Goal: Task Accomplishment & Management: Manage account settings

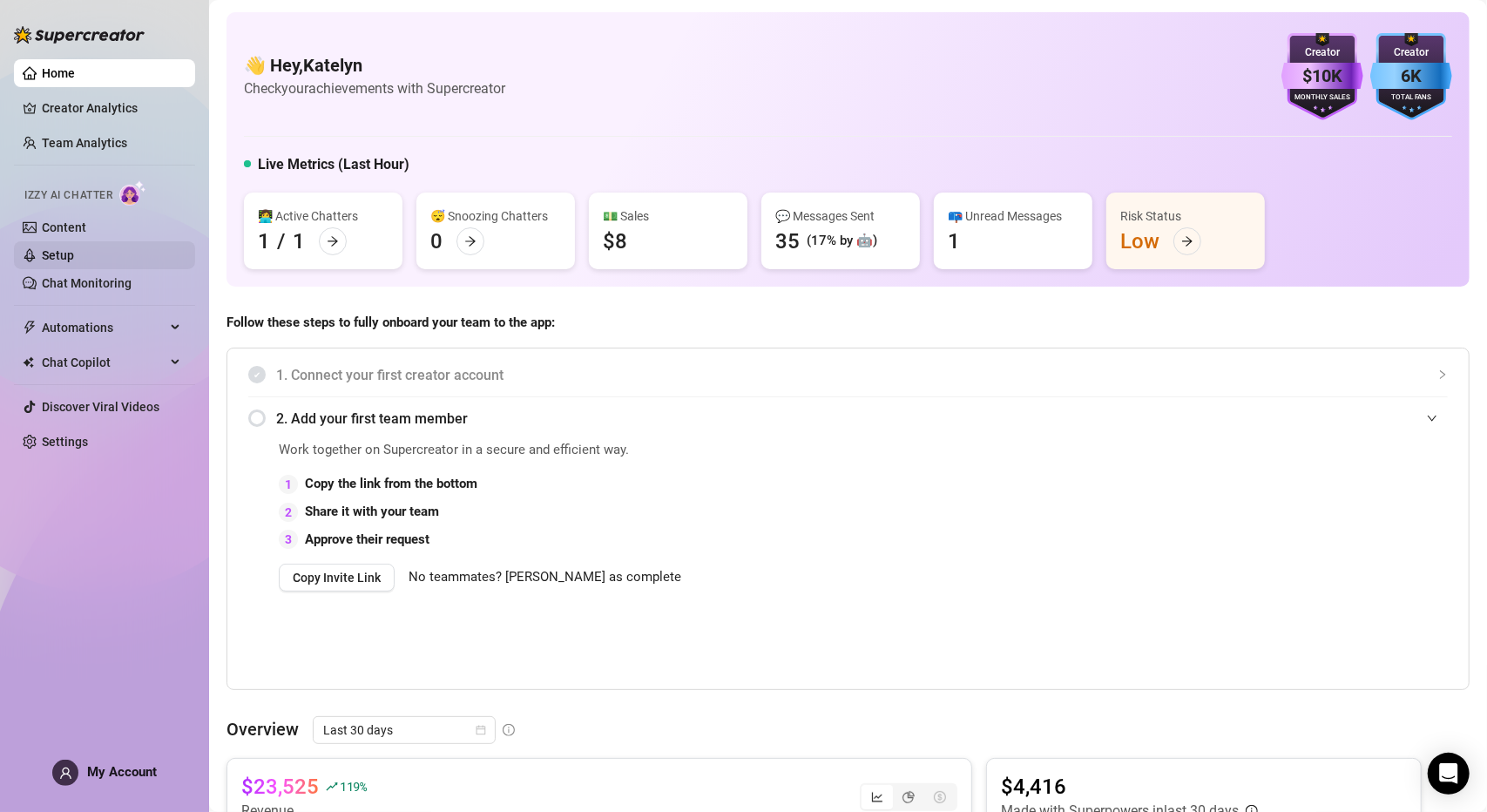
click at [74, 261] on link "Setup" at bounding box center [58, 254] width 32 height 14
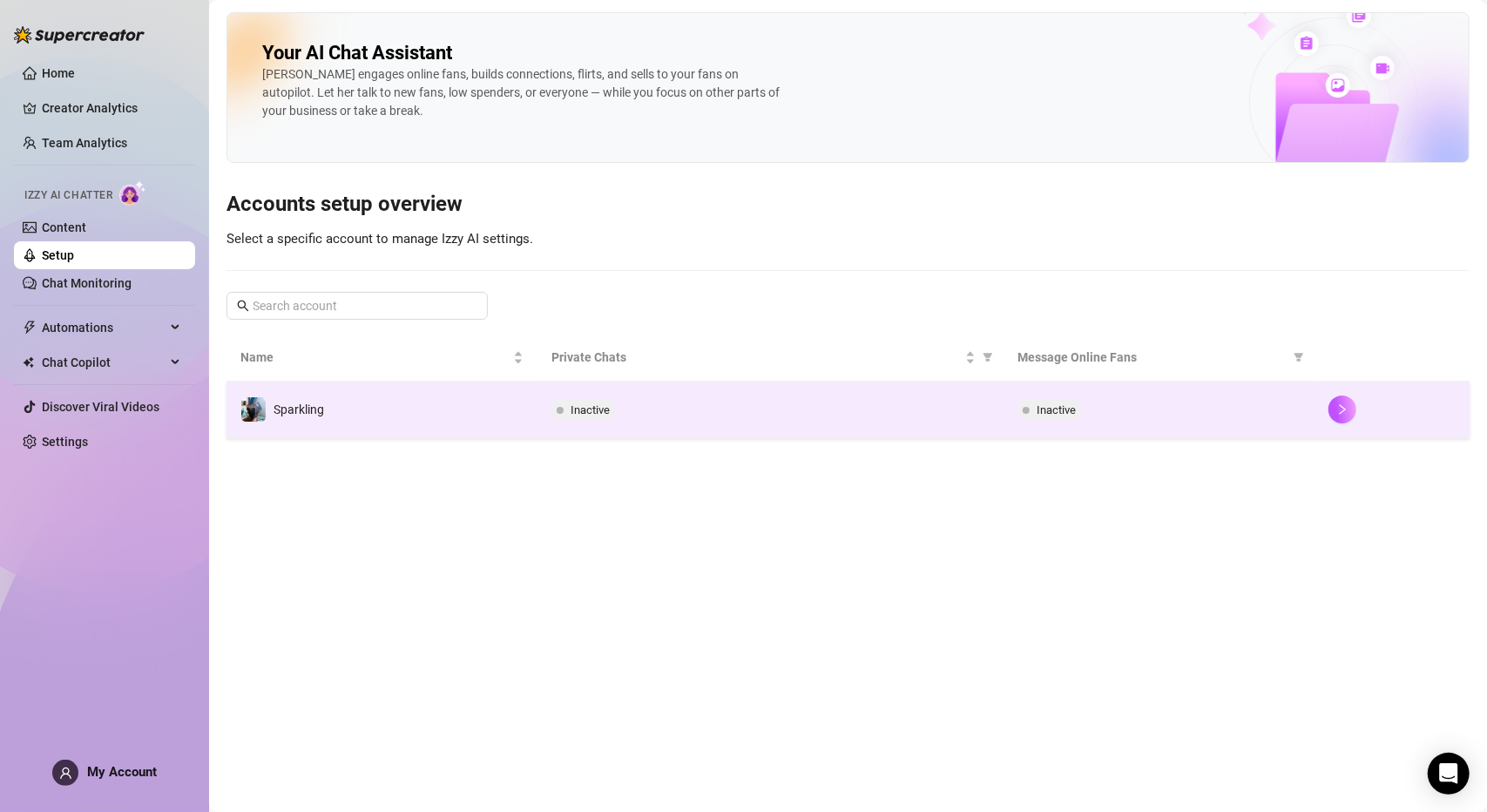
click at [499, 412] on td "Sparkling" at bounding box center [382, 409] width 311 height 56
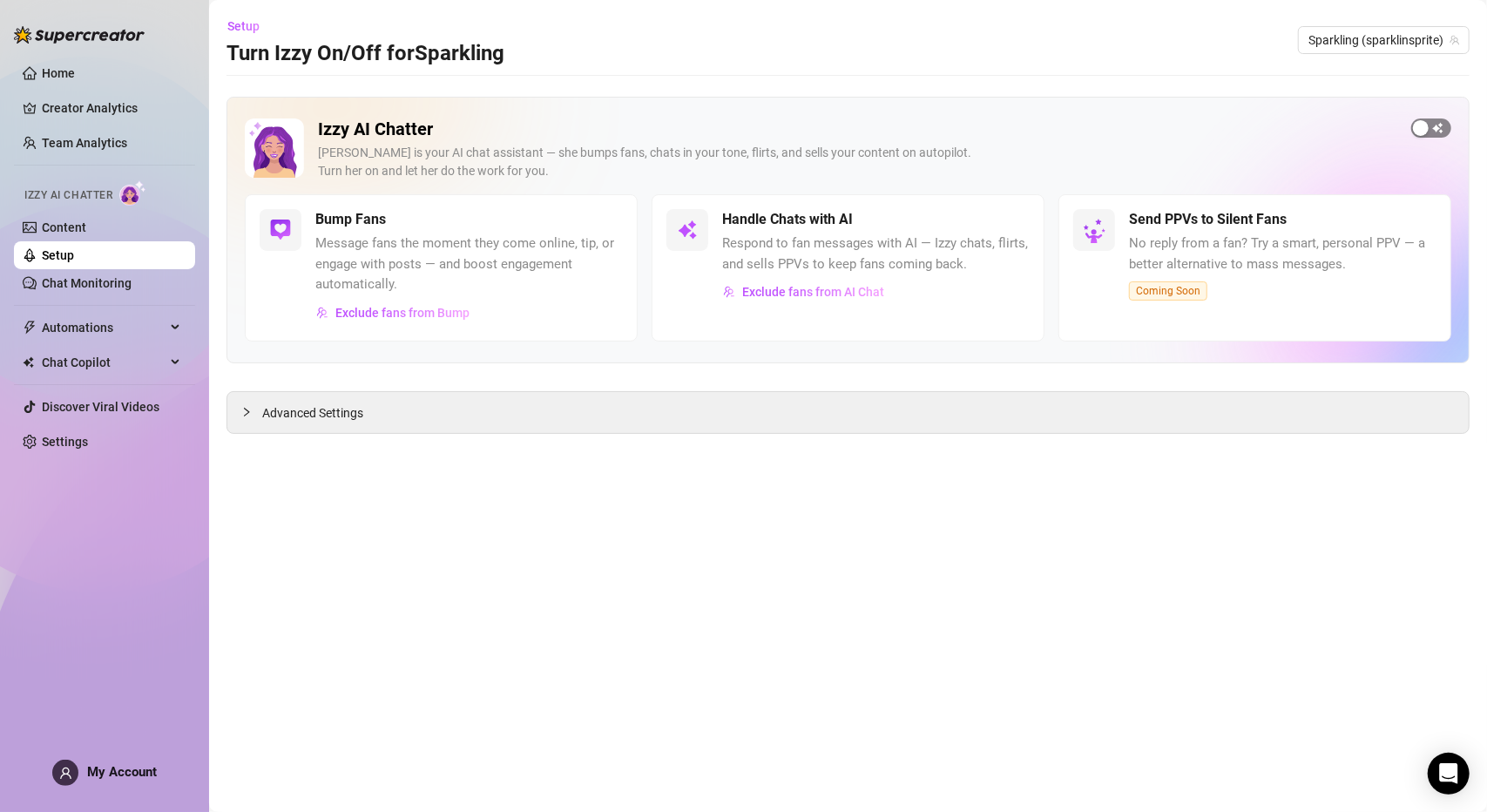
click at [1426, 128] on div "button" at bounding box center [1420, 128] width 15 height 15
click at [120, 286] on link "Chat Monitoring" at bounding box center [87, 283] width 90 height 14
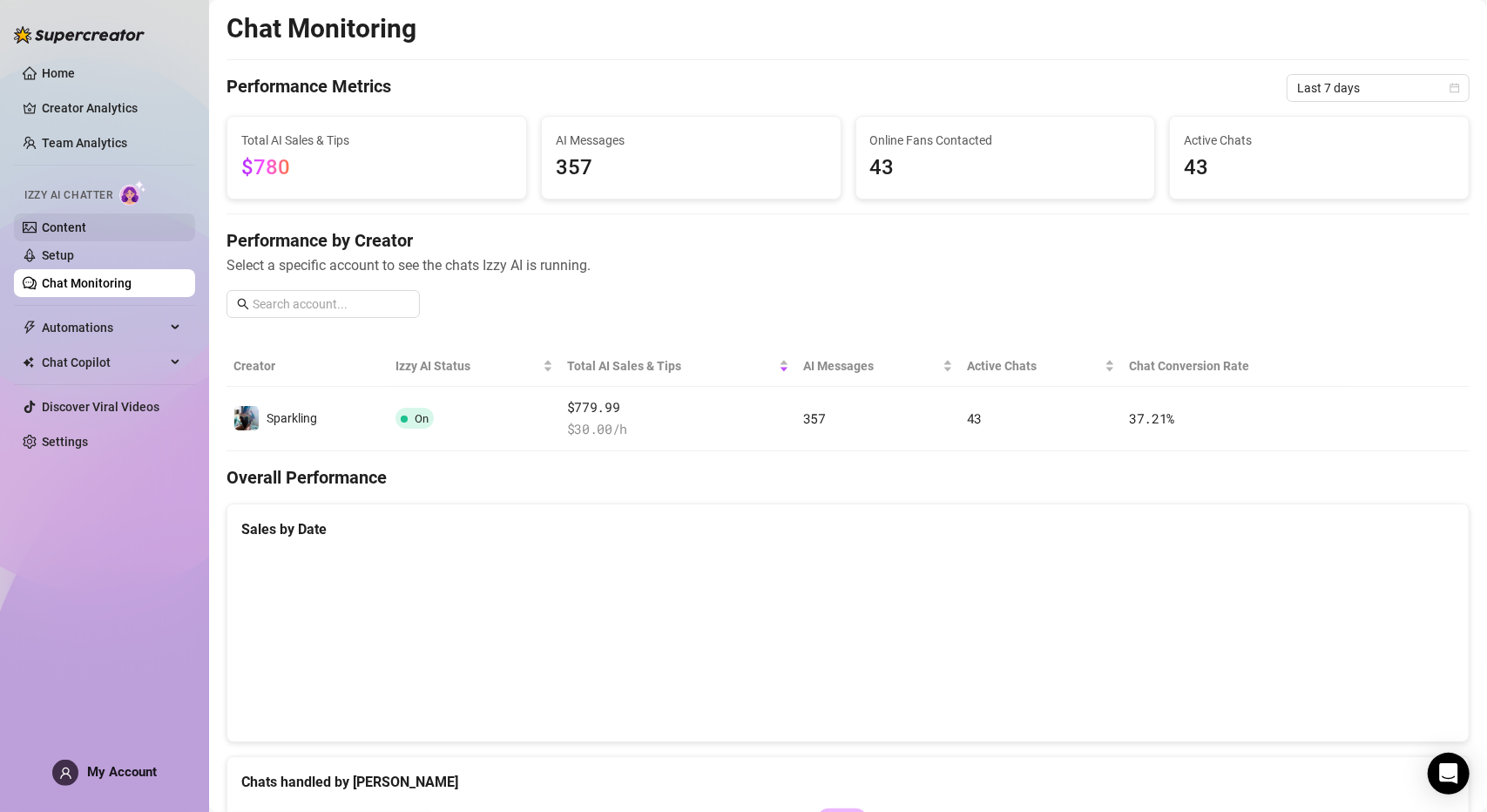
click at [86, 224] on link "Content" at bounding box center [64, 227] width 45 height 14
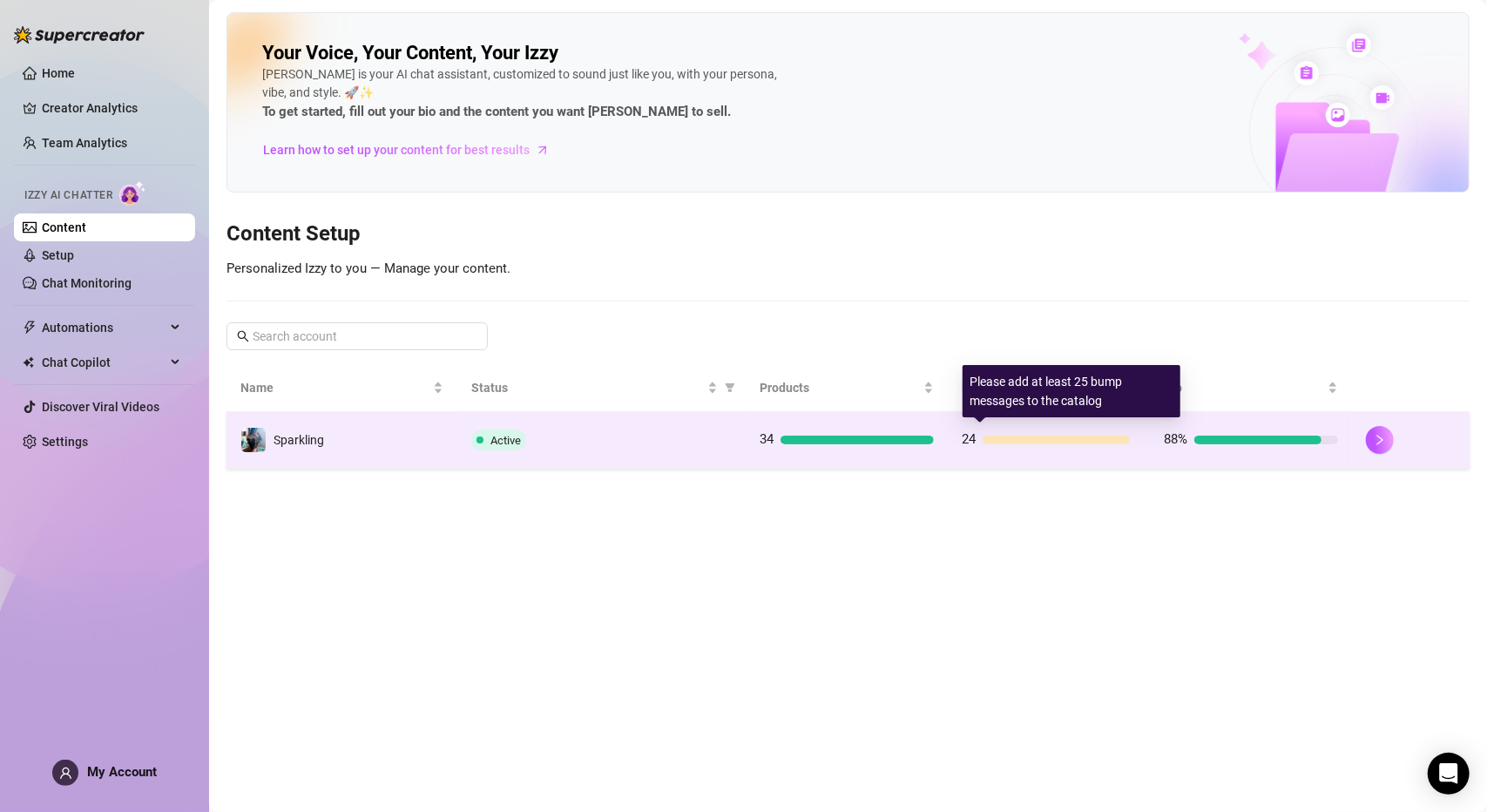
click at [1071, 439] on div at bounding box center [1056, 439] width 147 height 9
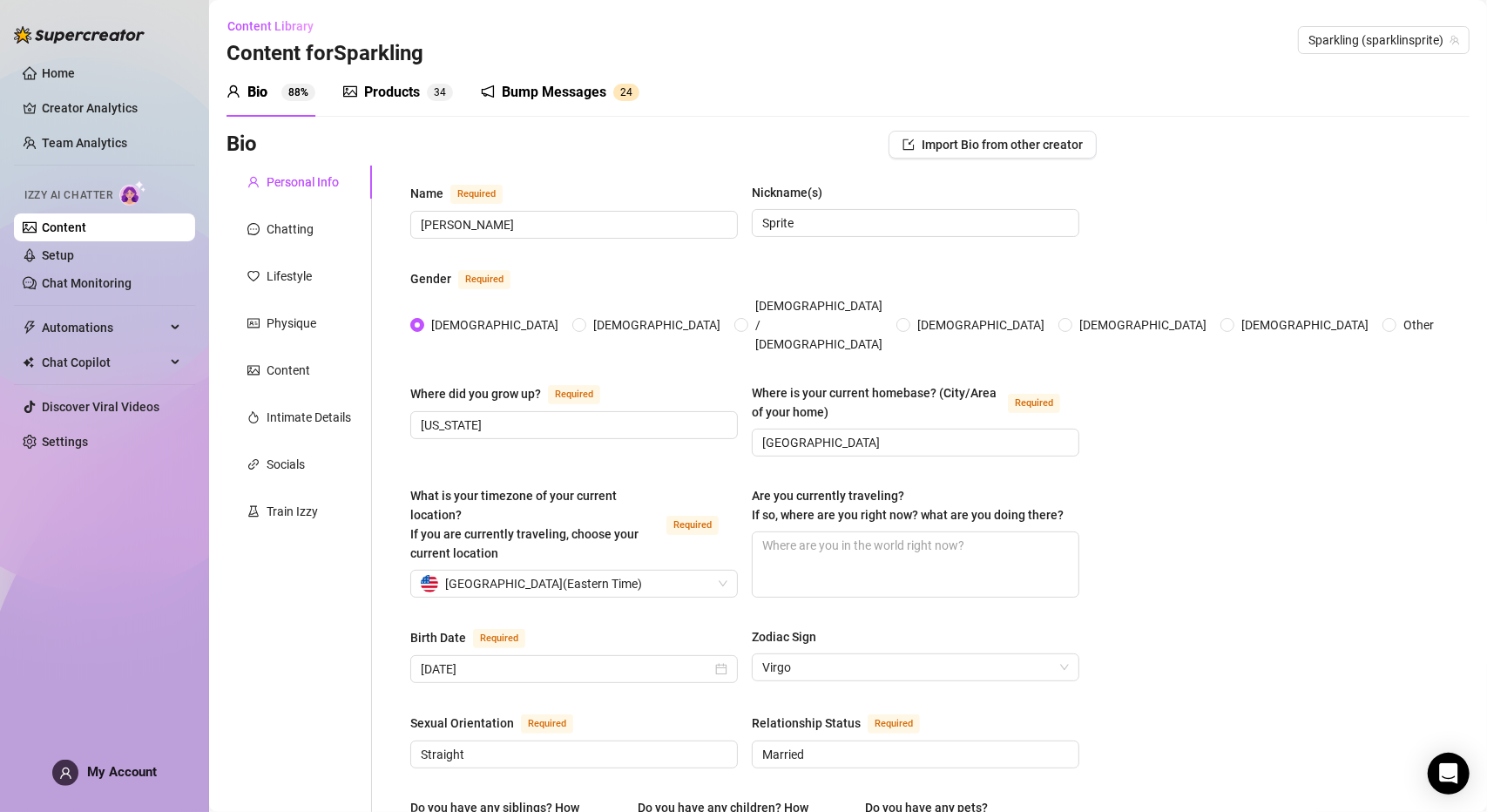
click at [514, 88] on div "Bump Messages" at bounding box center [554, 92] width 105 height 21
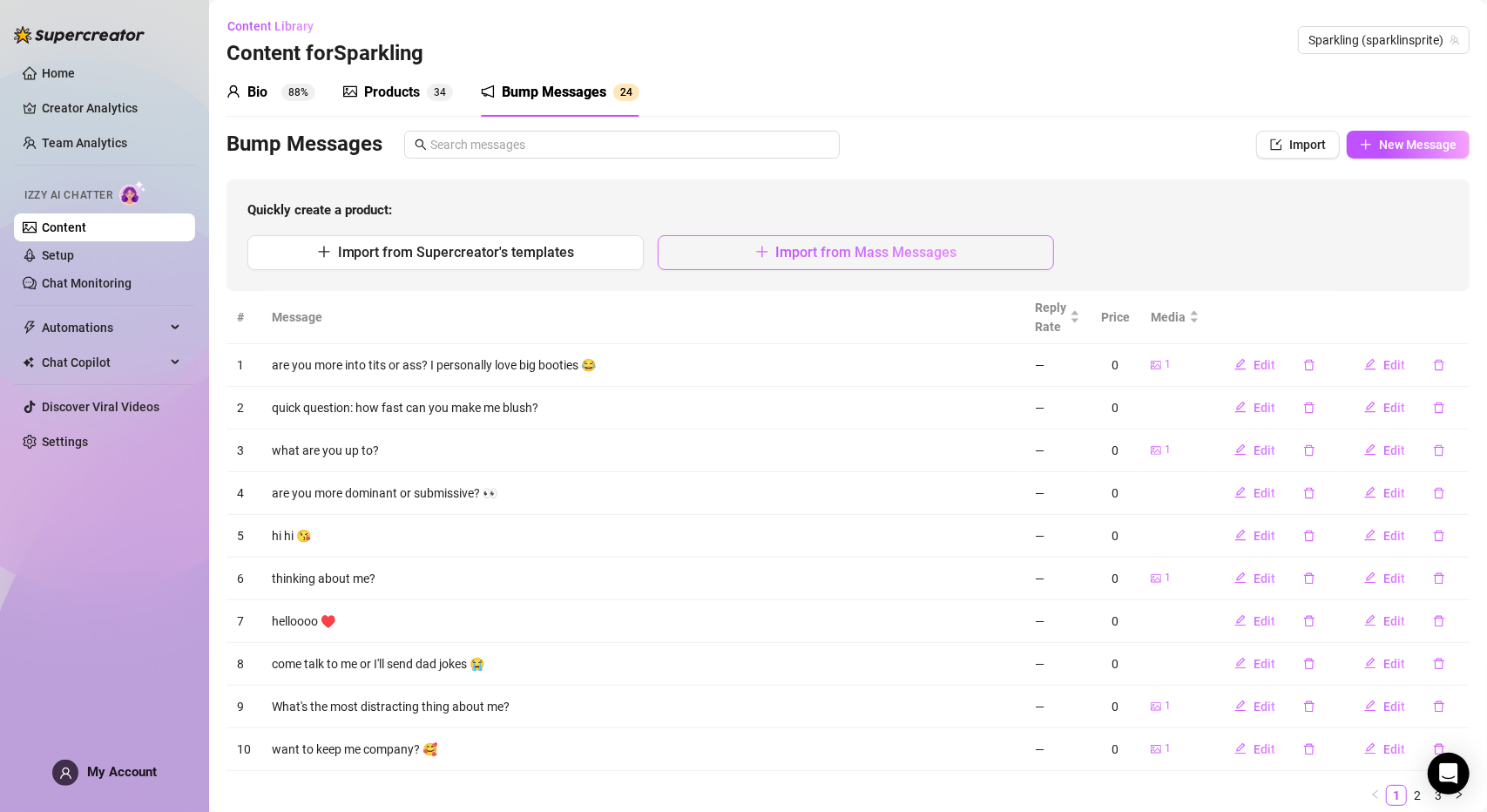
click at [741, 257] on button "Import from Mass Messages" at bounding box center [856, 253] width 397 height 35
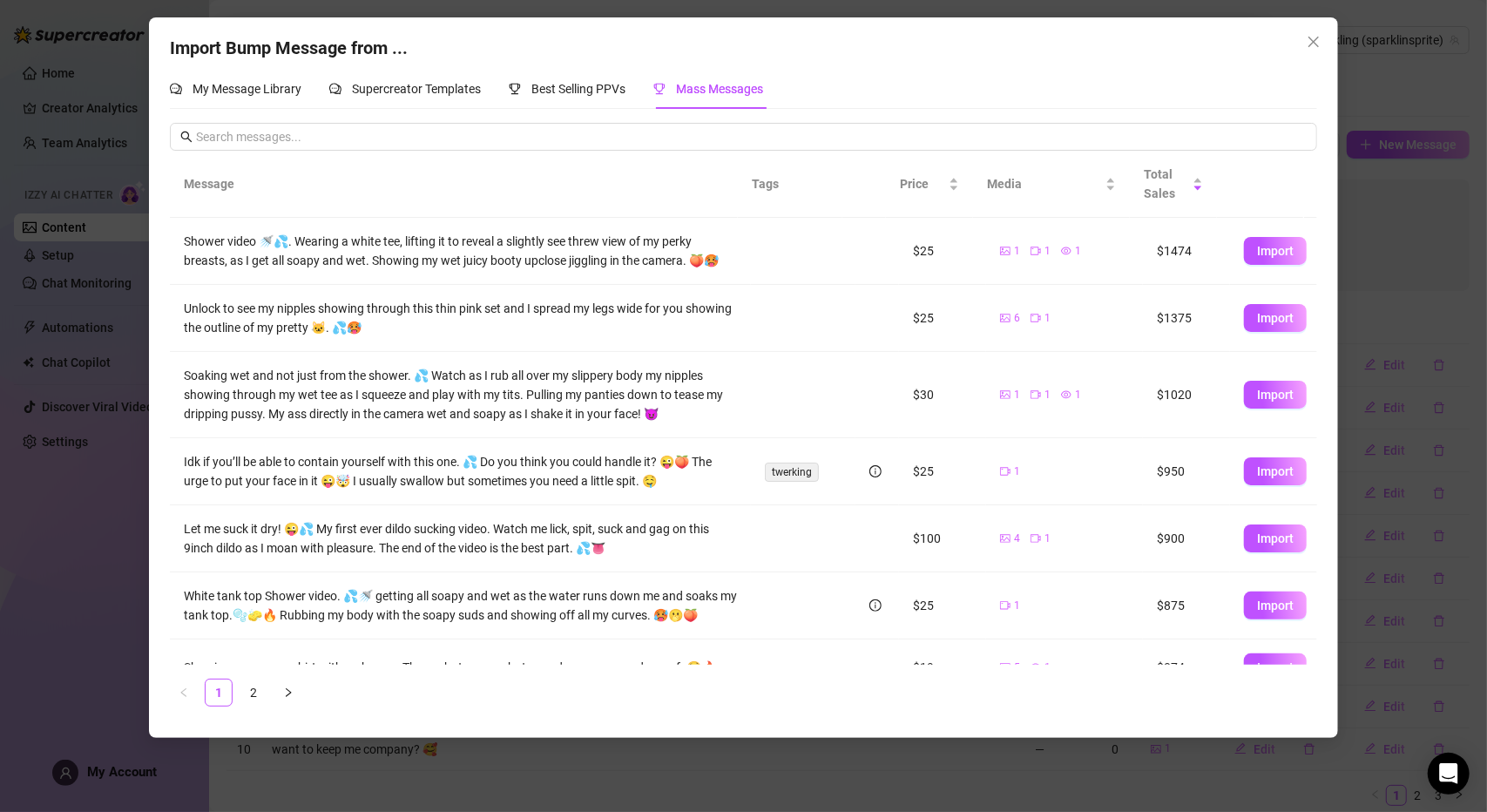
scroll to position [258, 0]
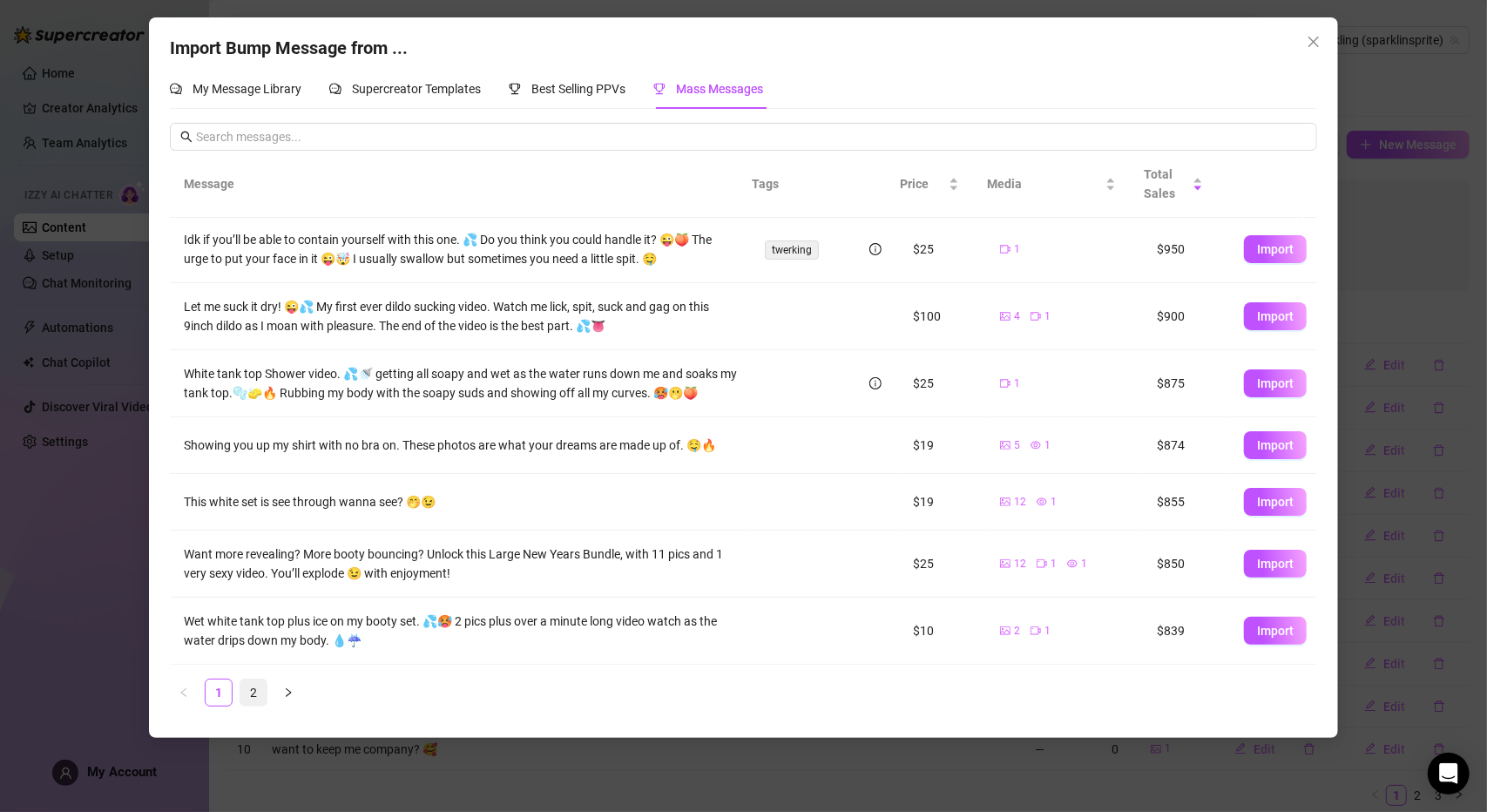
click at [256, 688] on link "2" at bounding box center [253, 692] width 26 height 26
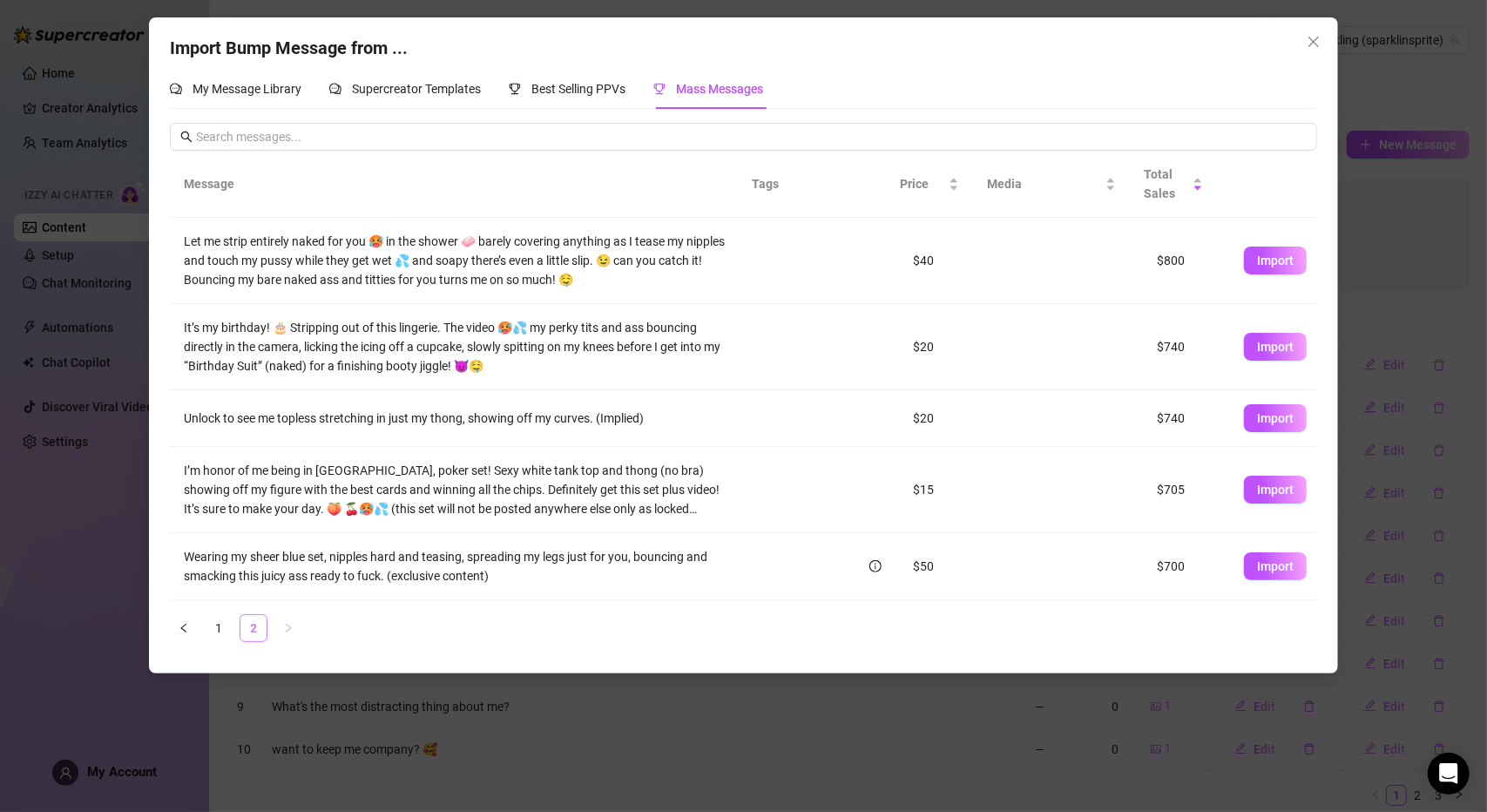
scroll to position [0, 0]
click at [217, 620] on link "1" at bounding box center [218, 627] width 26 height 26
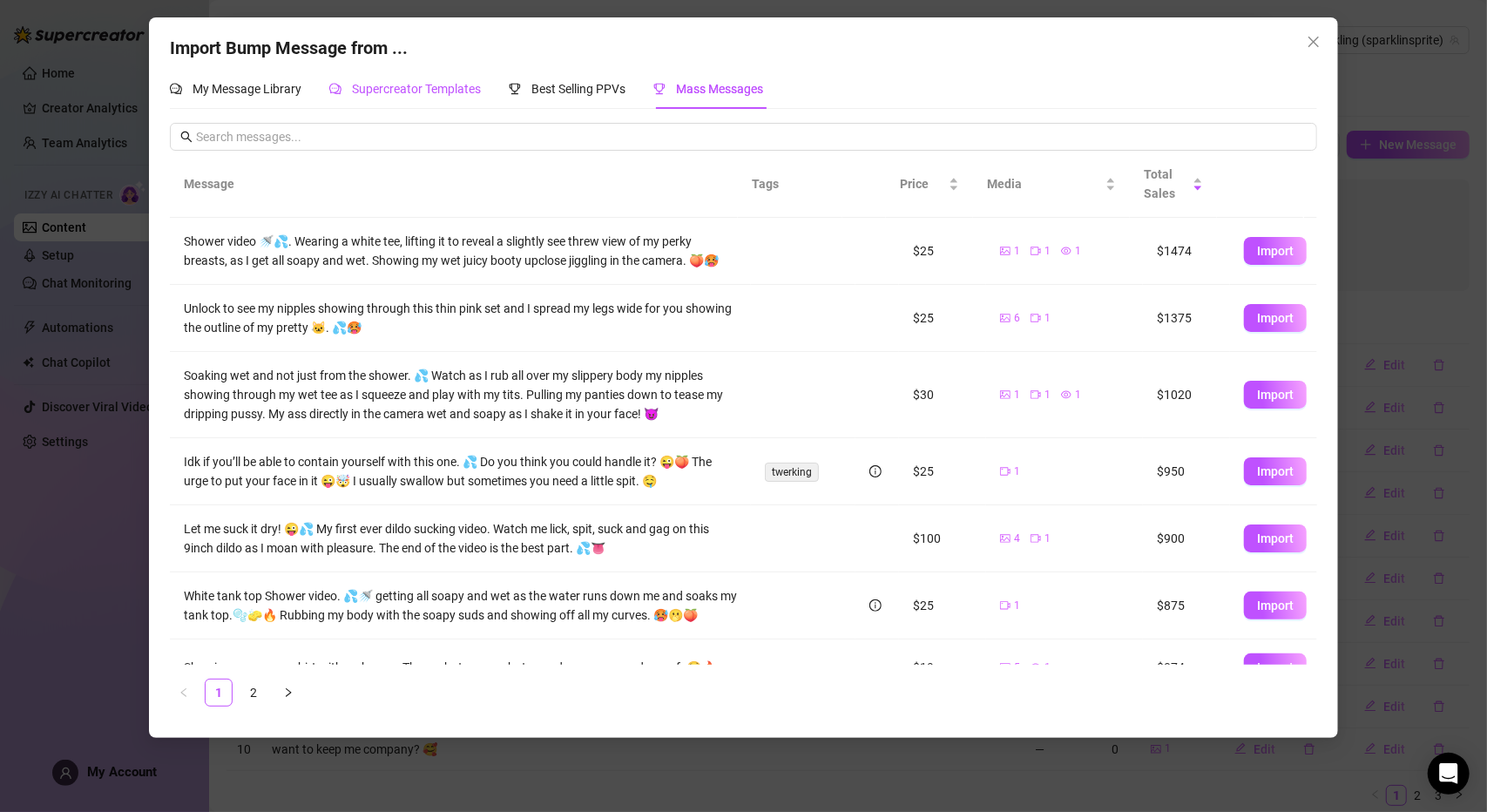
click at [450, 96] on div "Supercreator Templates" at bounding box center [404, 89] width 152 height 19
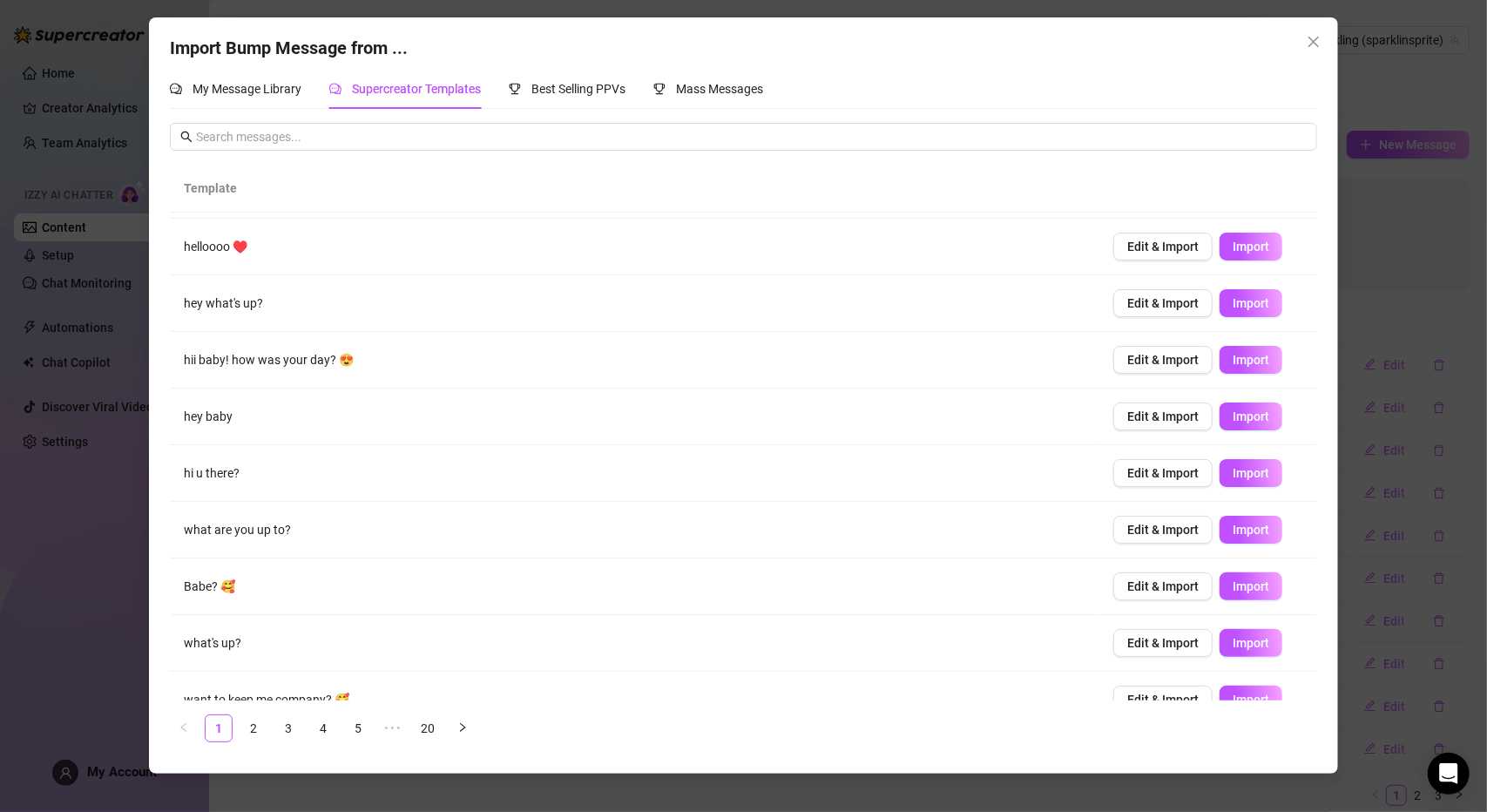
scroll to position [76, 0]
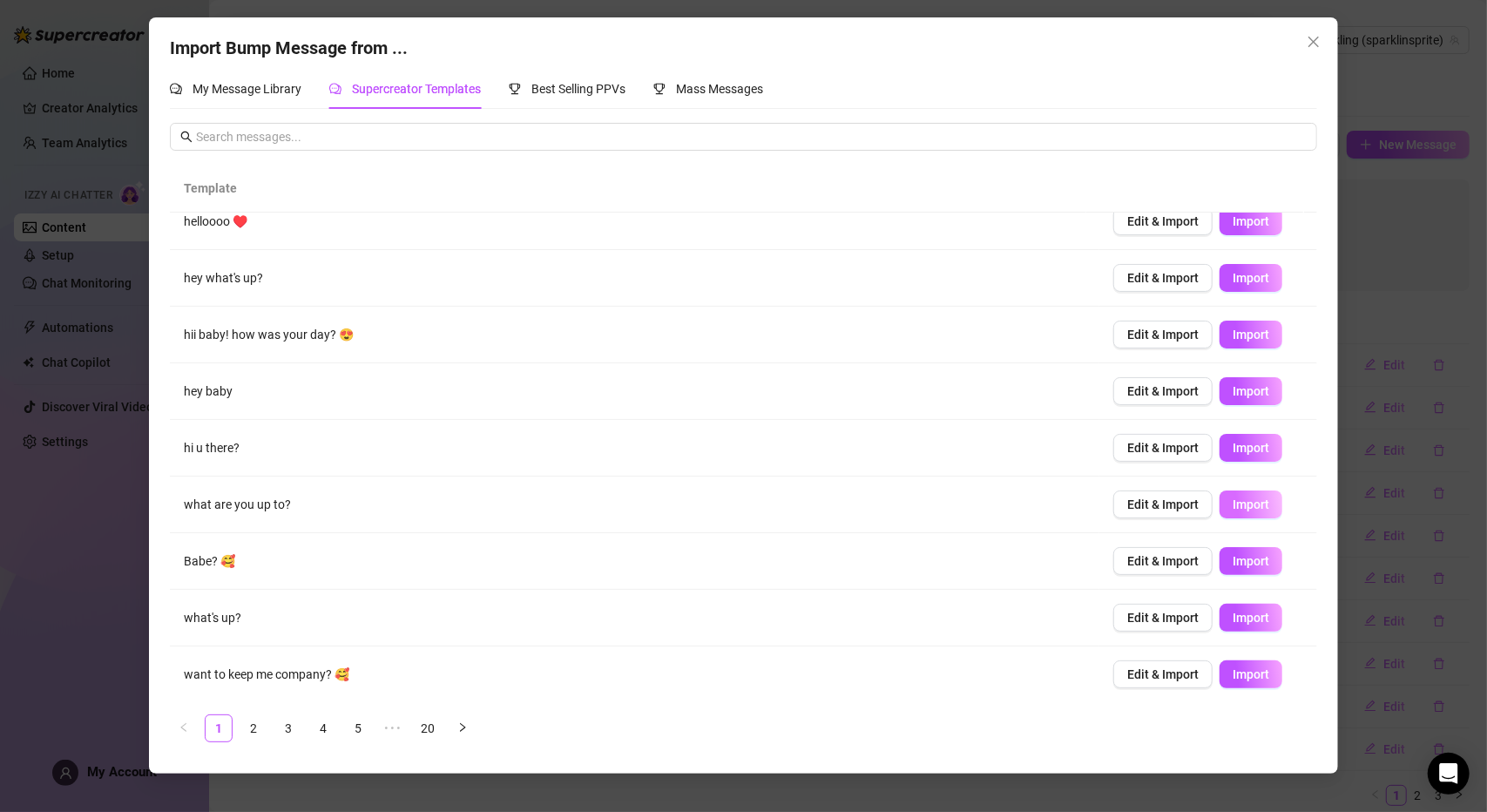
click at [1235, 510] on button "Import" at bounding box center [1251, 504] width 63 height 28
type textarea "what are you up to?"
click at [349, 734] on link "5" at bounding box center [357, 727] width 26 height 26
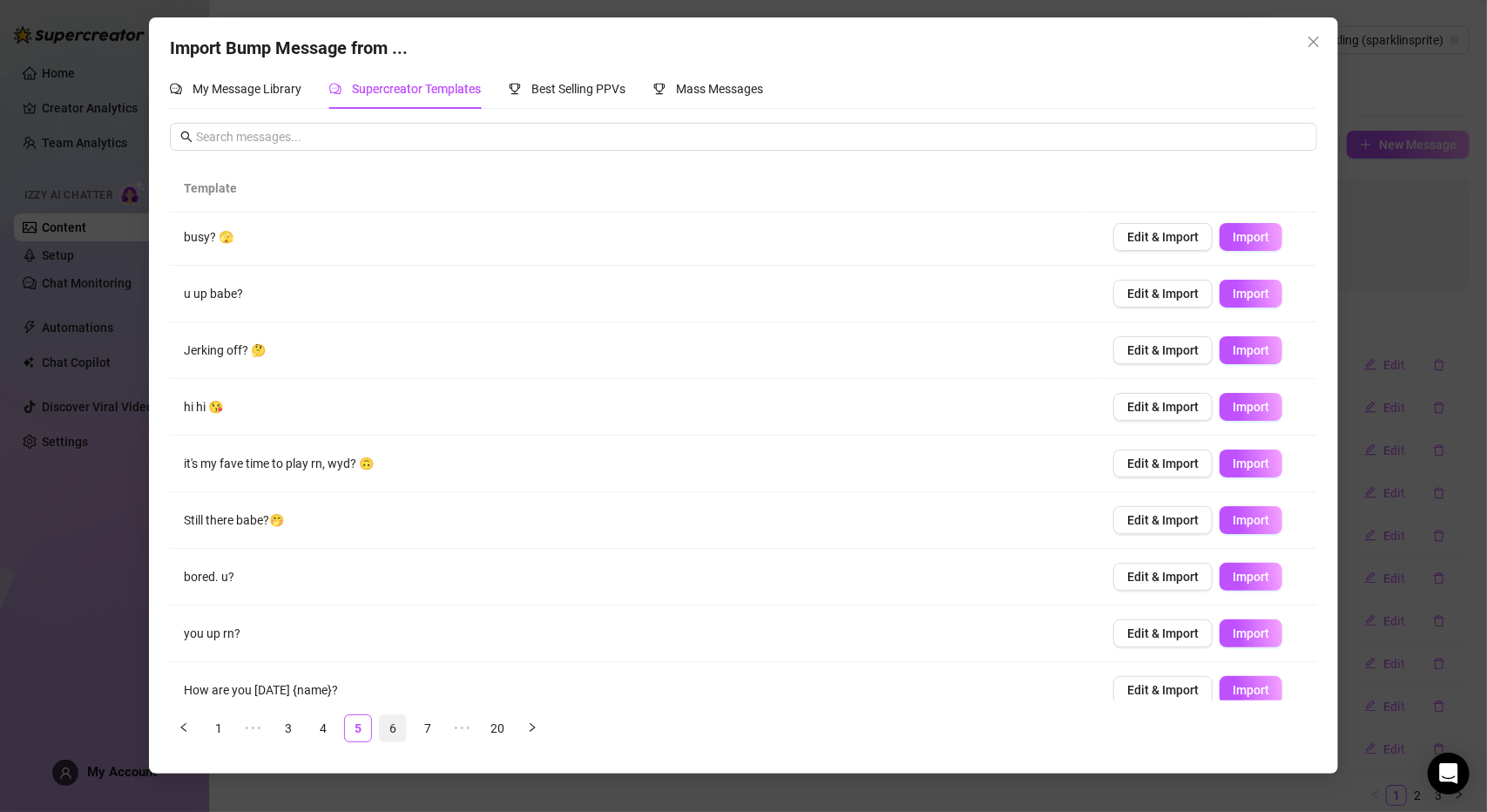
scroll to position [0, 0]
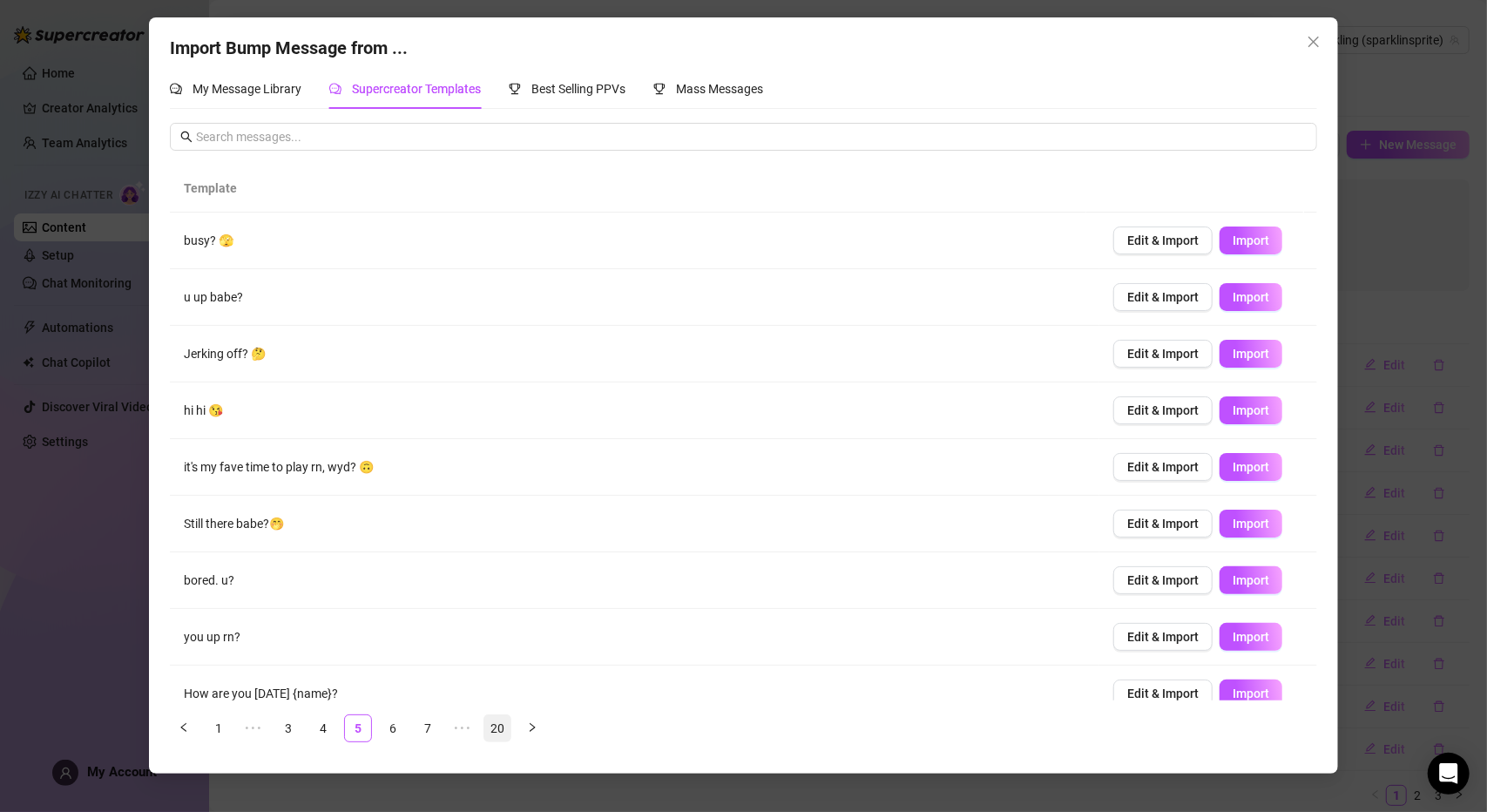
click at [490, 733] on link "20" at bounding box center [497, 727] width 26 height 26
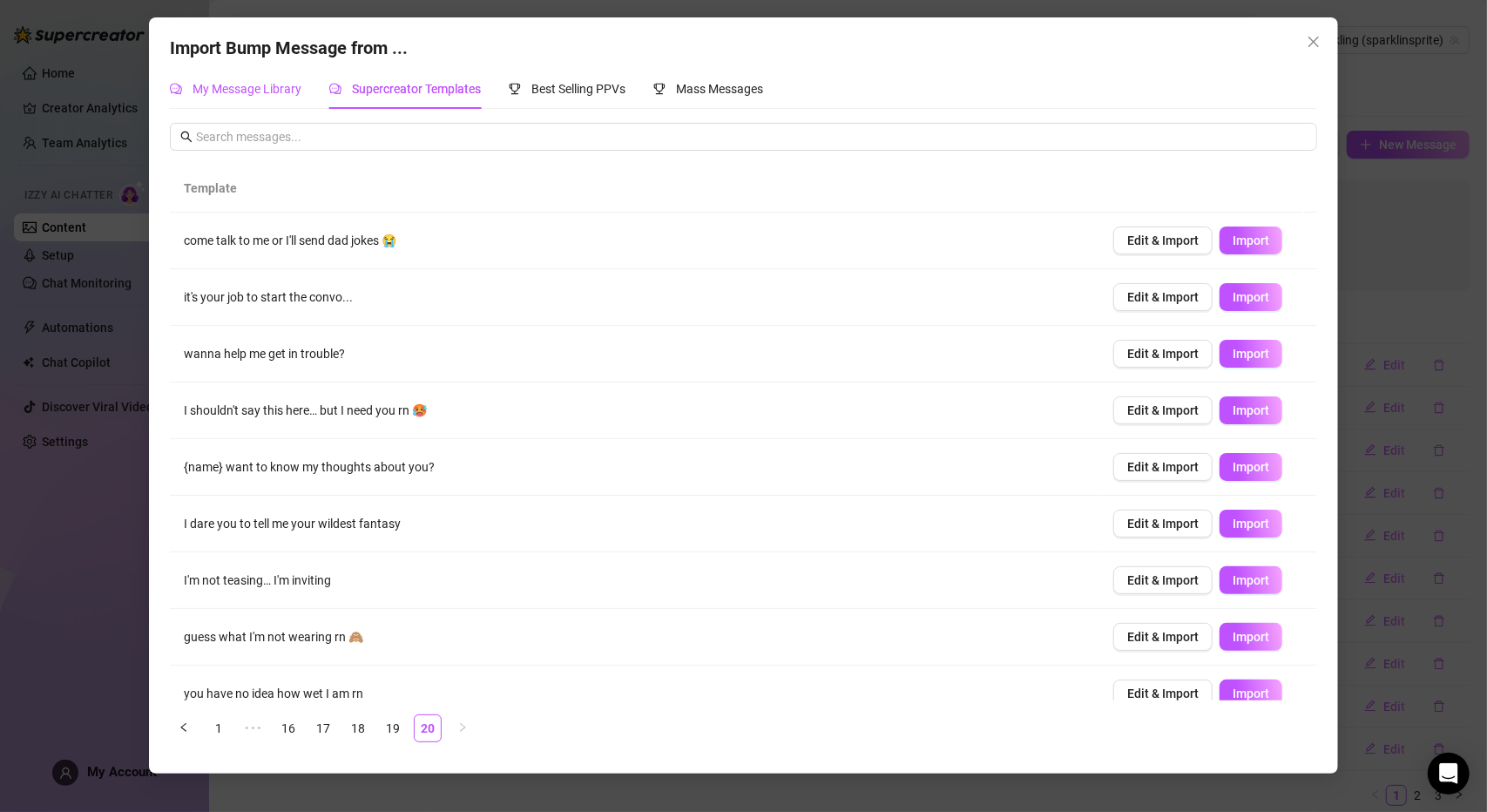
click at [275, 91] on span "My Message Library" at bounding box center [247, 89] width 109 height 14
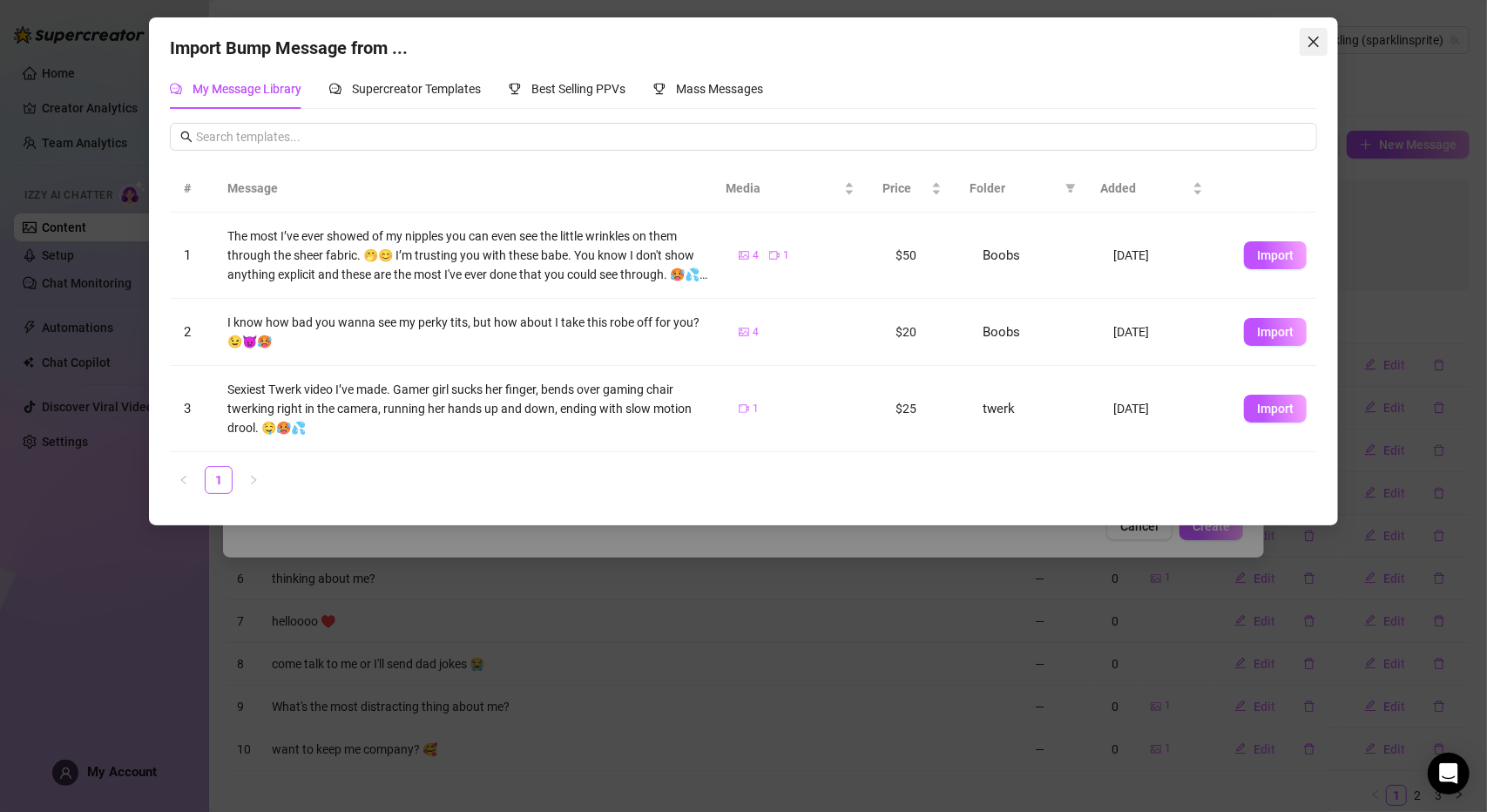
click at [1309, 45] on icon "close" at bounding box center [1314, 42] width 14 height 14
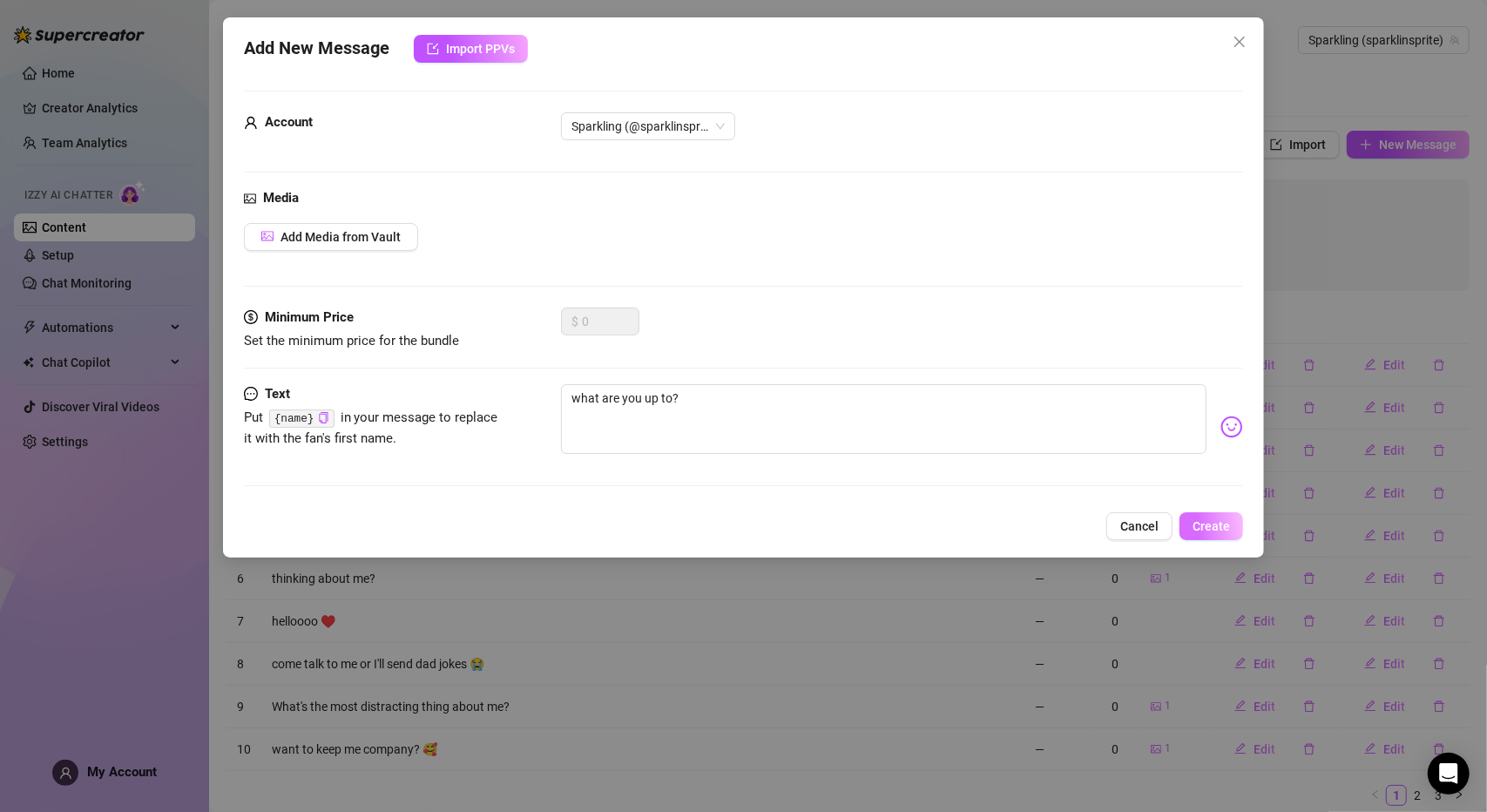
click at [1212, 530] on span "Create" at bounding box center [1211, 526] width 37 height 14
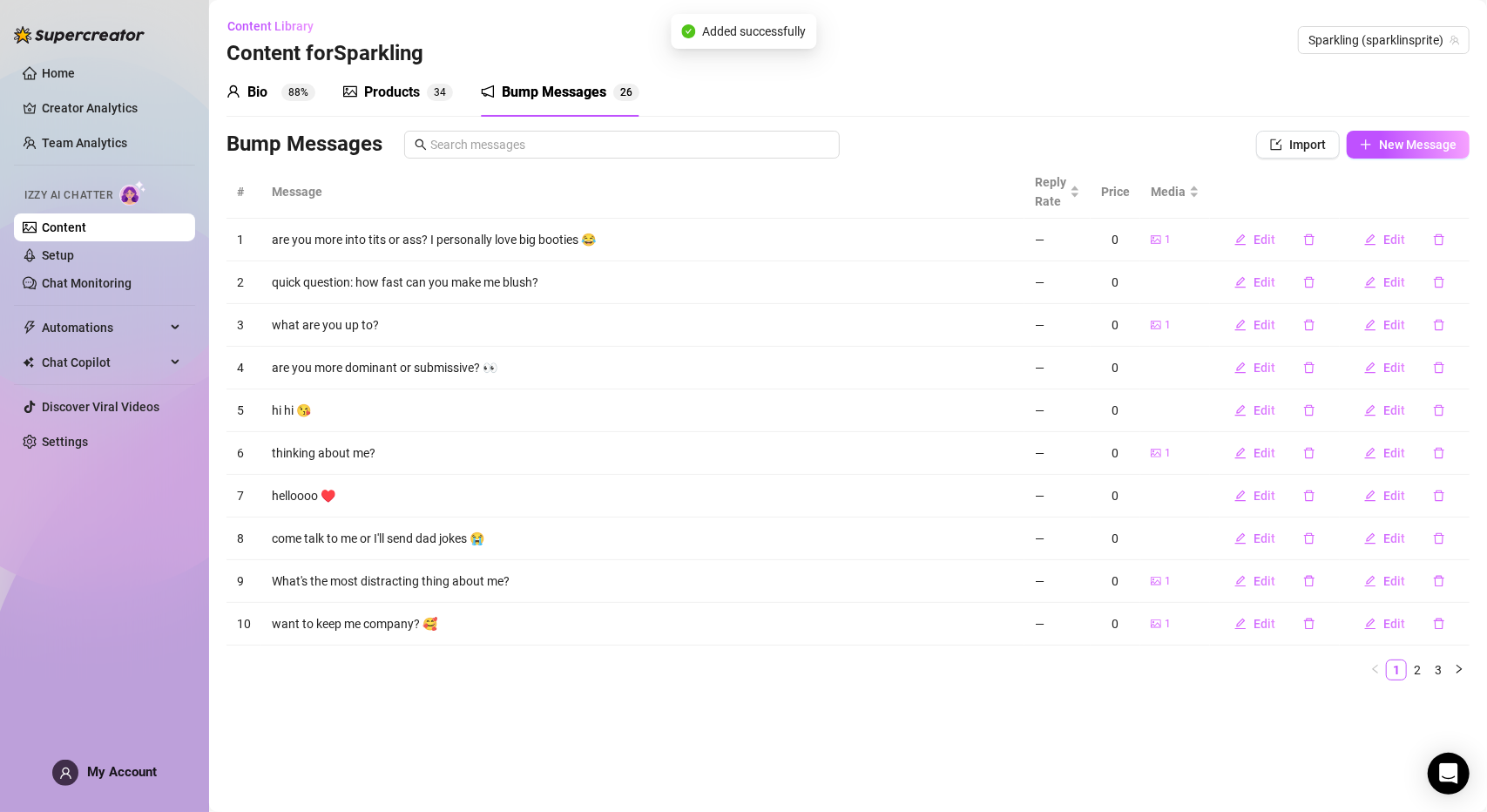
click at [267, 90] on div "Bio" at bounding box center [257, 92] width 20 height 21
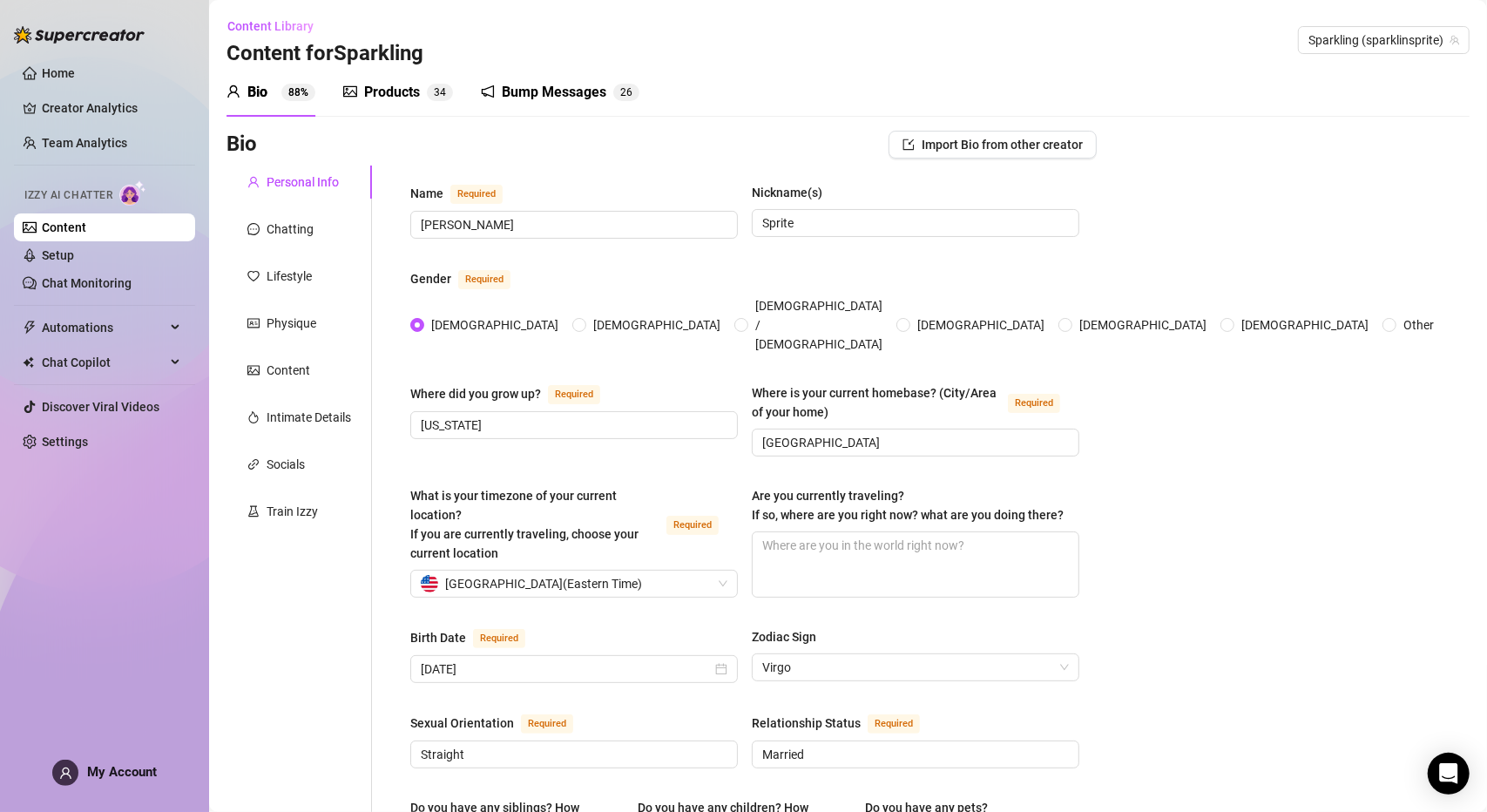
click at [416, 83] on div "Products" at bounding box center [392, 92] width 55 height 21
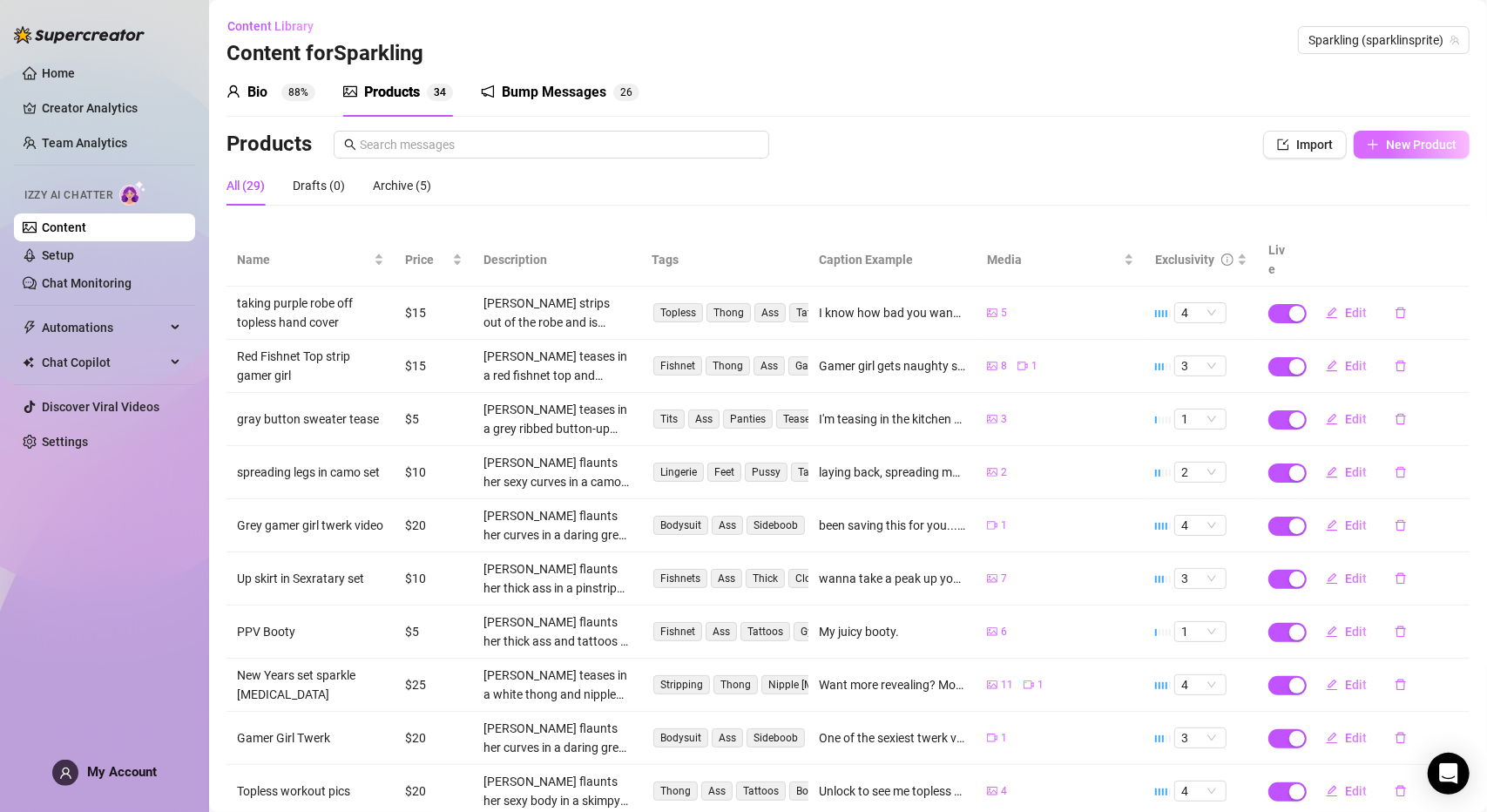
click at [1354, 147] on button "New Product" at bounding box center [1412, 144] width 116 height 28
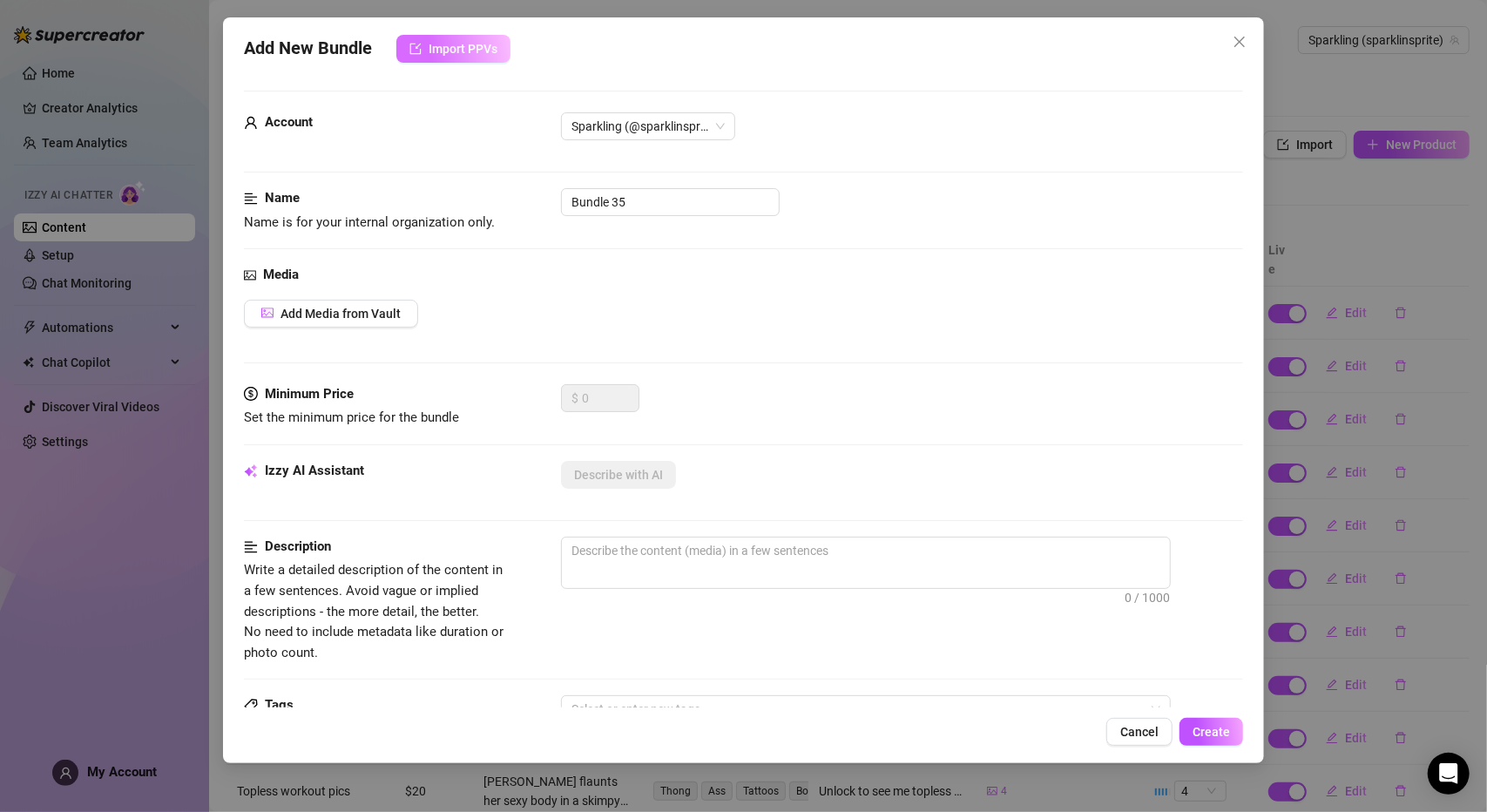
click at [492, 57] on button "Import PPVs" at bounding box center [454, 49] width 114 height 28
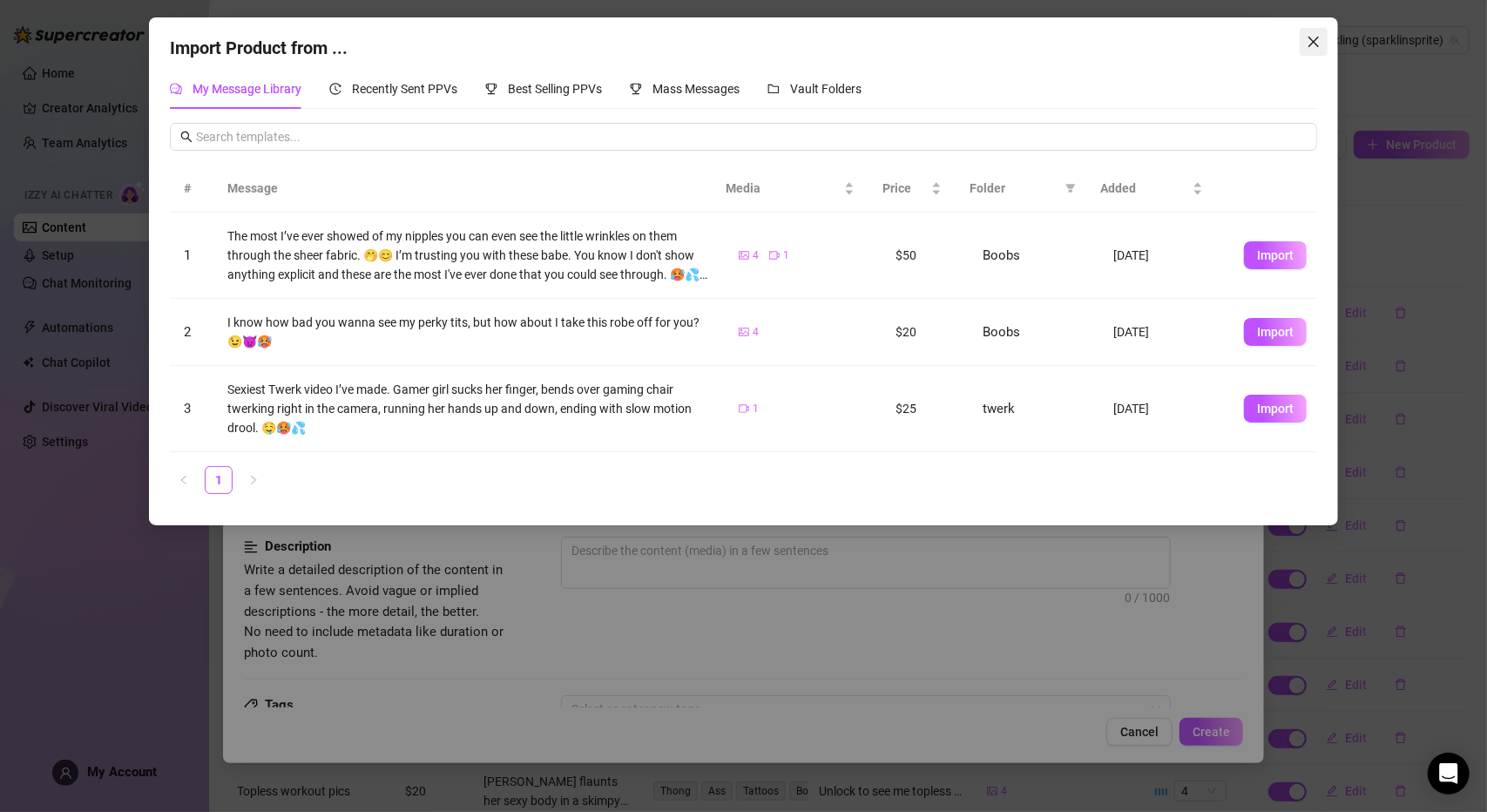
click at [1316, 44] on icon "close" at bounding box center [1314, 41] width 10 height 10
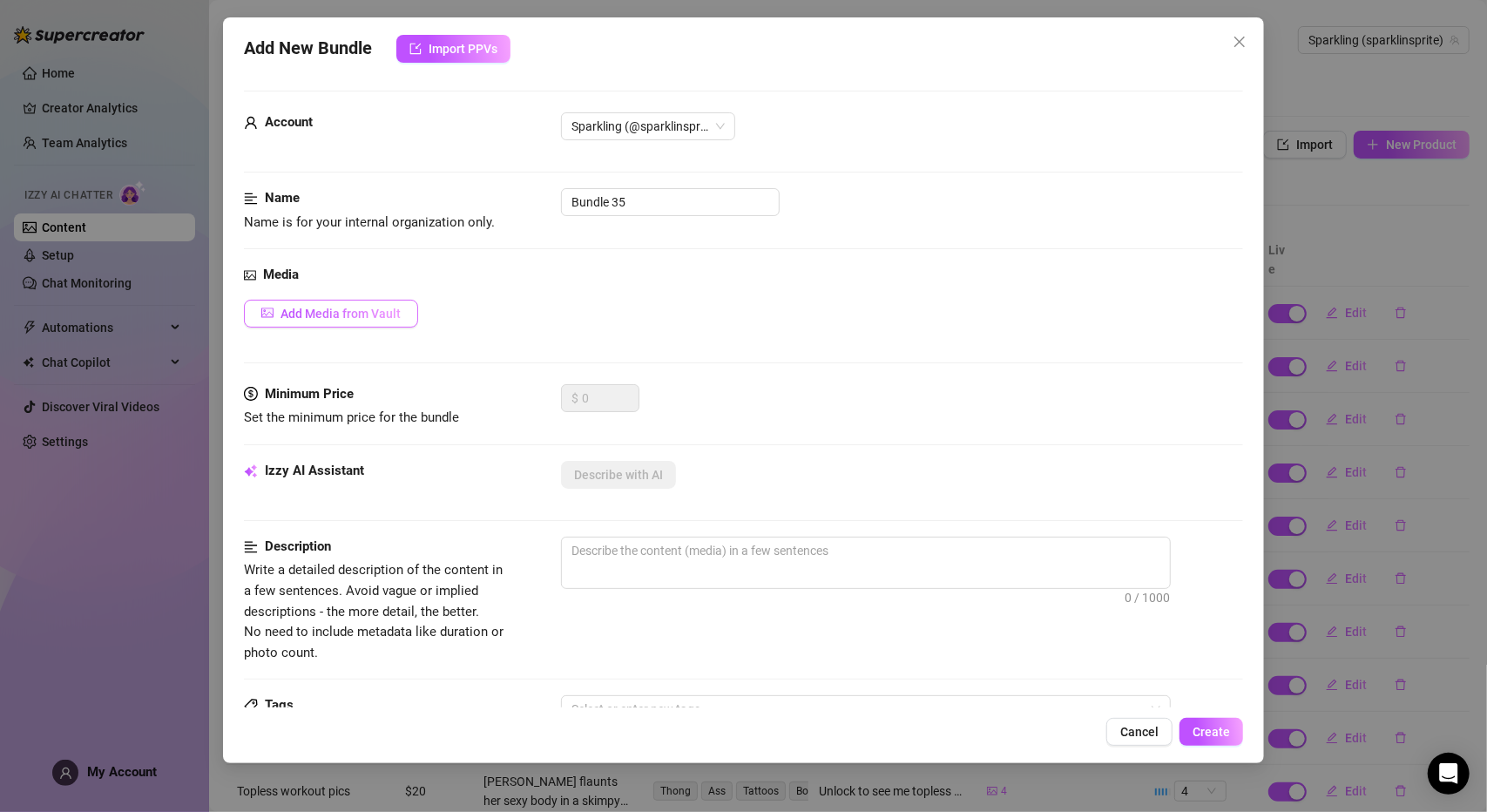
click at [406, 318] on button "Add Media from Vault" at bounding box center [331, 313] width 174 height 28
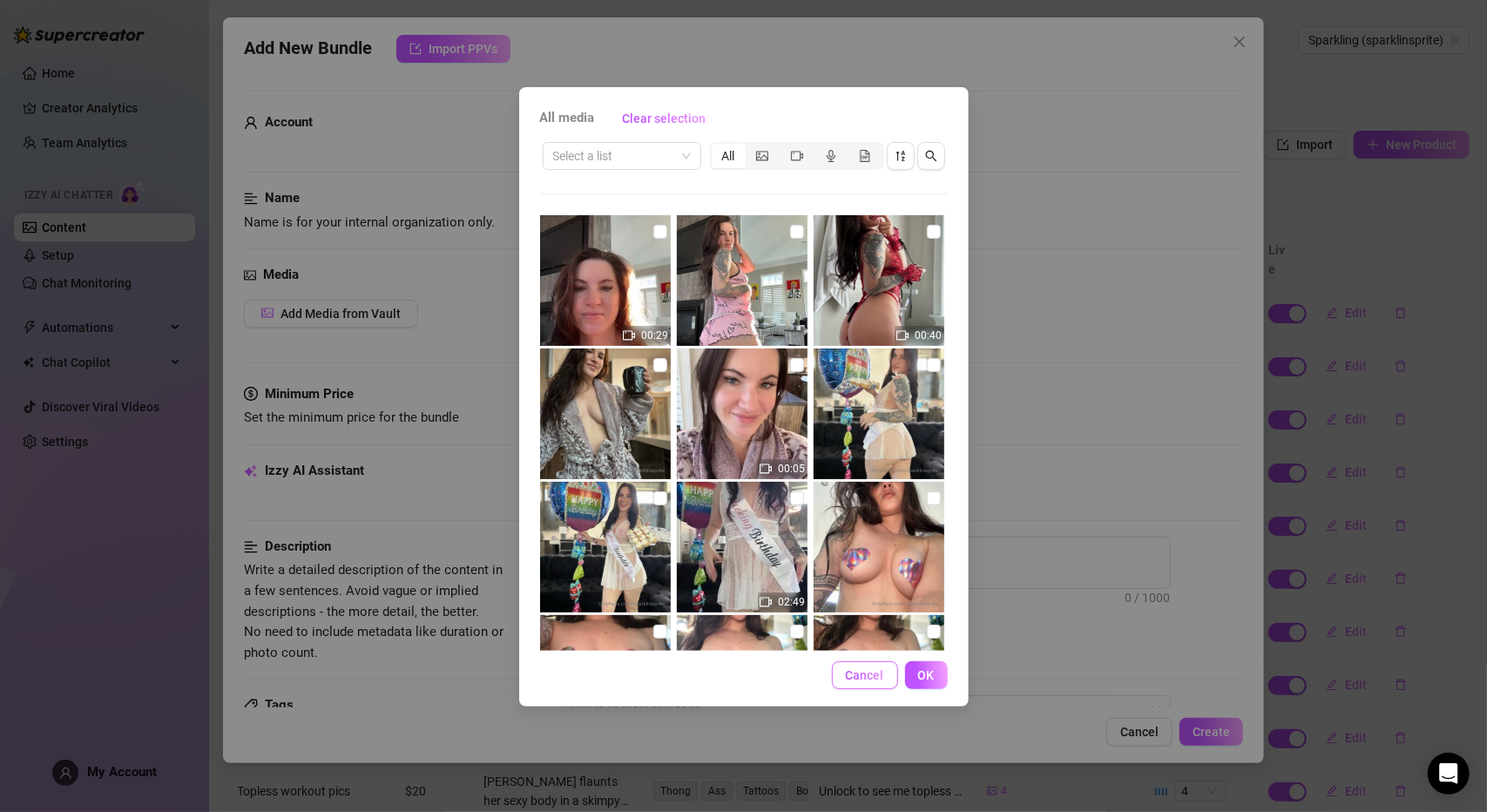
click at [866, 675] on span "Cancel" at bounding box center [865, 675] width 38 height 14
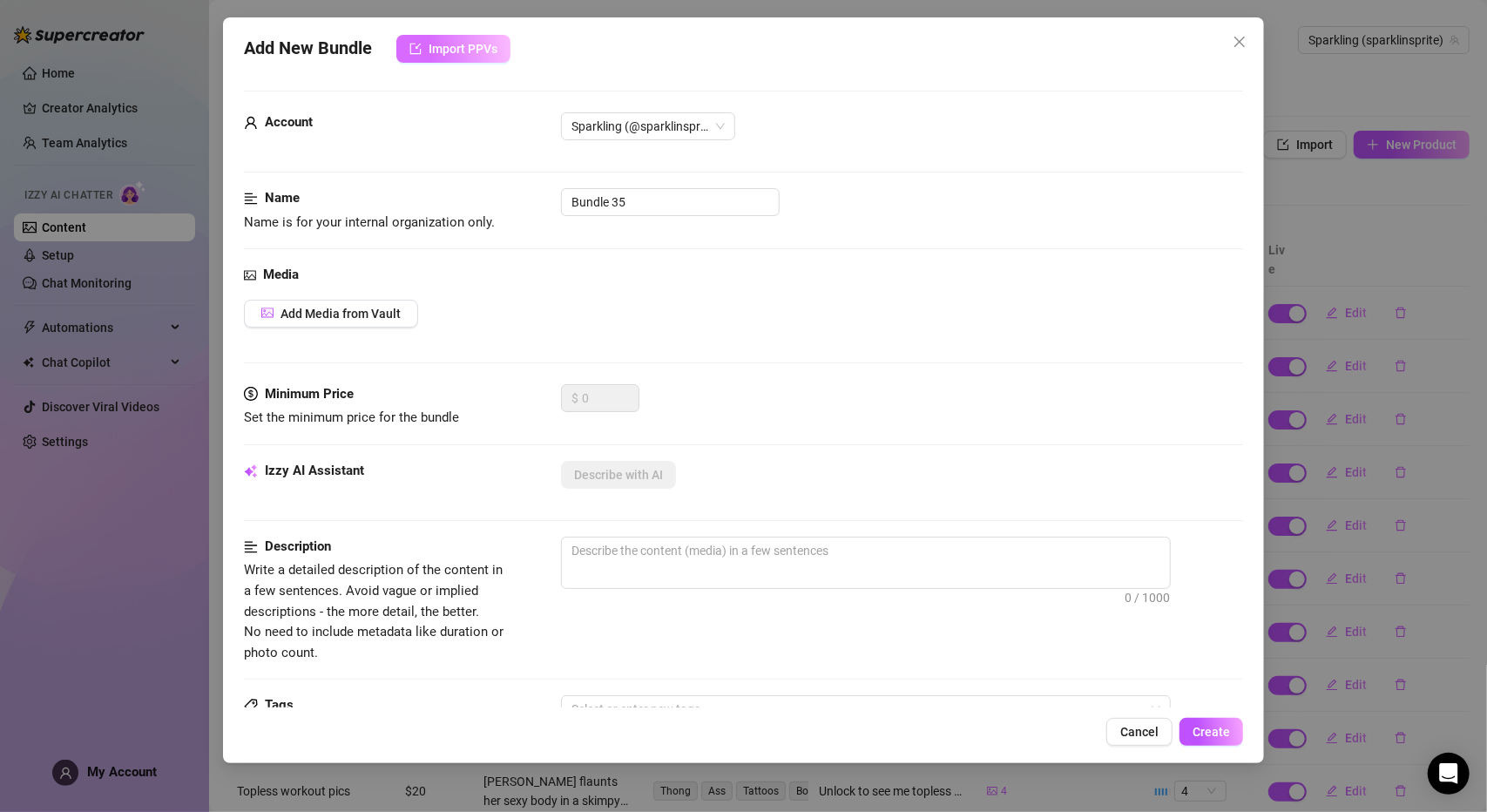
click at [420, 55] on span "button" at bounding box center [416, 49] width 12 height 14
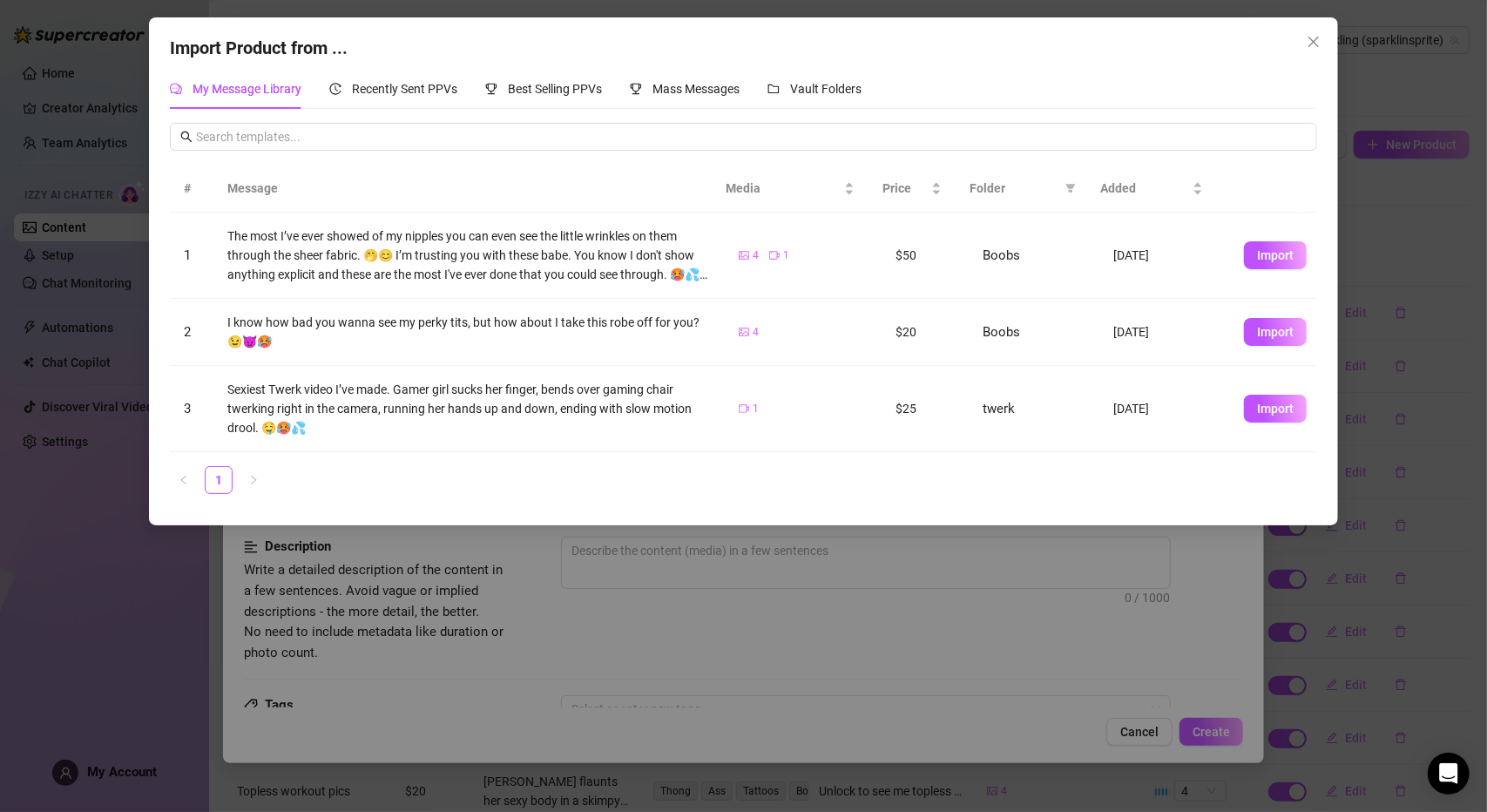
click at [406, 67] on div "Import Product from ... My Message Library Recently Sent PPVs Best Selling PPVs…" at bounding box center [744, 271] width 1190 height 508
click at [402, 90] on span "Recently Sent PPVs" at bounding box center [404, 89] width 106 height 14
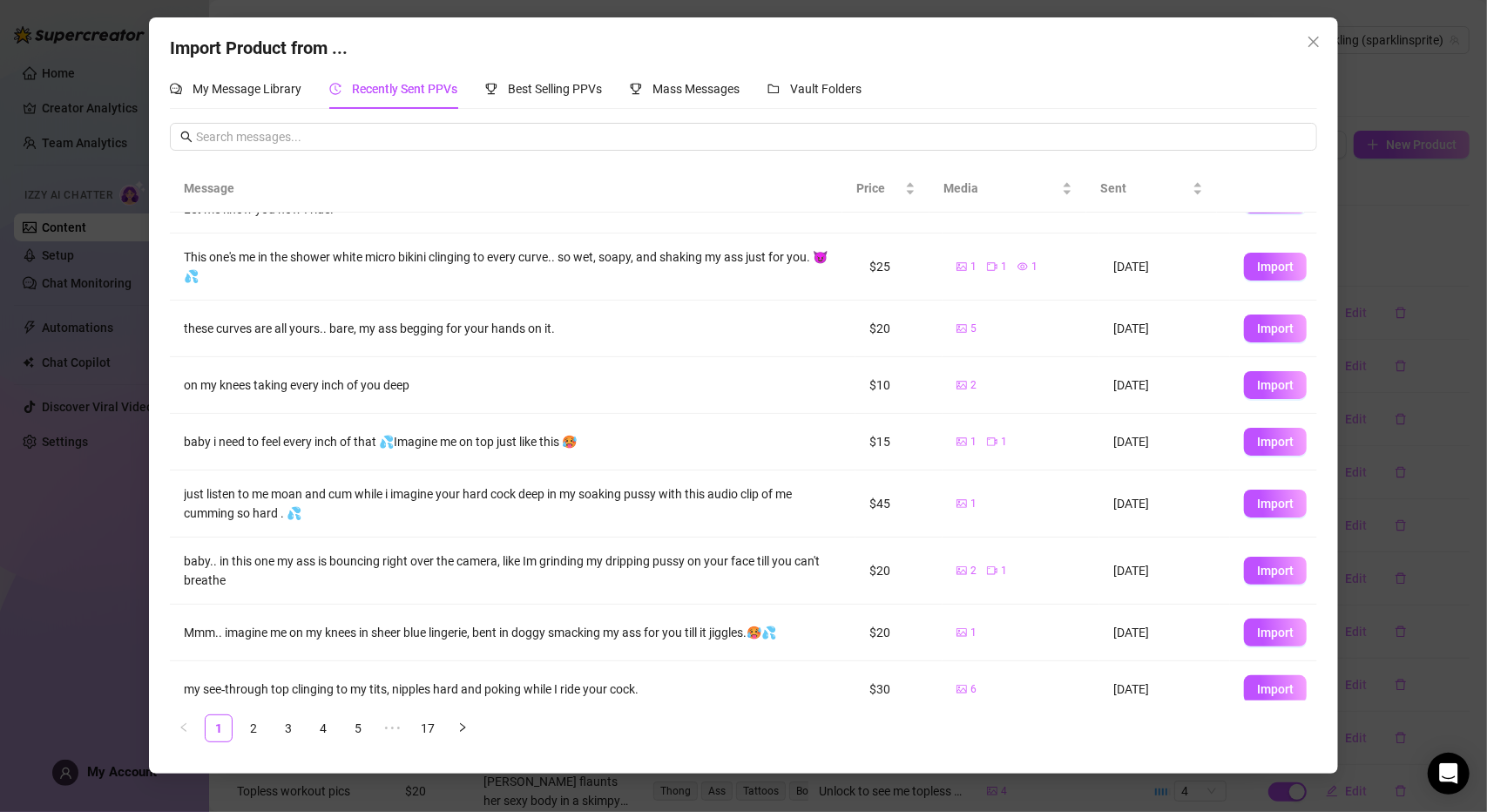
scroll to position [117, 0]
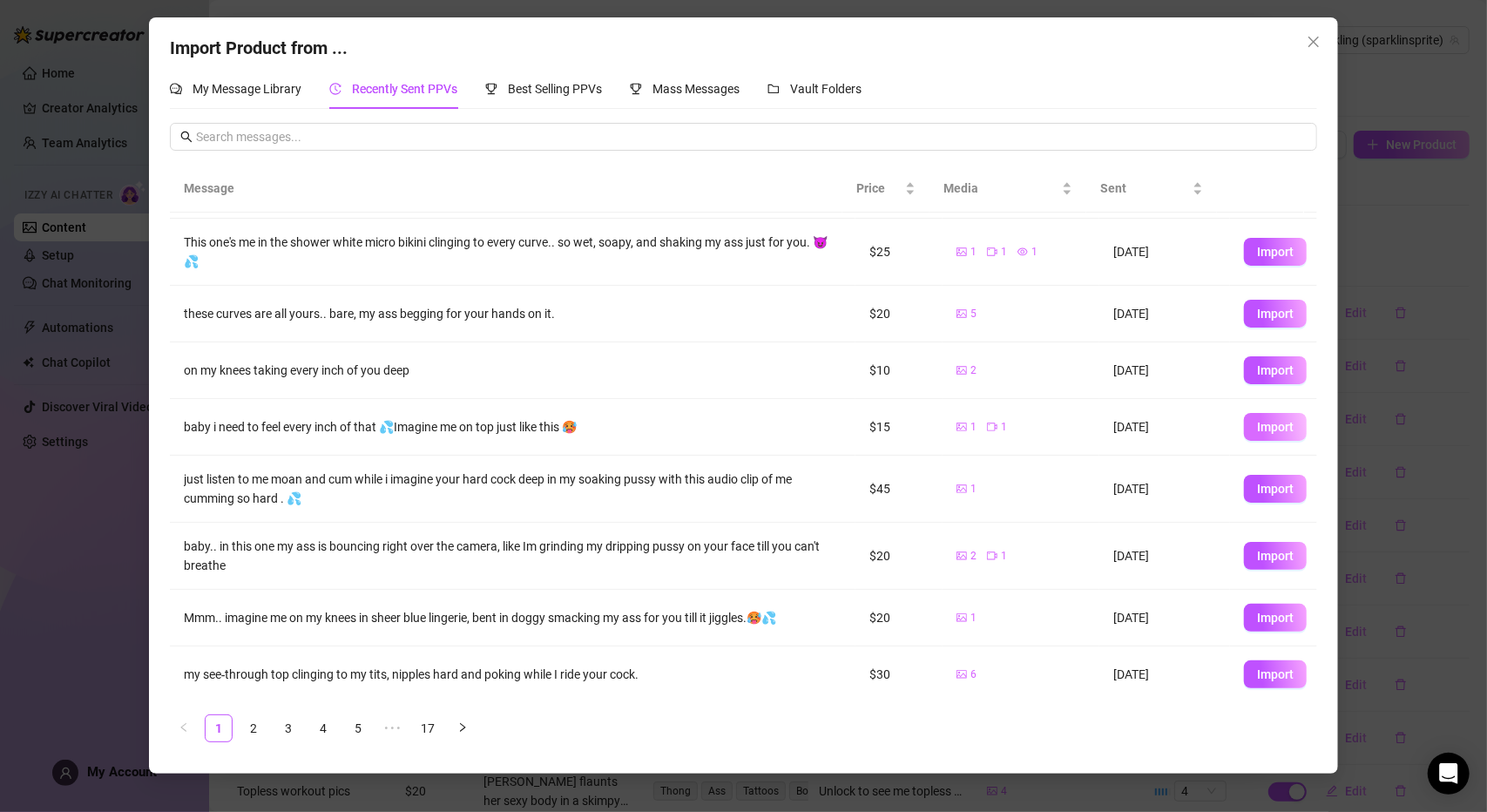
click at [1260, 421] on span "Import" at bounding box center [1275, 427] width 36 height 14
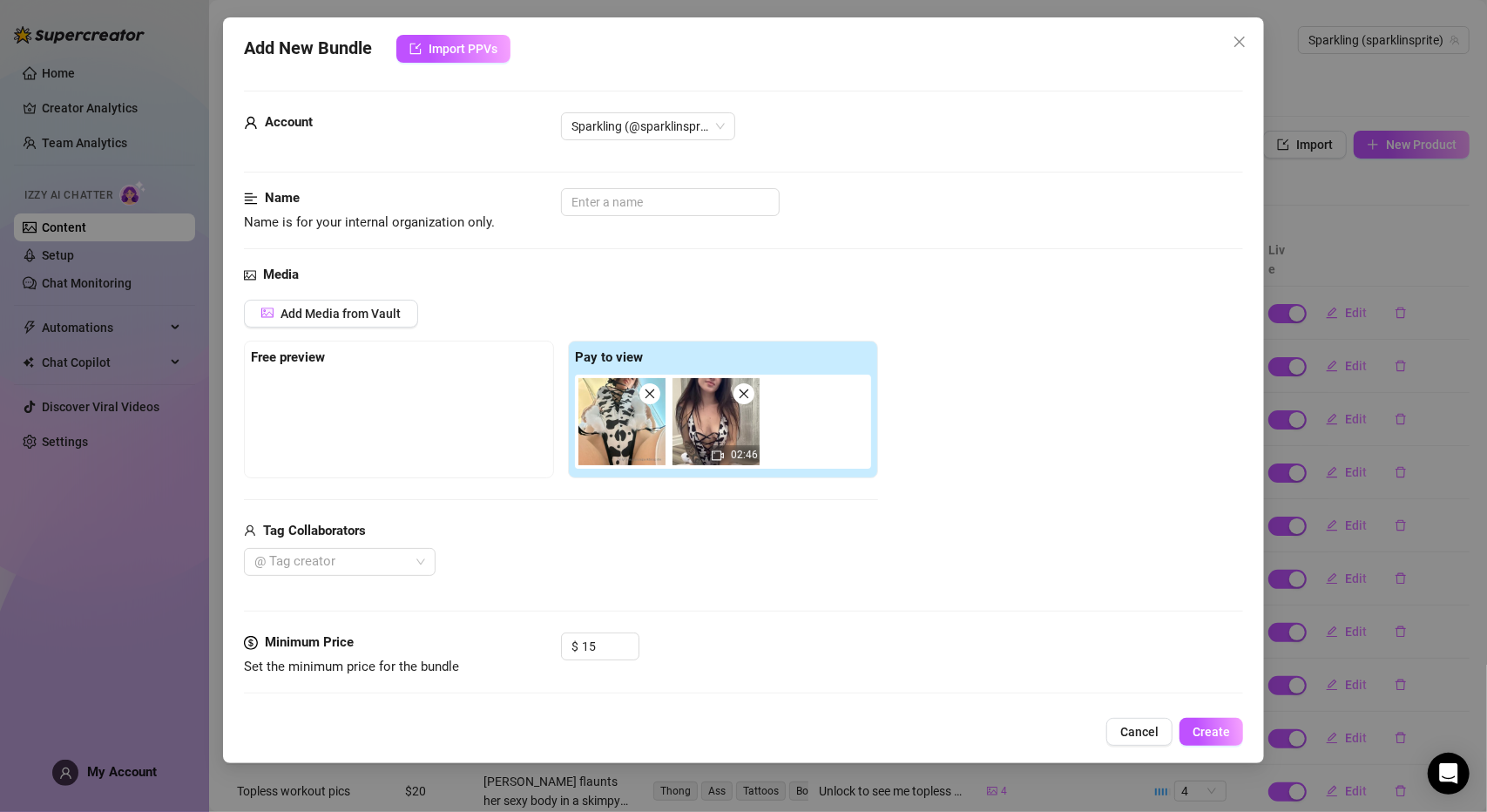
scroll to position [261, 0]
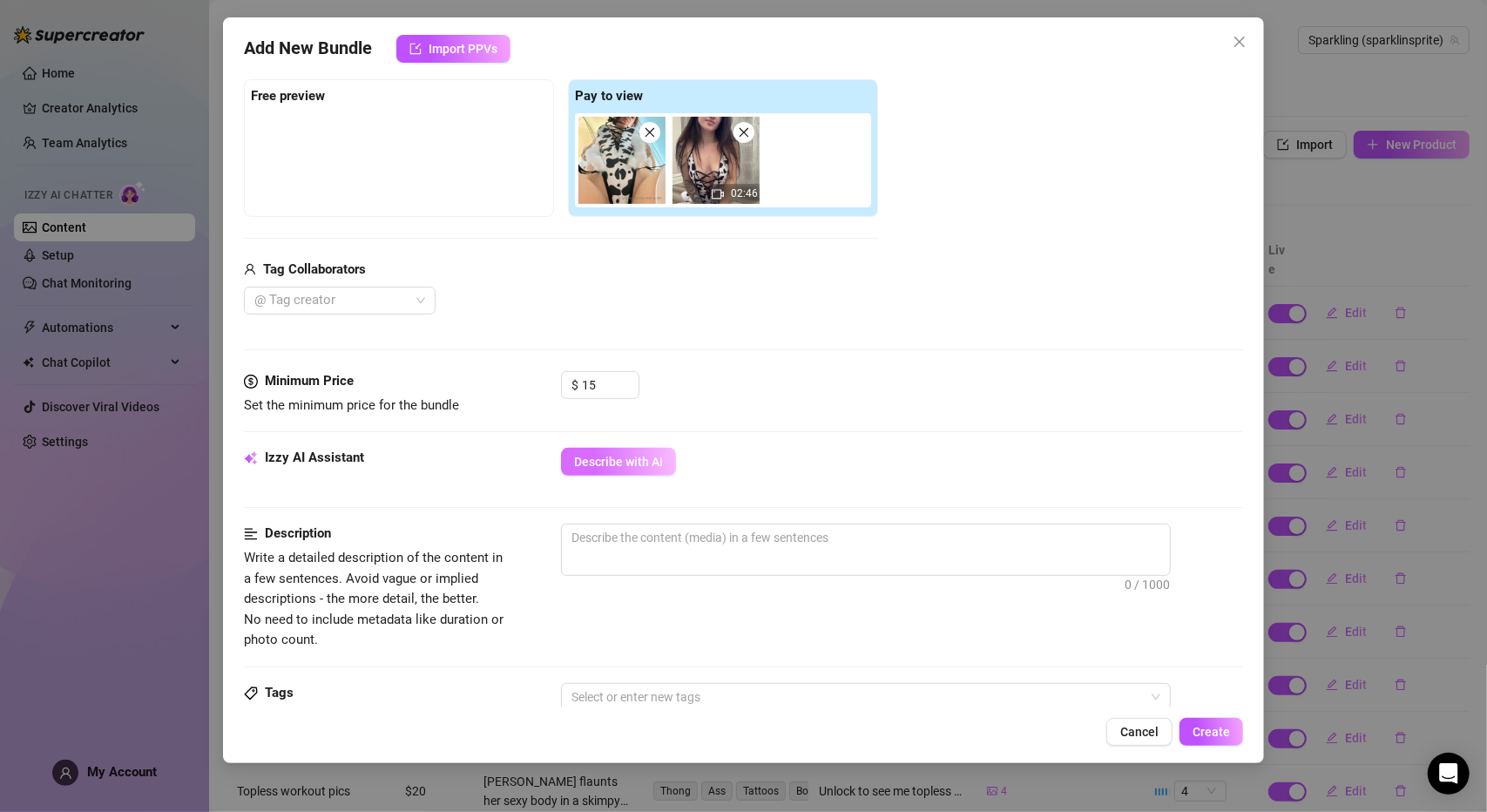
click at [639, 457] on span "Describe with AI" at bounding box center [618, 461] width 89 height 14
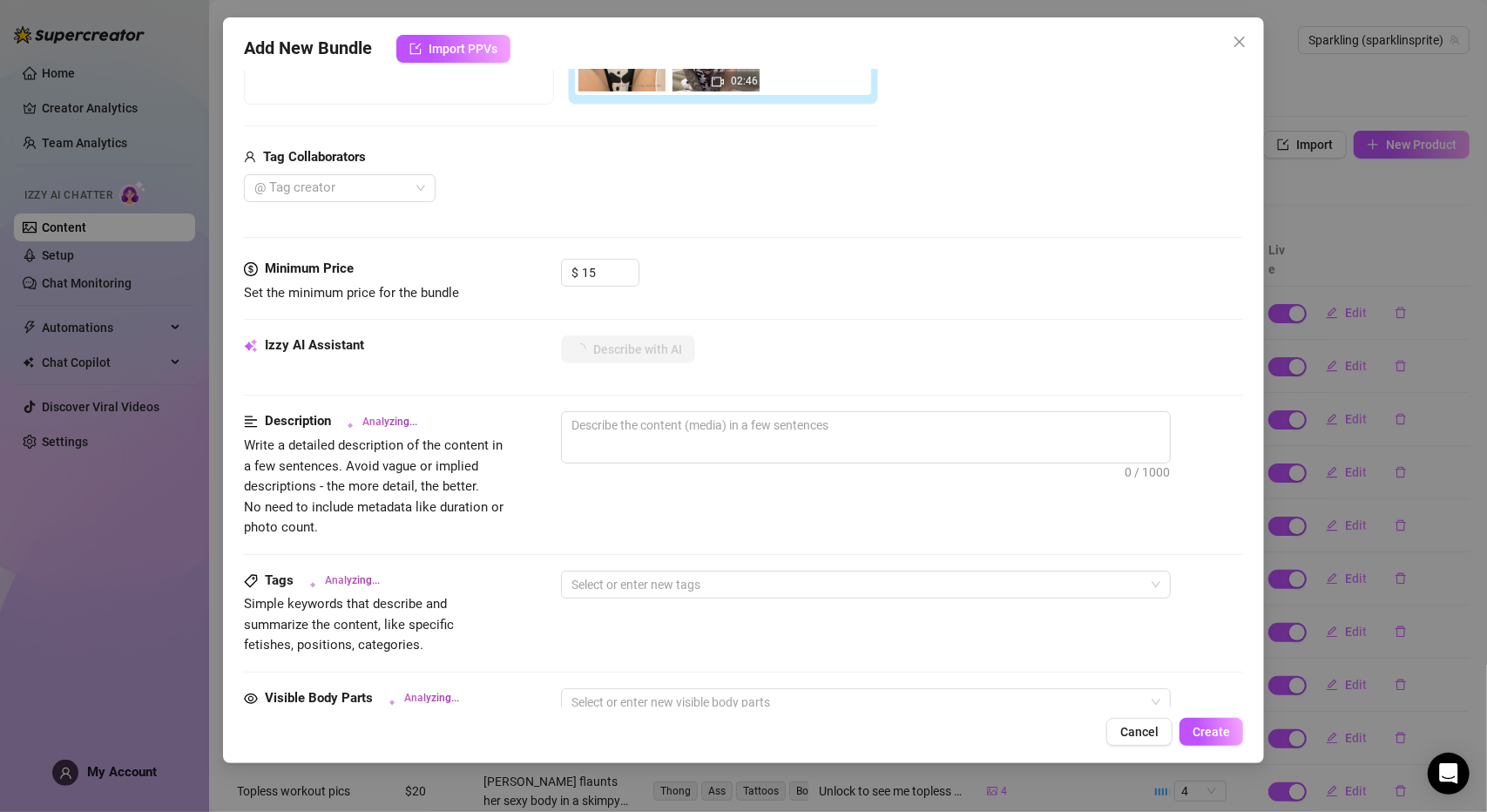
scroll to position [436, 0]
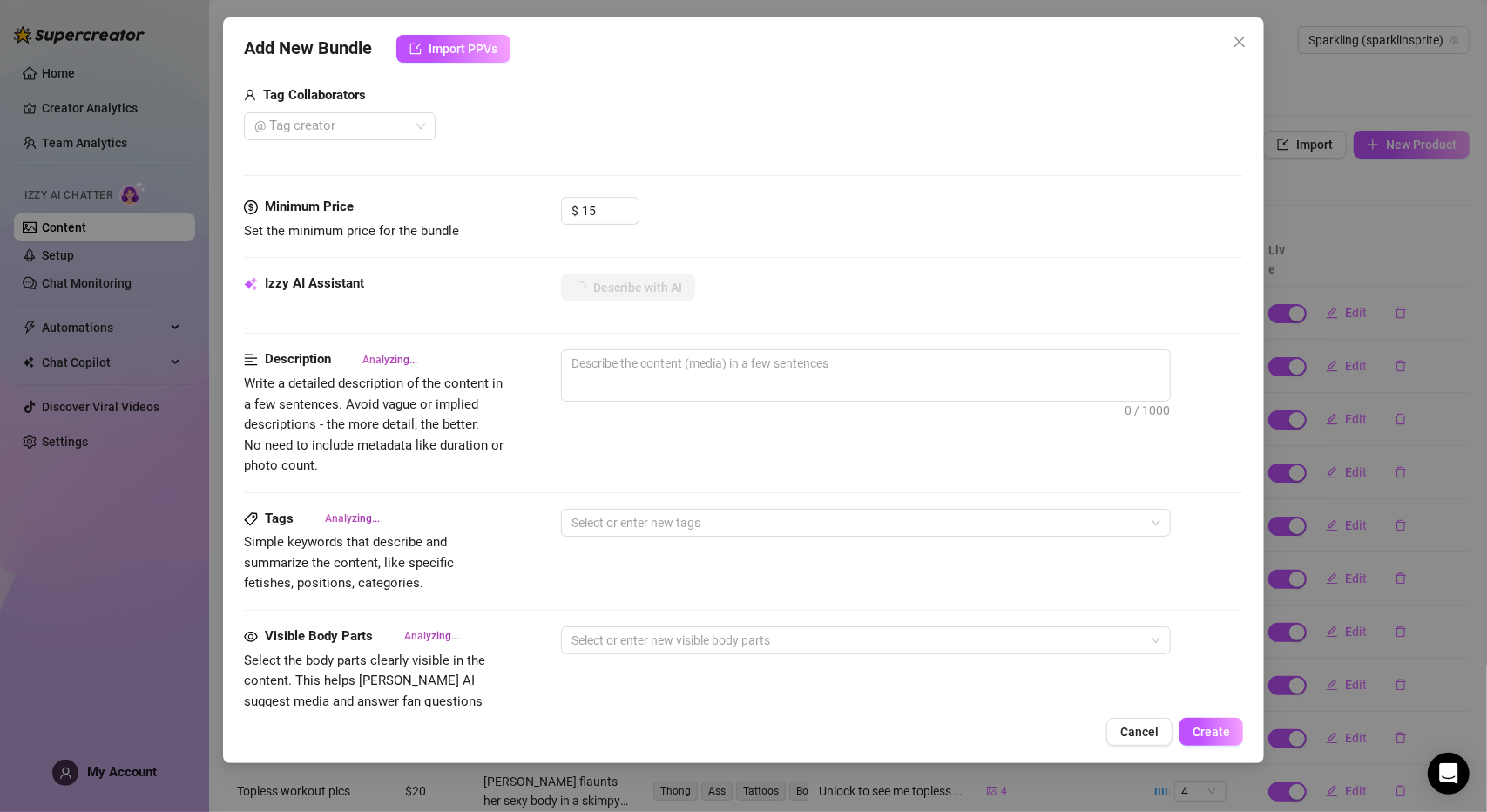
type textarea "[PERSON_NAME]"
type textarea "[PERSON_NAME] teases"
type textarea "[PERSON_NAME] teases in"
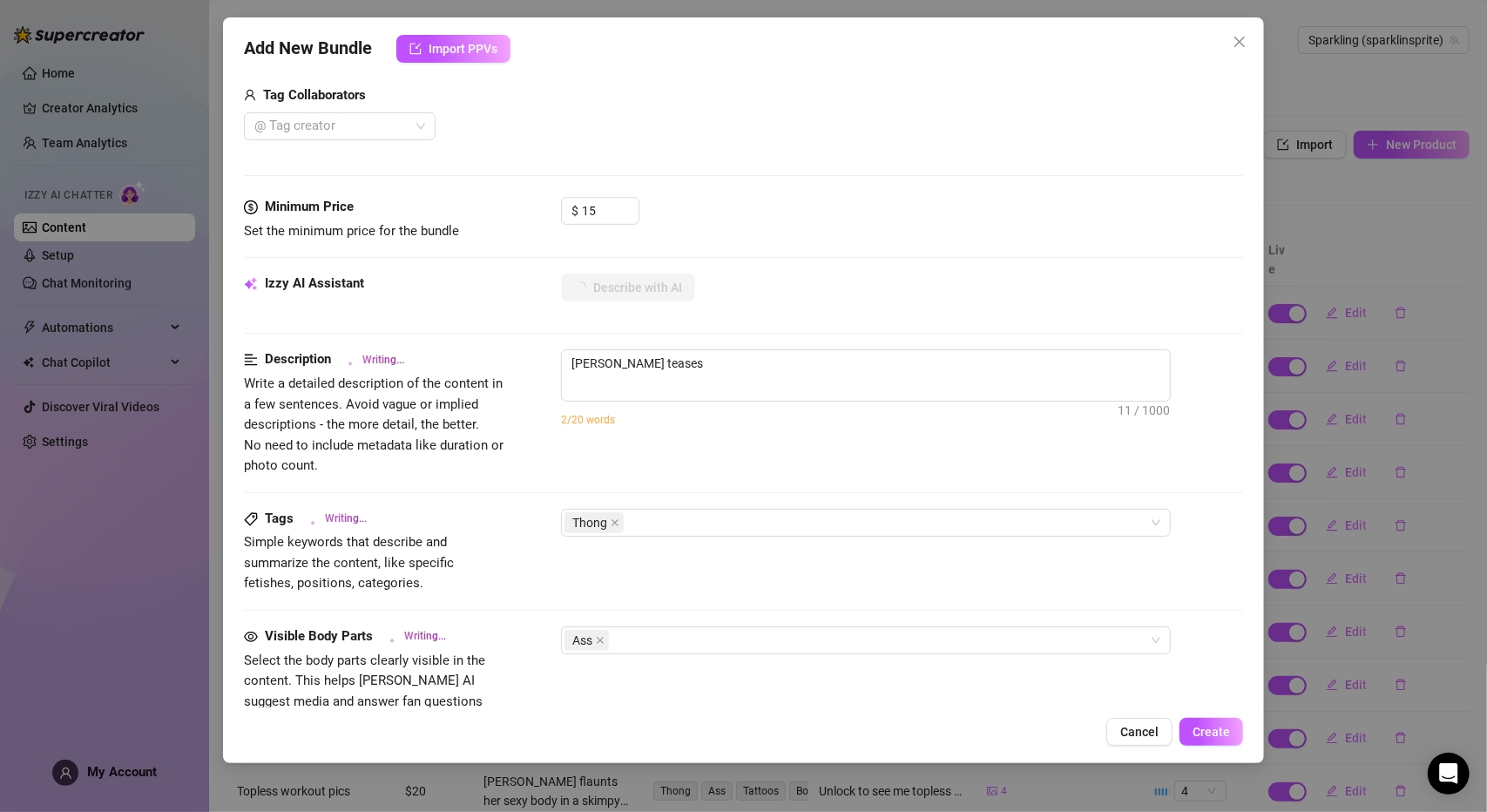
type textarea "[PERSON_NAME] teases in"
type textarea "[PERSON_NAME] teases in a"
type textarea "[PERSON_NAME] teases in a skimpy"
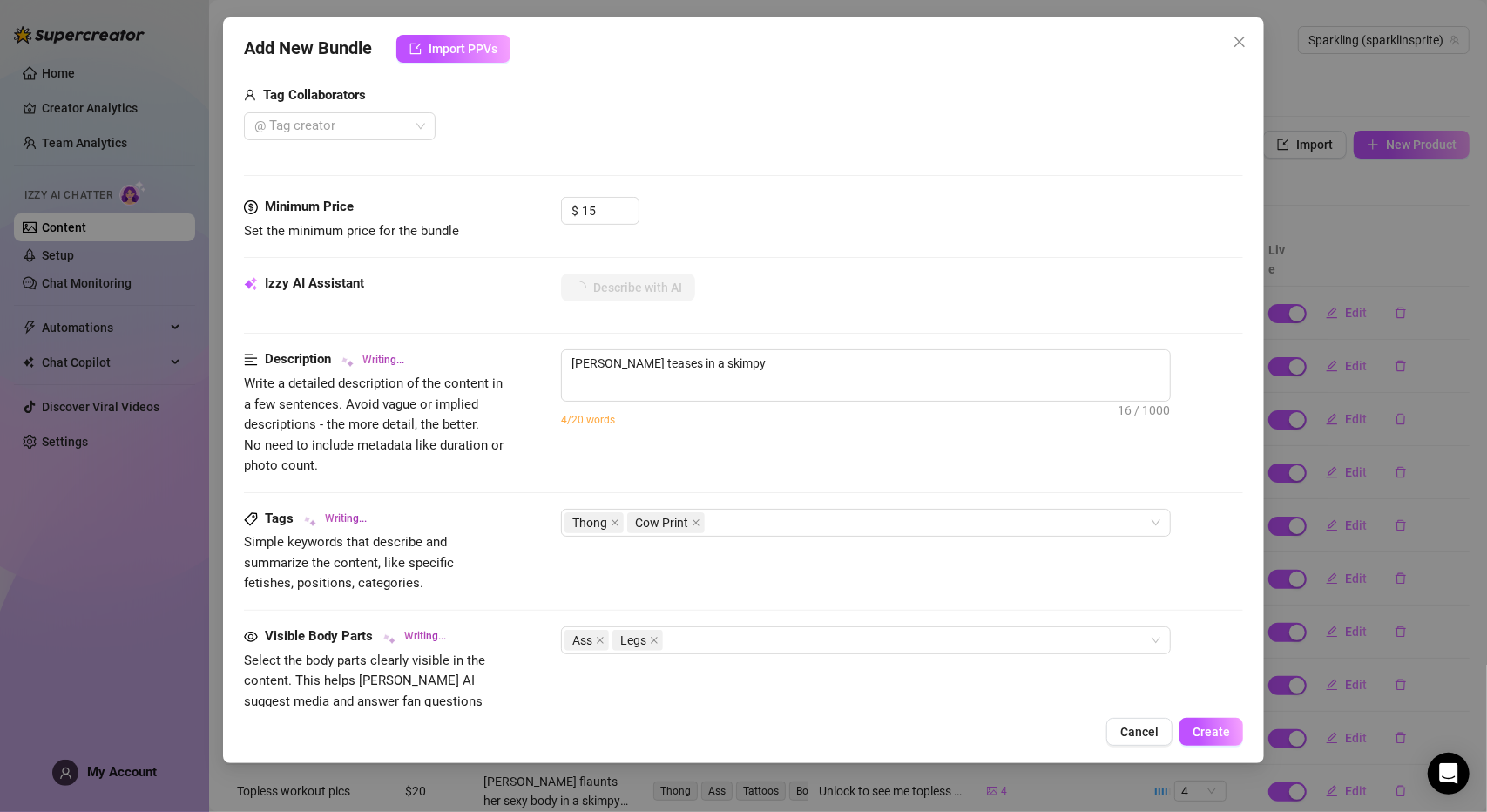
type textarea "[PERSON_NAME] teases in a skimpy cow-print"
type textarea "[PERSON_NAME] teases in a skimpy cow-print one-piece"
type textarea "[PERSON_NAME] teases in a skimpy cow-print one-piece with"
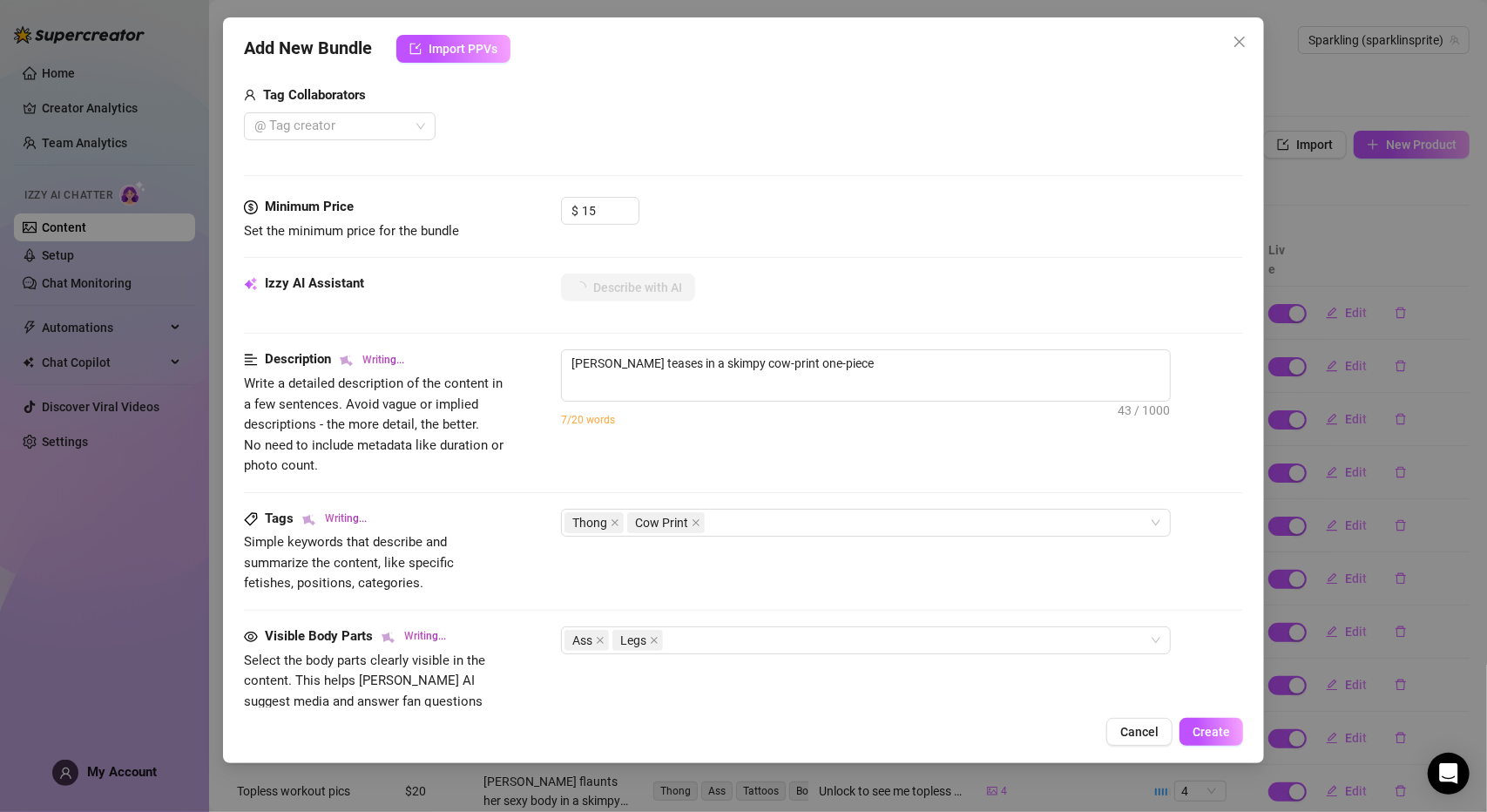
type textarea "[PERSON_NAME] teases in a skimpy cow-print one-piece with"
type textarea "[PERSON_NAME] teases in a skimpy cow-print one-piece with lace-up"
type textarea "[PERSON_NAME] teases in a skimpy cow-print one-piece with lace-up cleavage"
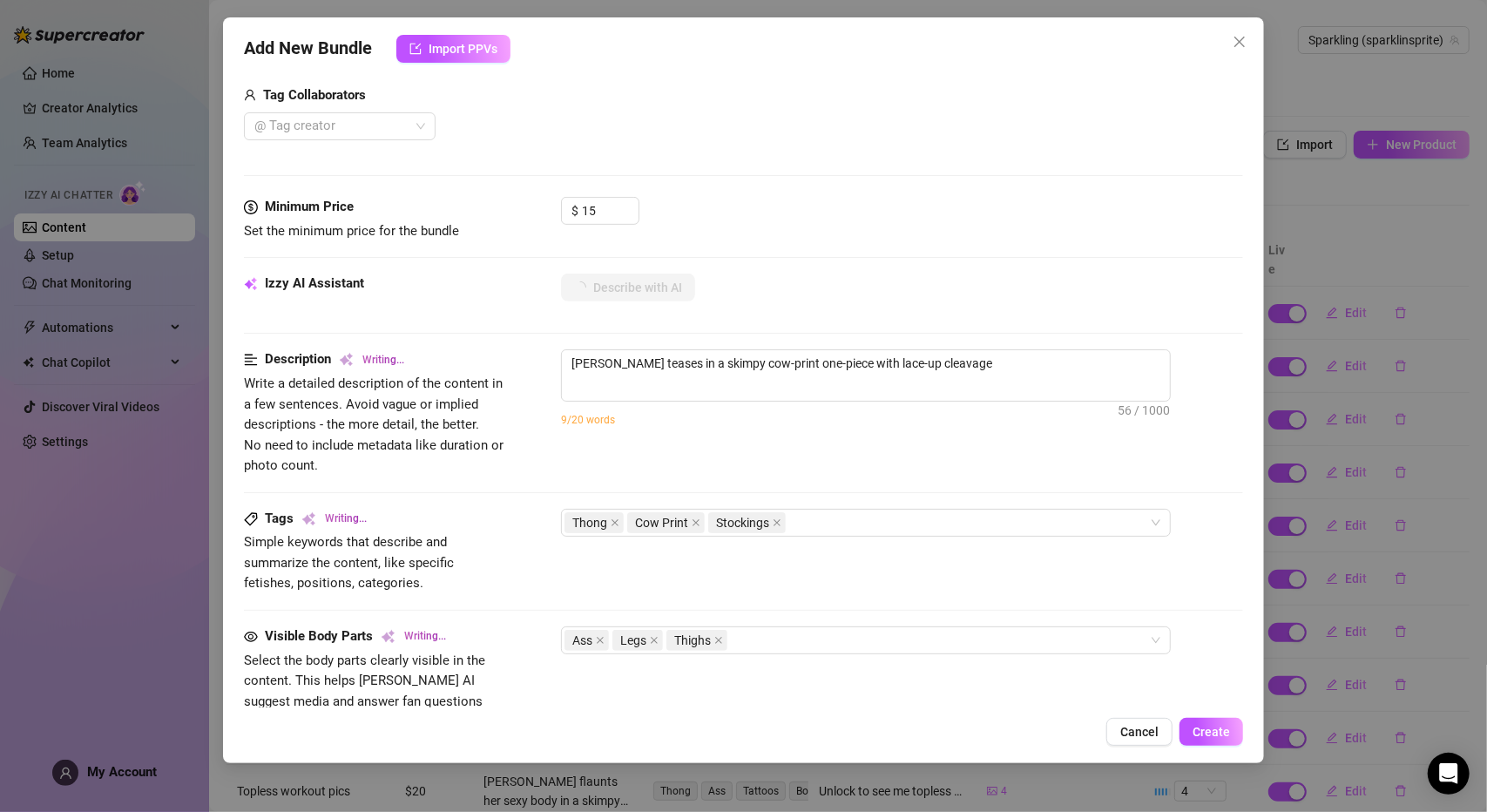
type textarea "[PERSON_NAME] teases in a skimpy cow-print one-piece with lace-up cleavage and"
type textarea "[PERSON_NAME] teases in a skimpy cow-print one-piece with lace-up cleavage and …"
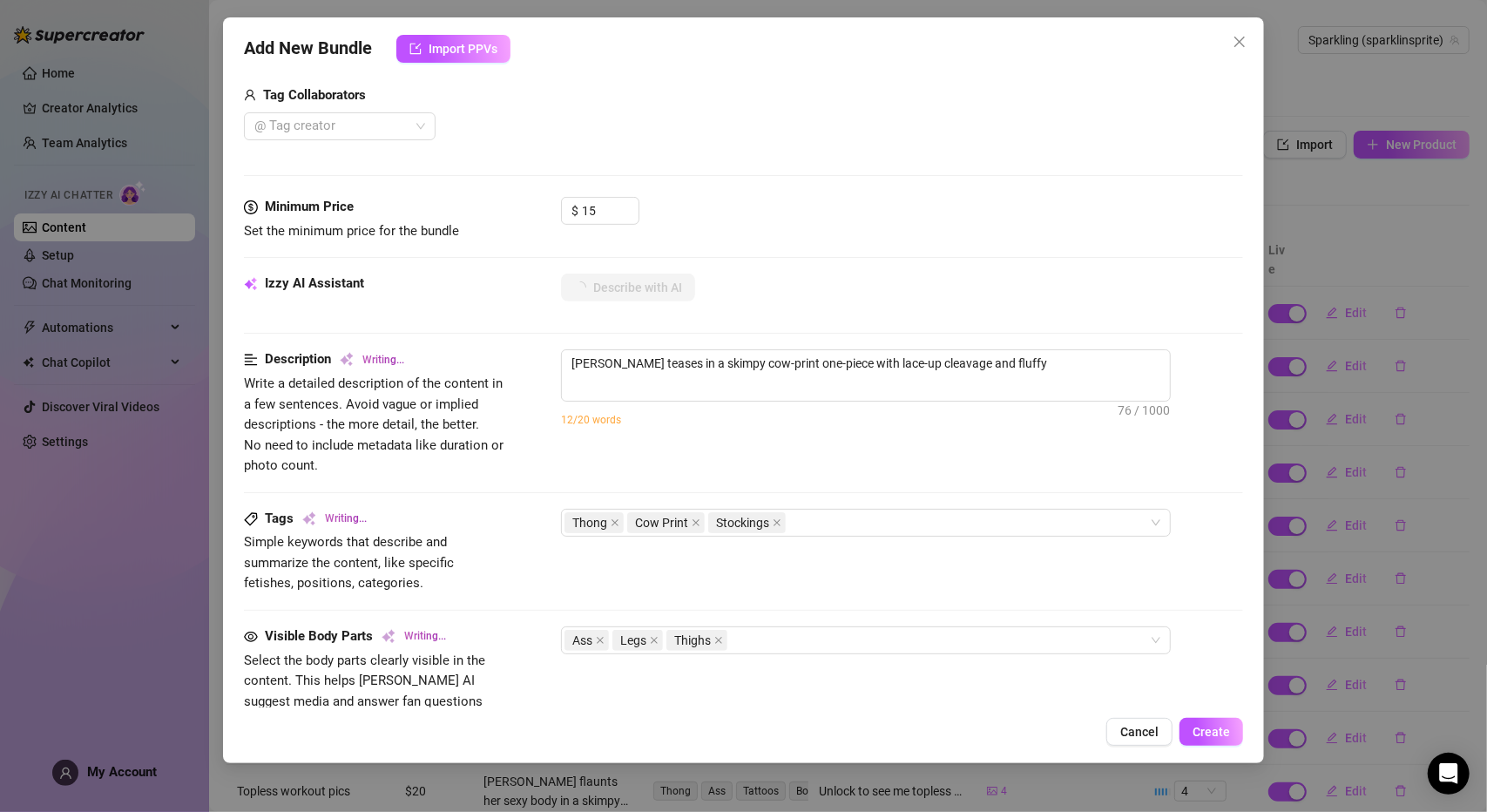
type textarea "[PERSON_NAME] teases in a skimpy cow-print one-piece with lace-up cleavage and …"
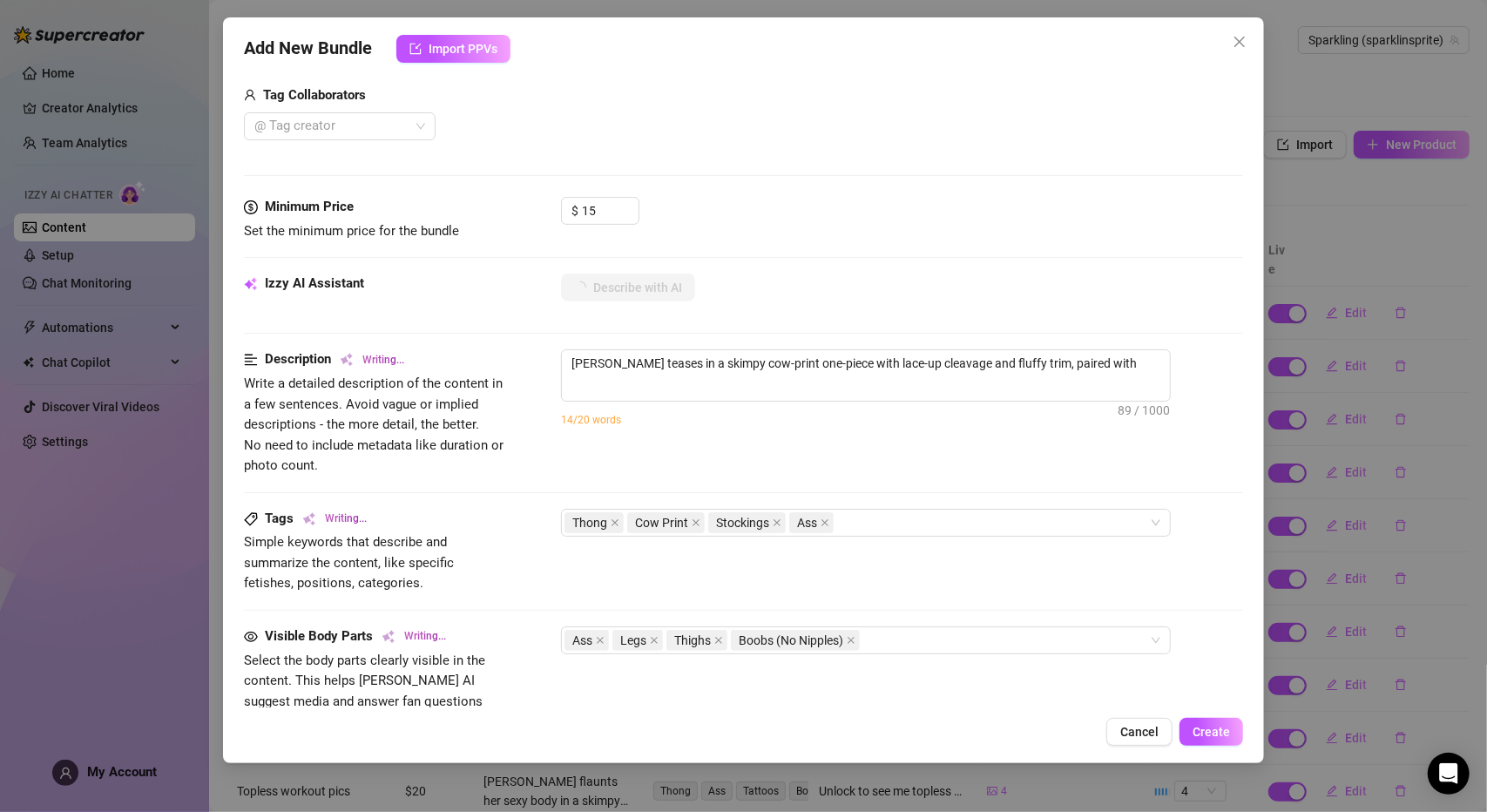
type textarea "[PERSON_NAME] teases in a skimpy cow-print one-piece with lace-up cleavage and …"
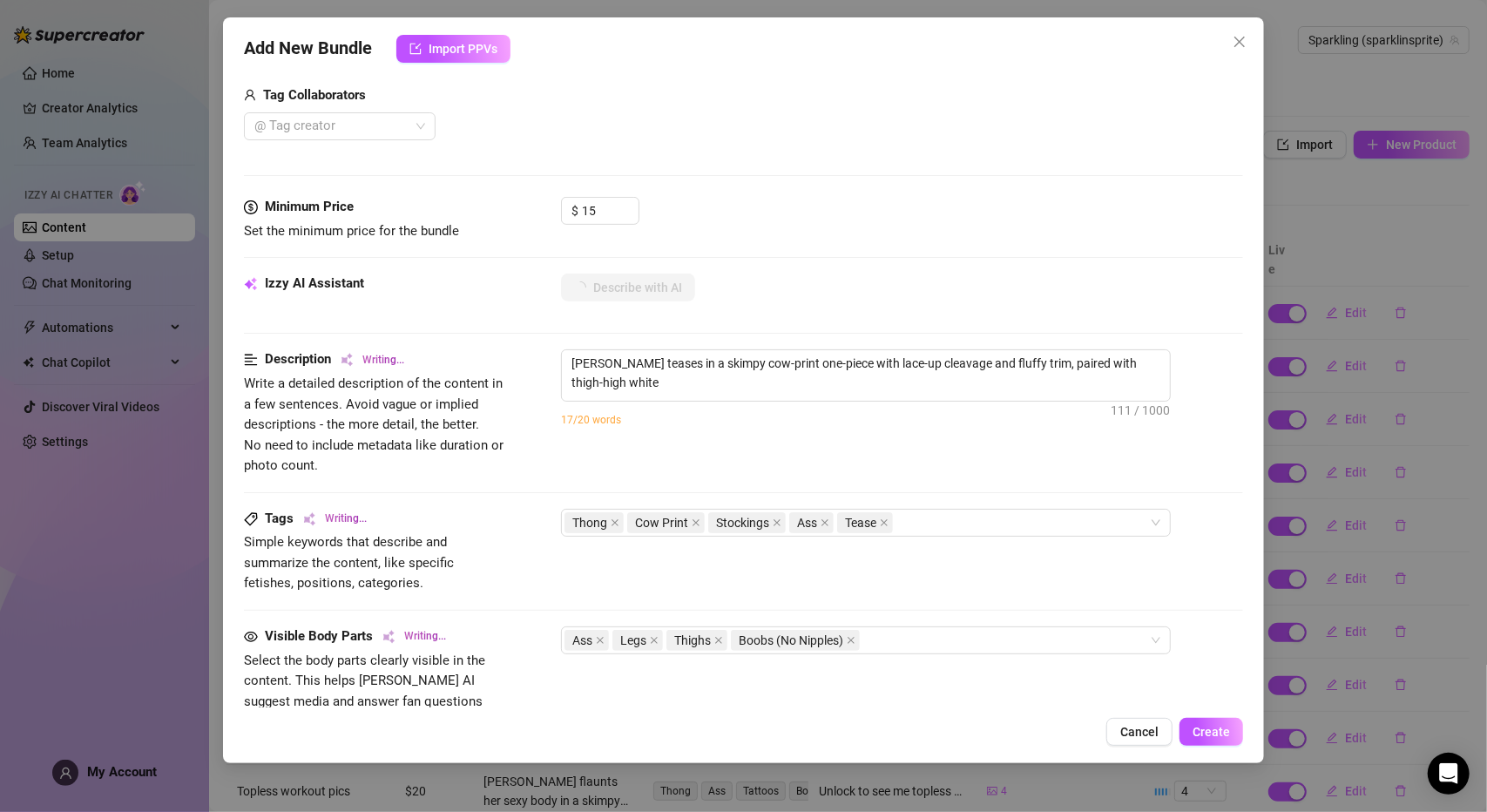
type textarea "[PERSON_NAME] teases in a skimpy cow-print one-piece with lace-up cleavage and …"
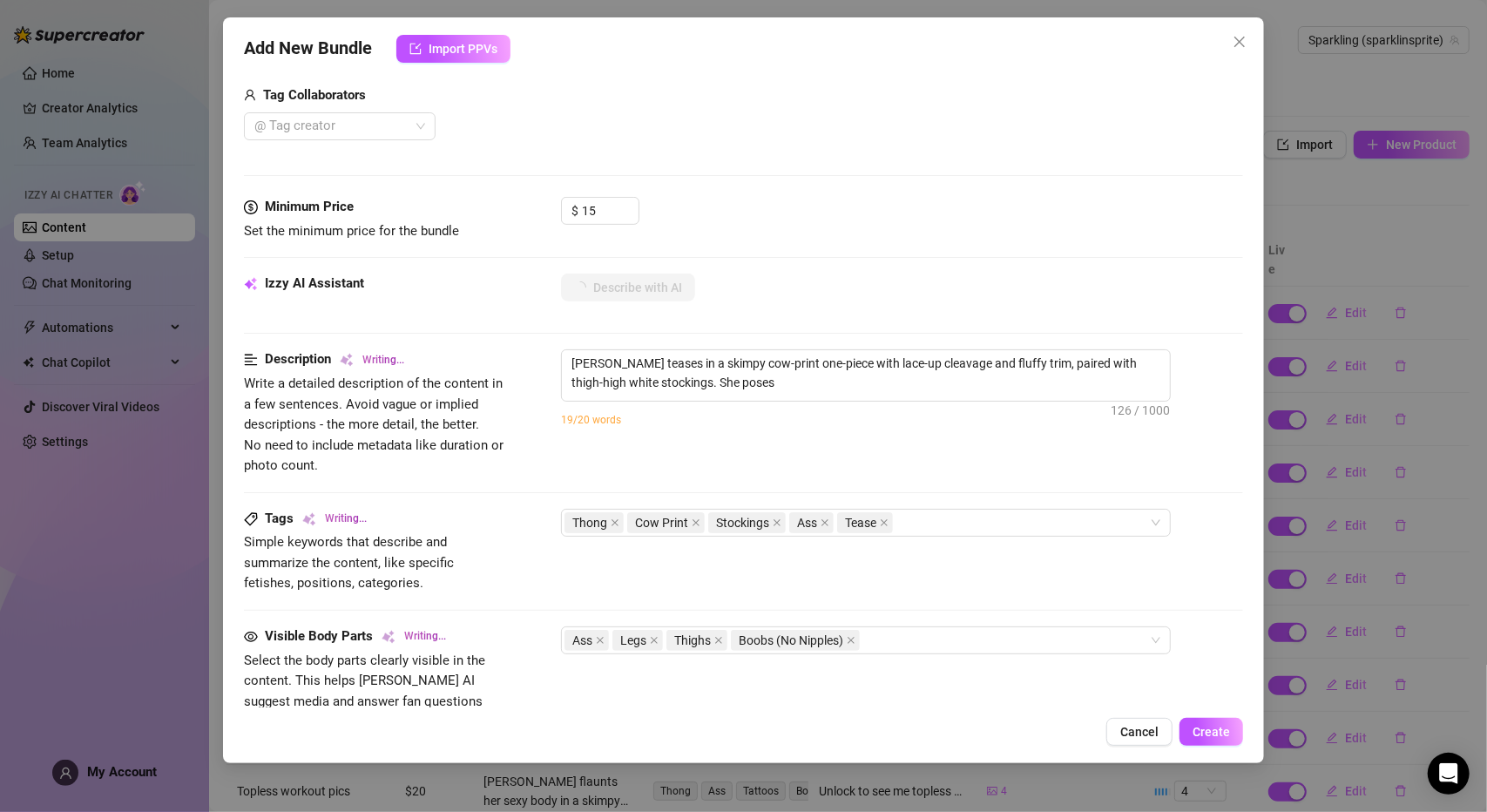
type textarea "[PERSON_NAME] teases in a skimpy cow-print one-piece with lace-up cleavage and …"
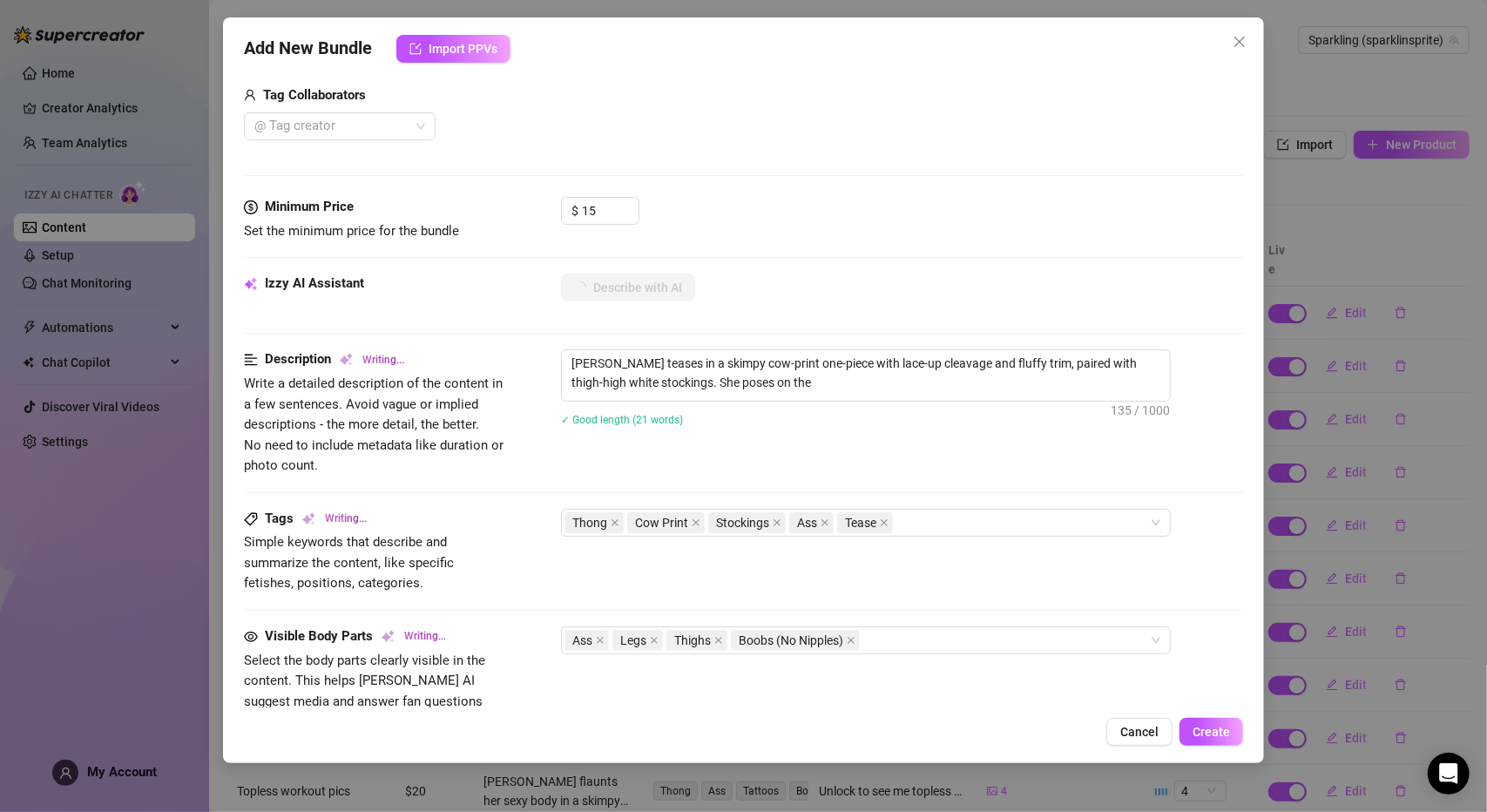
type textarea "[PERSON_NAME] teases in a skimpy cow-print one-piece with lace-up cleavage and …"
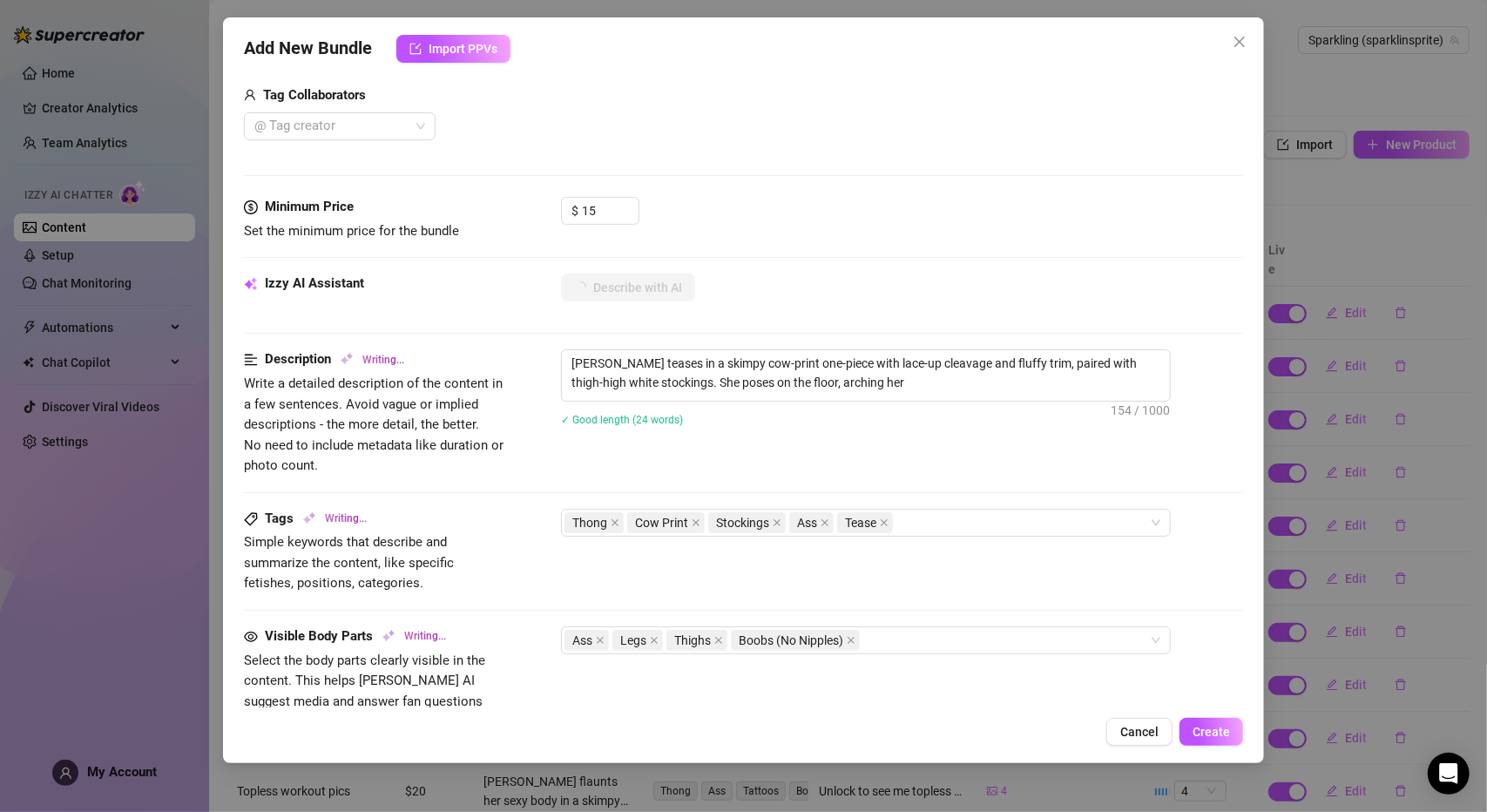
type textarea "[PERSON_NAME] teases in a skimpy cow-print one-piece with lace-up cleavage and …"
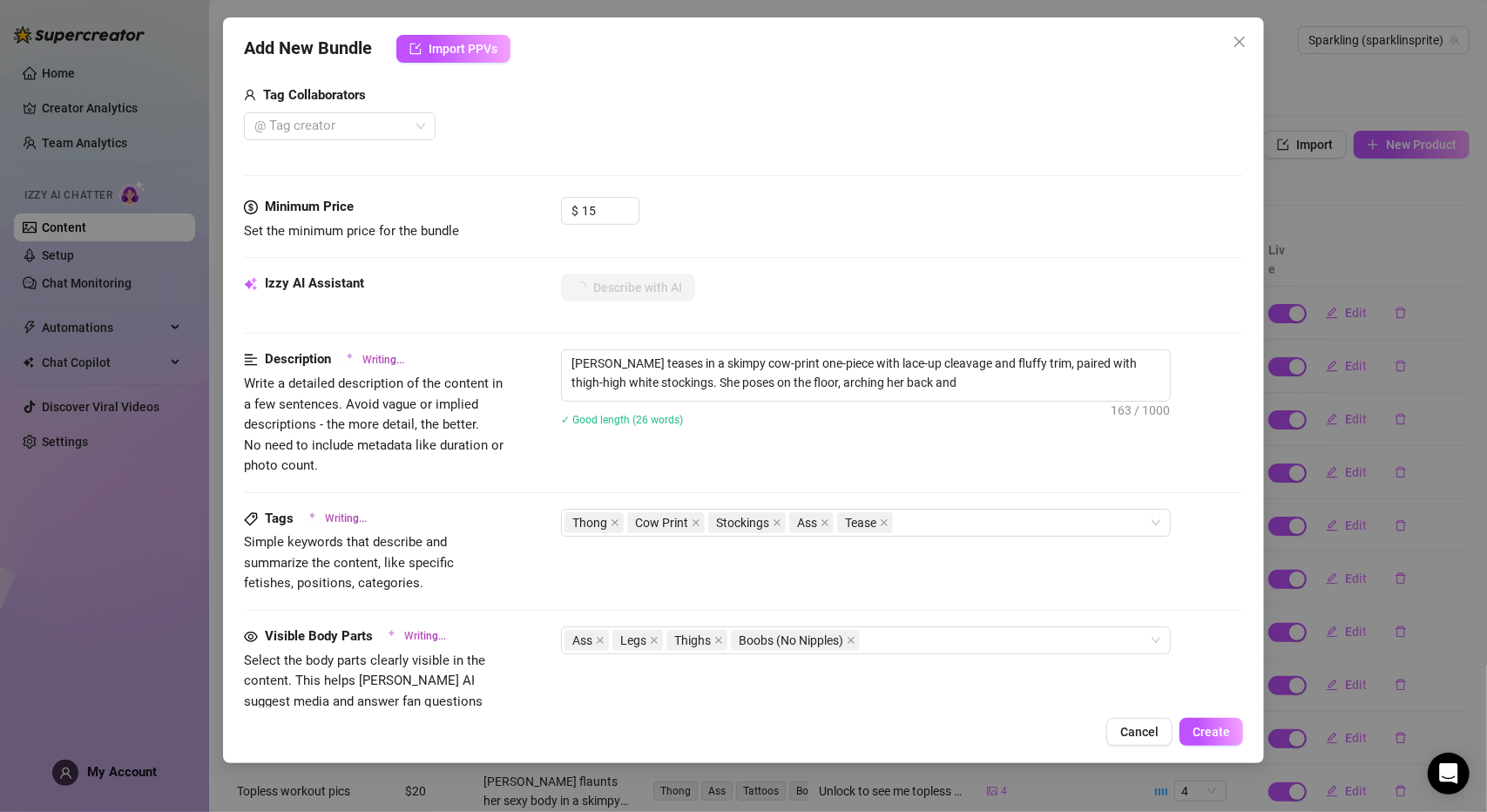
type textarea "[PERSON_NAME] teases in a skimpy cow-print one-piece with lace-up cleavage and …"
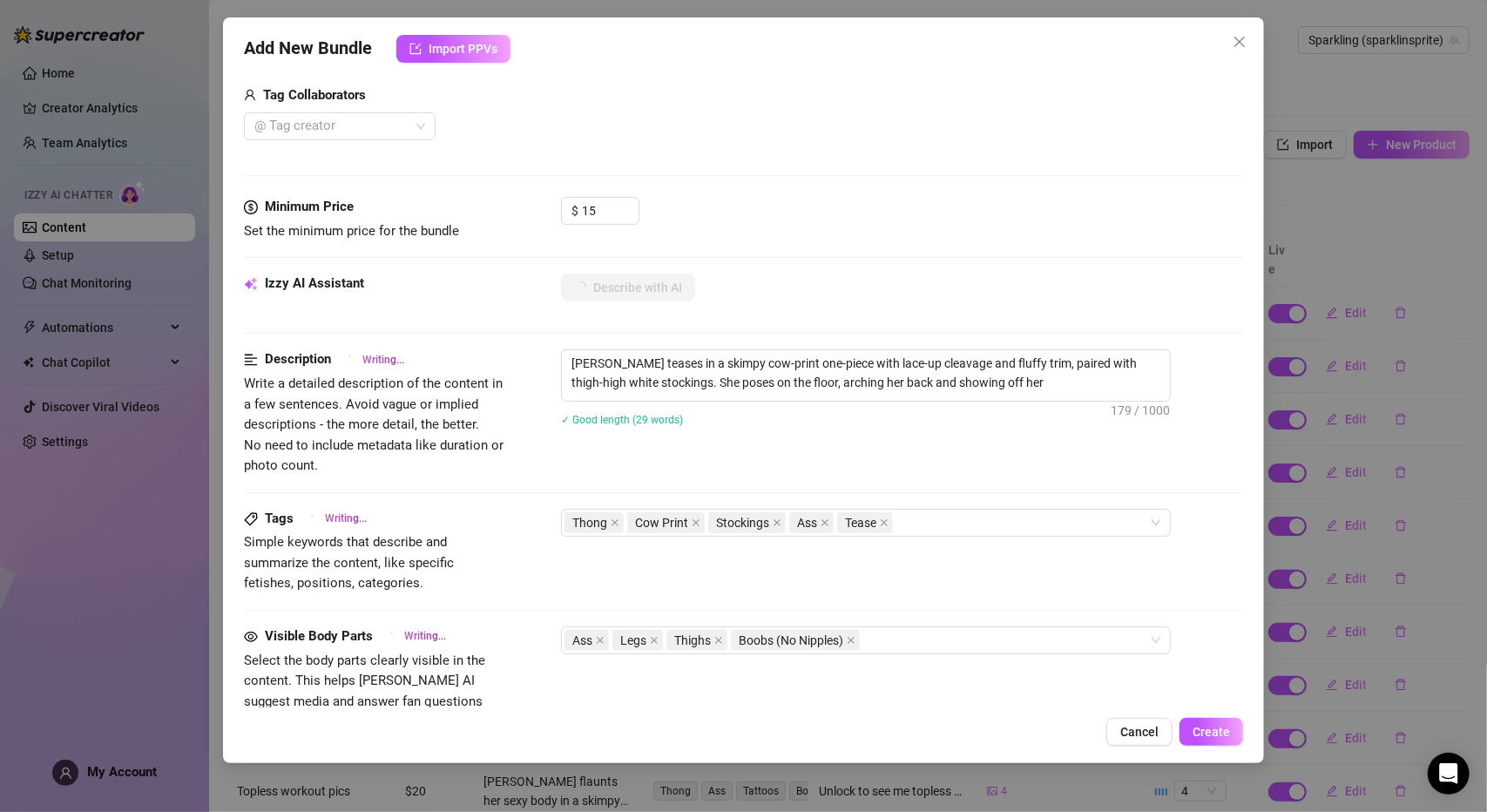
type textarea "[PERSON_NAME] teases in a skimpy cow-print one-piece with lace-up cleavage and …"
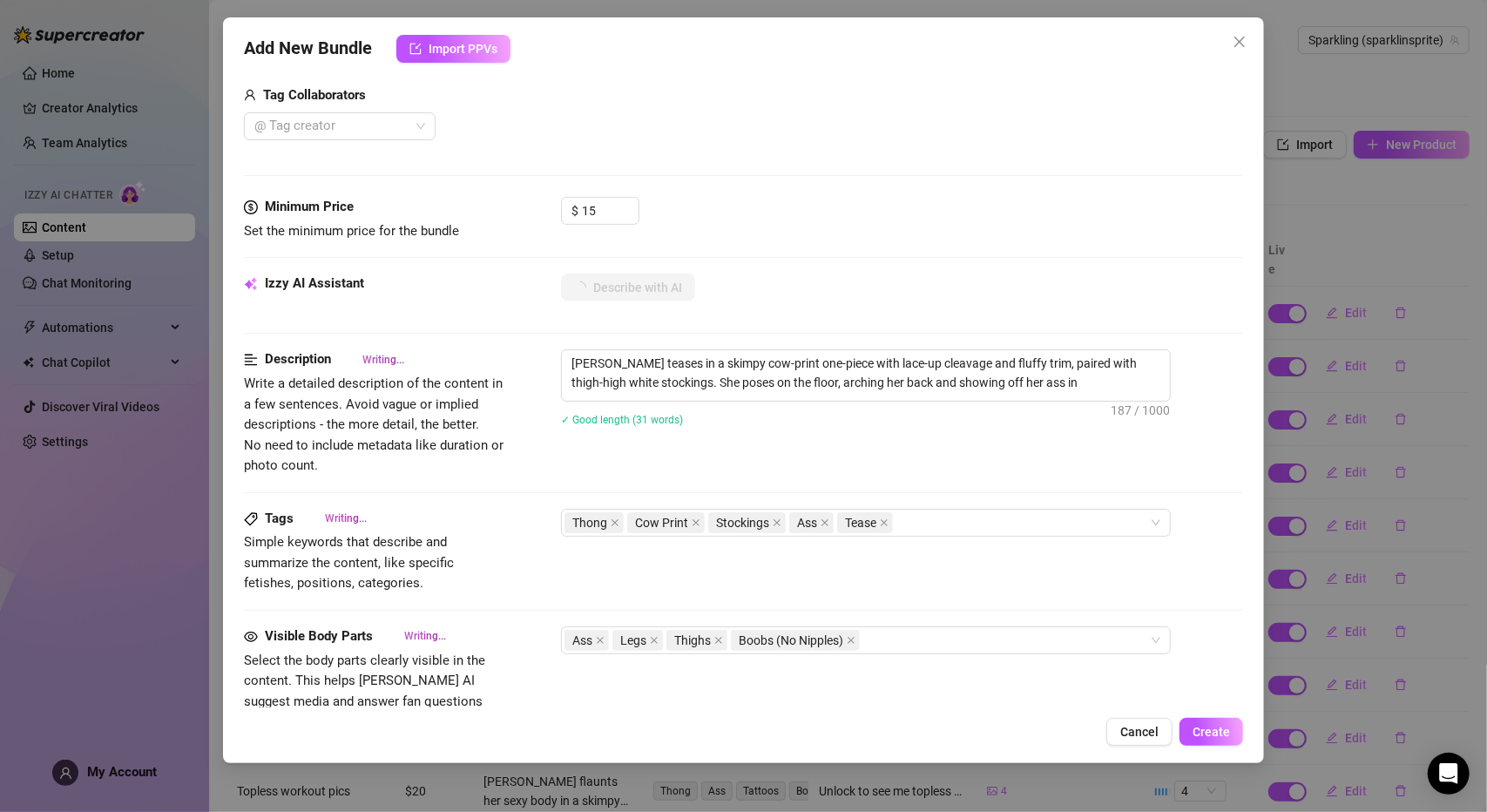
type textarea "[PERSON_NAME] teases in a skimpy cow-print one-piece with lace-up cleavage and …"
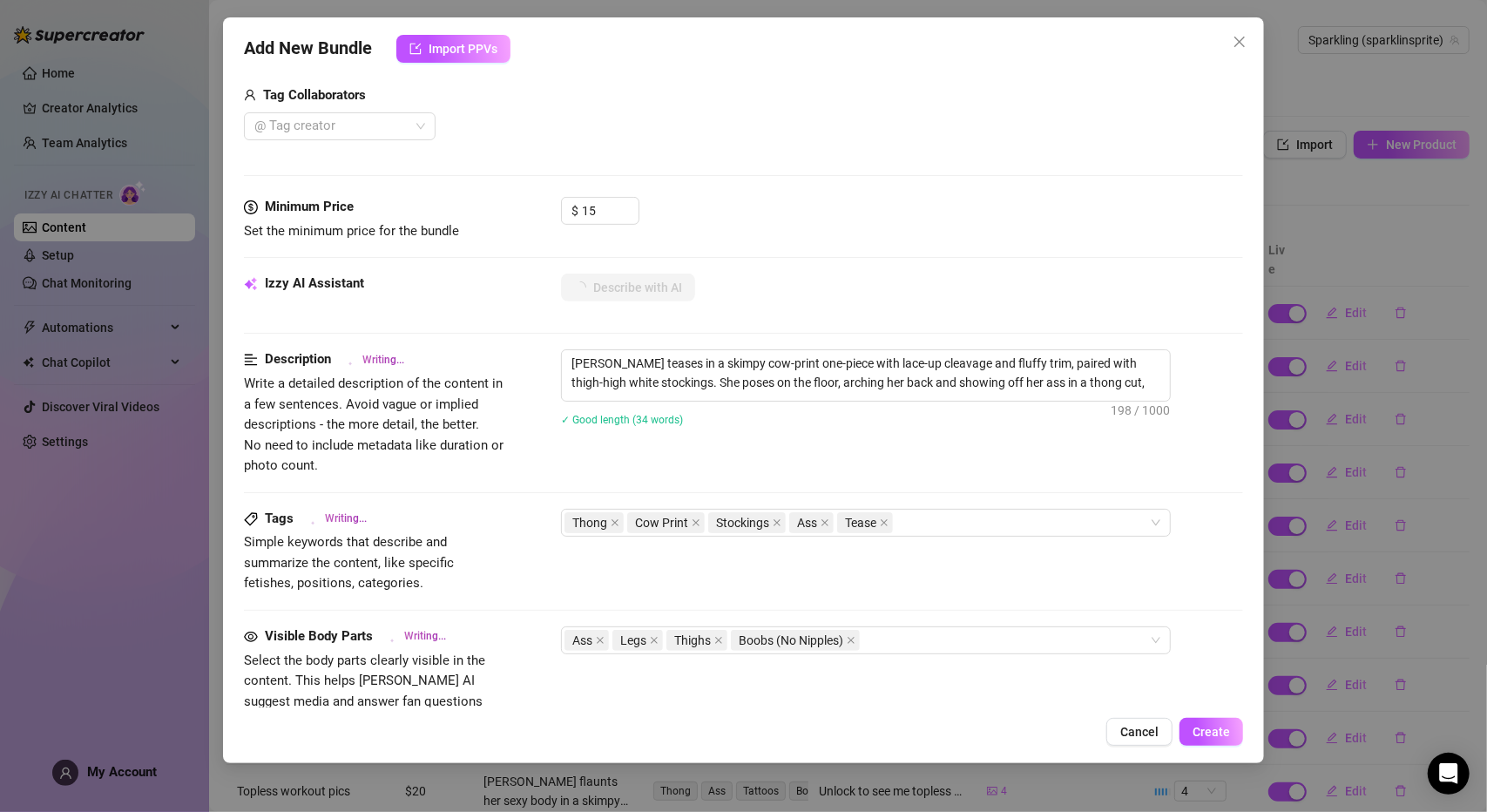
type textarea "[PERSON_NAME] teases in a skimpy cow-print one-piece with lace-up cleavage and …"
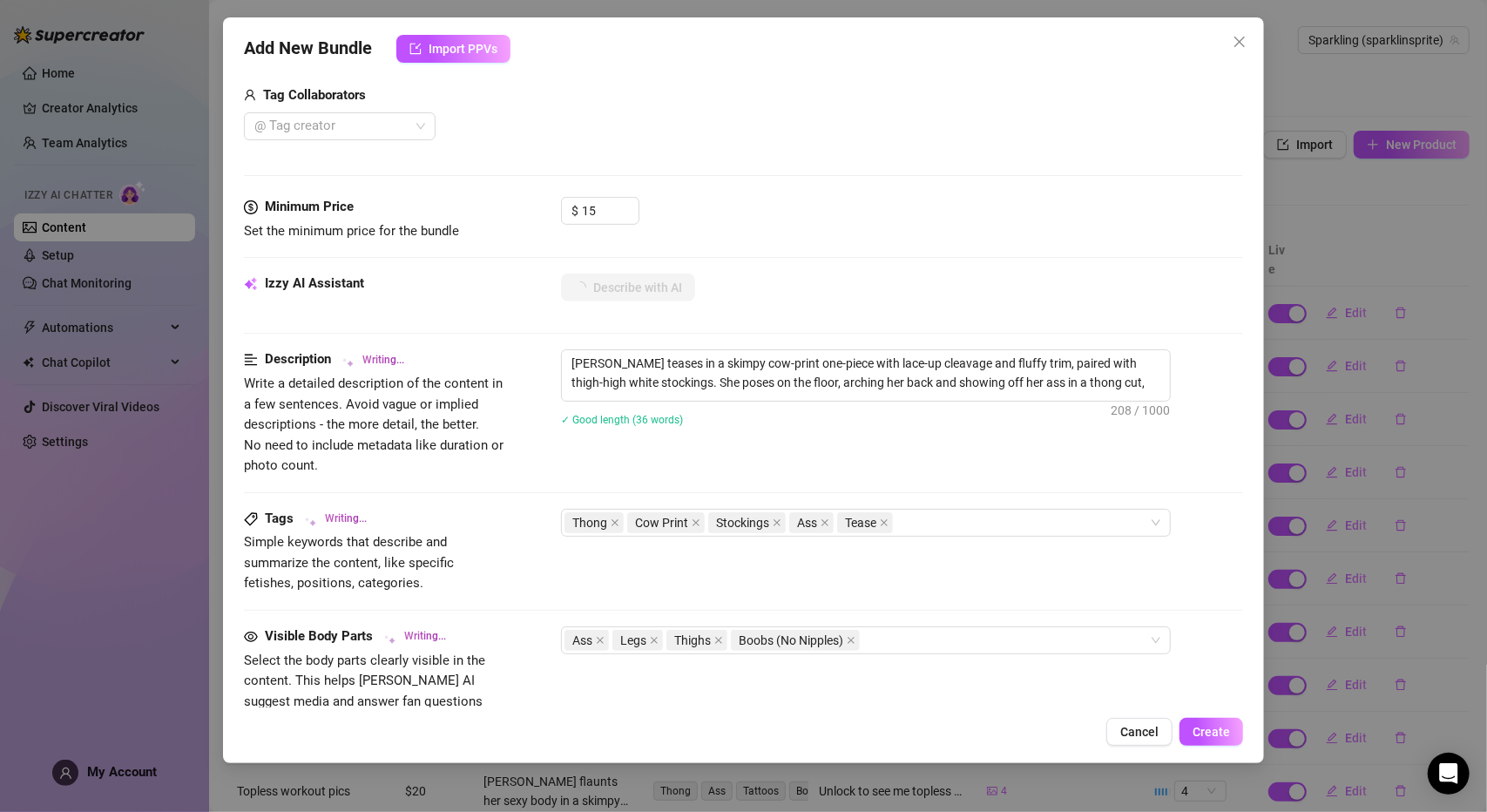
type textarea "[PERSON_NAME] teases in a skimpy cow-print one-piece with lace-up cleavage and …"
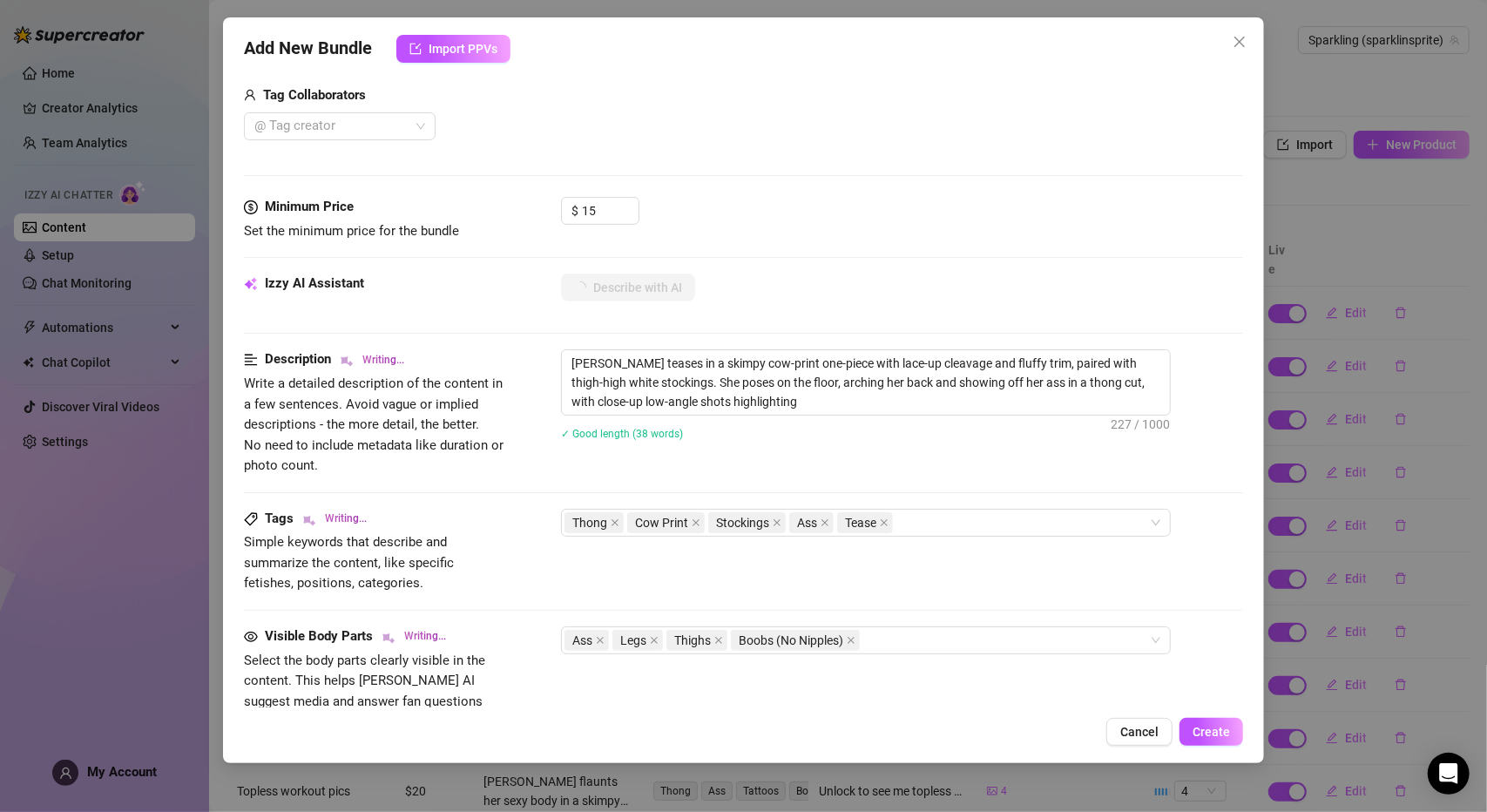
type textarea "[PERSON_NAME] teases in a skimpy cow-print one-piece with lace-up cleavage and …"
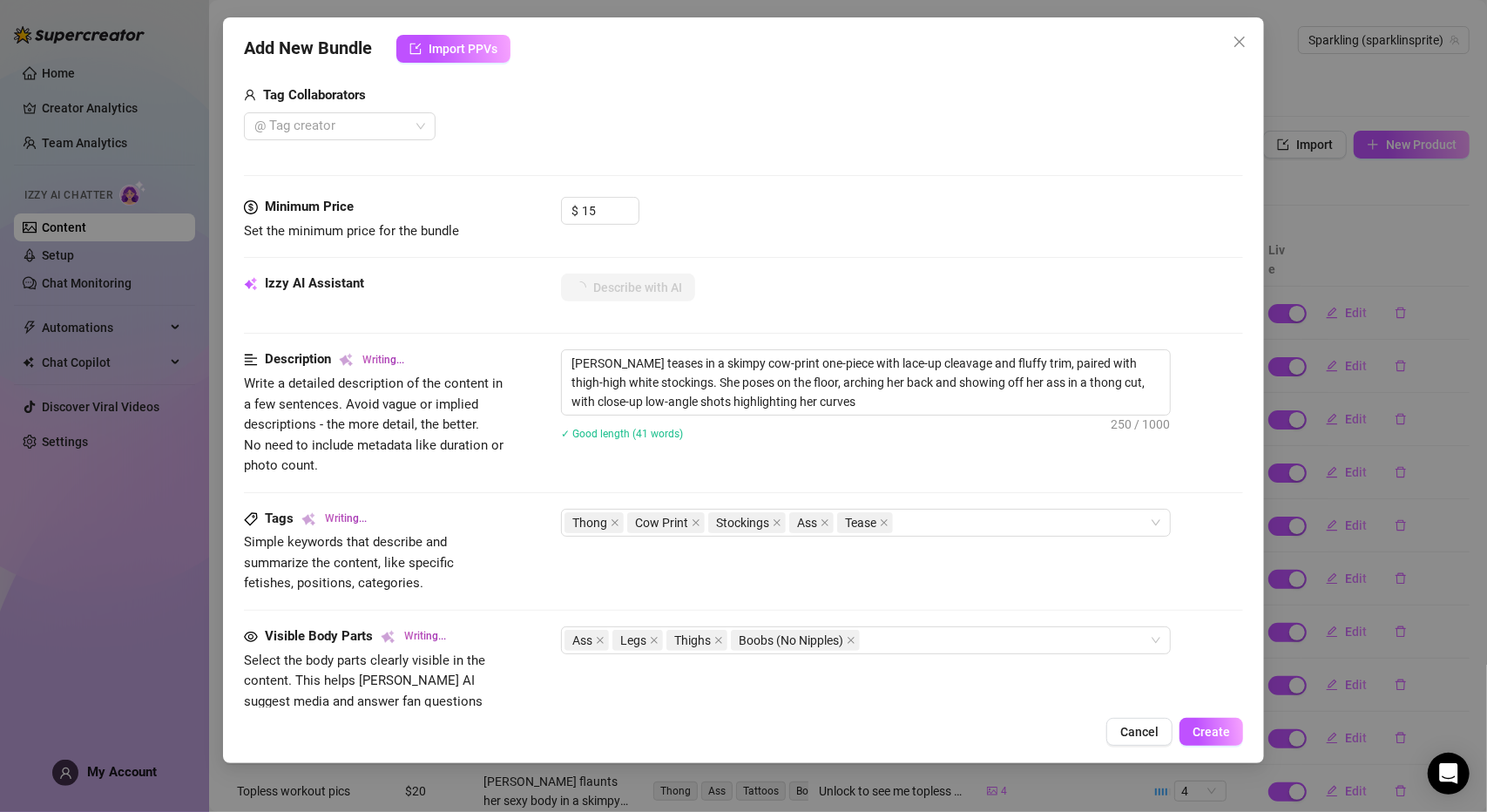
type textarea "[PERSON_NAME] teases in a skimpy cow-print one-piece with lace-up cleavage and …"
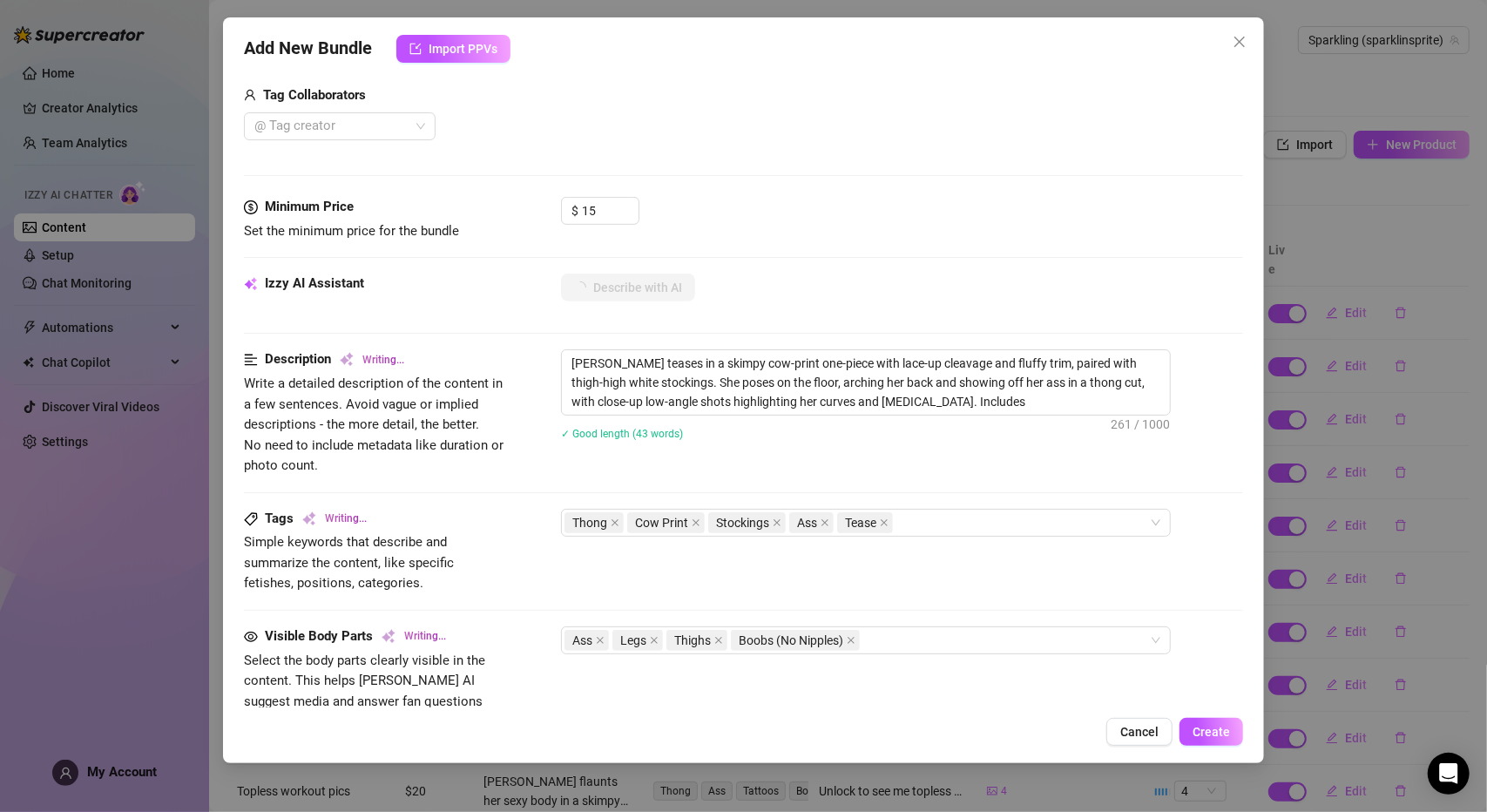
type textarea "[PERSON_NAME] teases in a skimpy cow-print one-piece with lace-up cleavage and …"
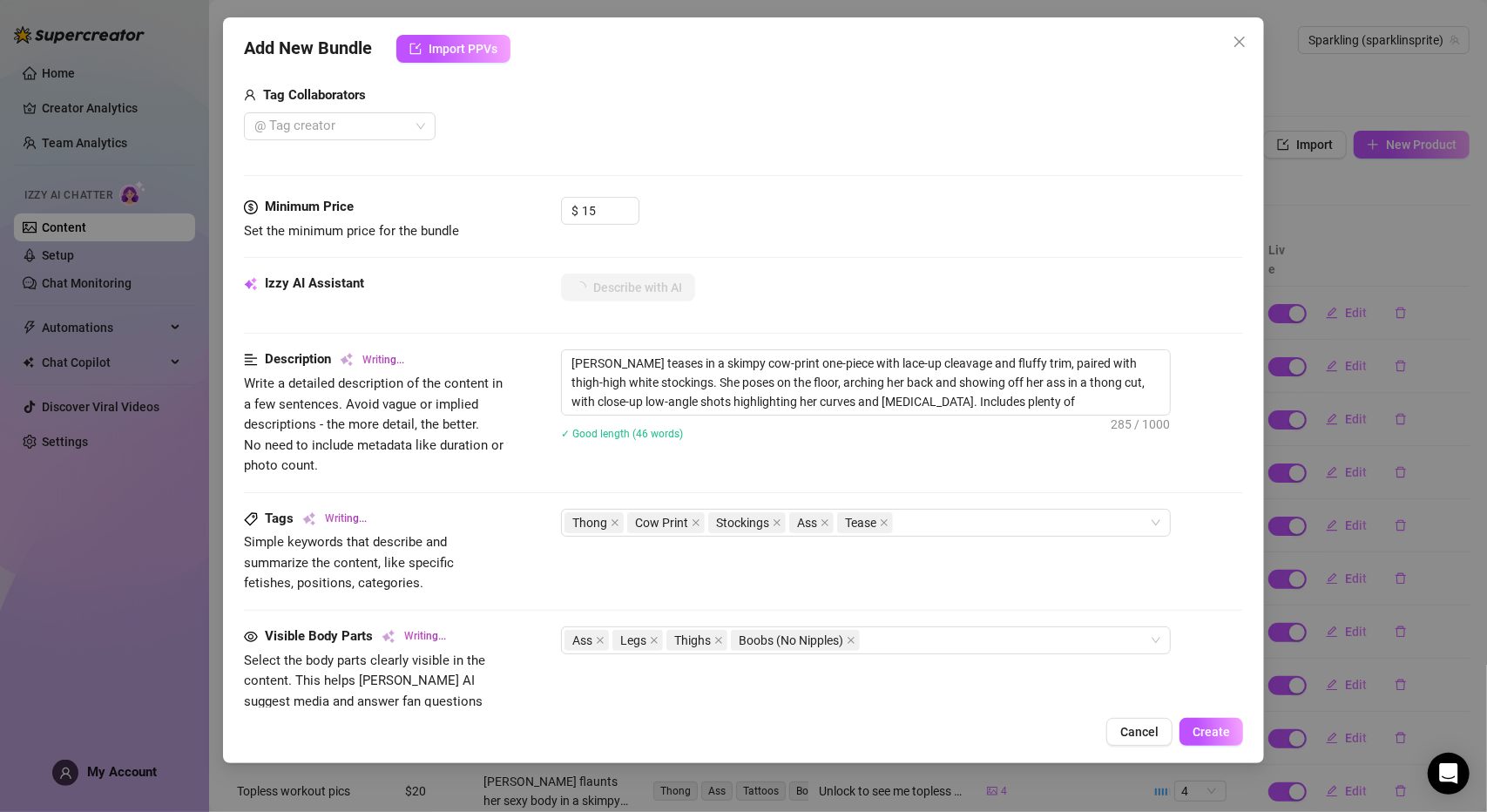
type textarea "[PERSON_NAME] teases in a skimpy cow-print one-piece with lace-up cleavage and …"
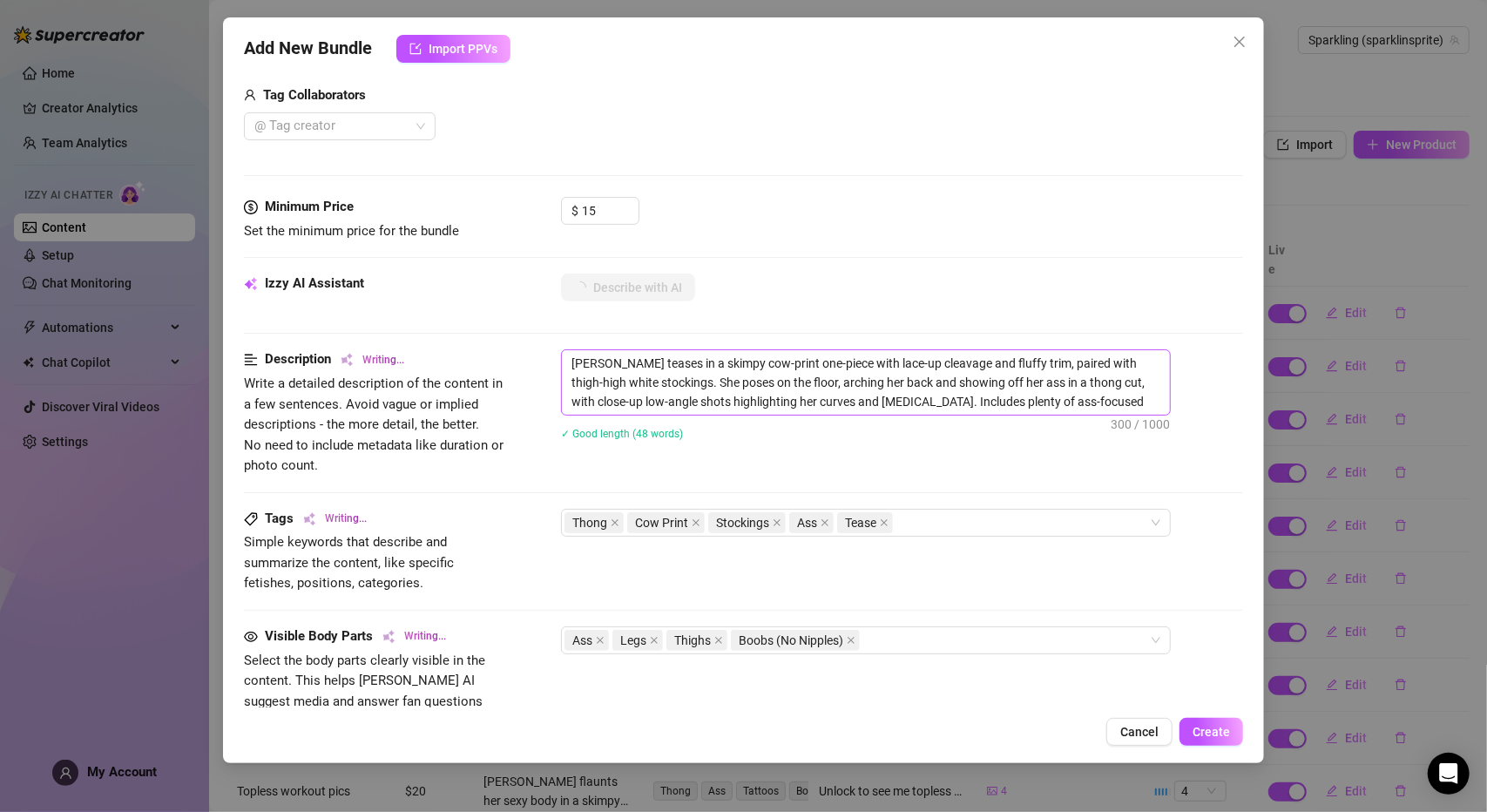
type textarea "[PERSON_NAME] teases in a skimpy cow-print one-piece with lace-up cleavage and …"
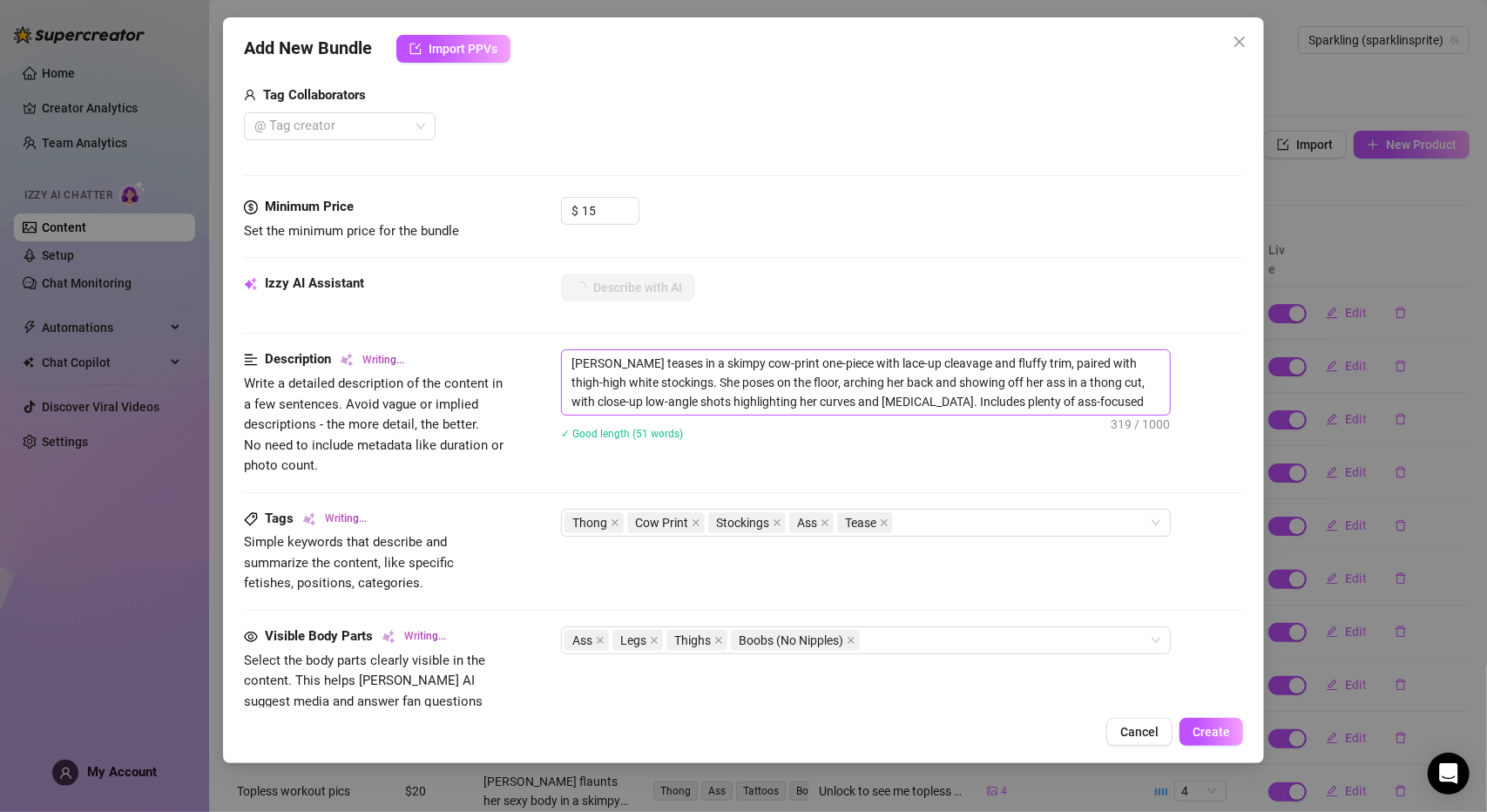
type textarea "[PERSON_NAME] teases in a skimpy cow-print one-piece with lace-up cleavage and …"
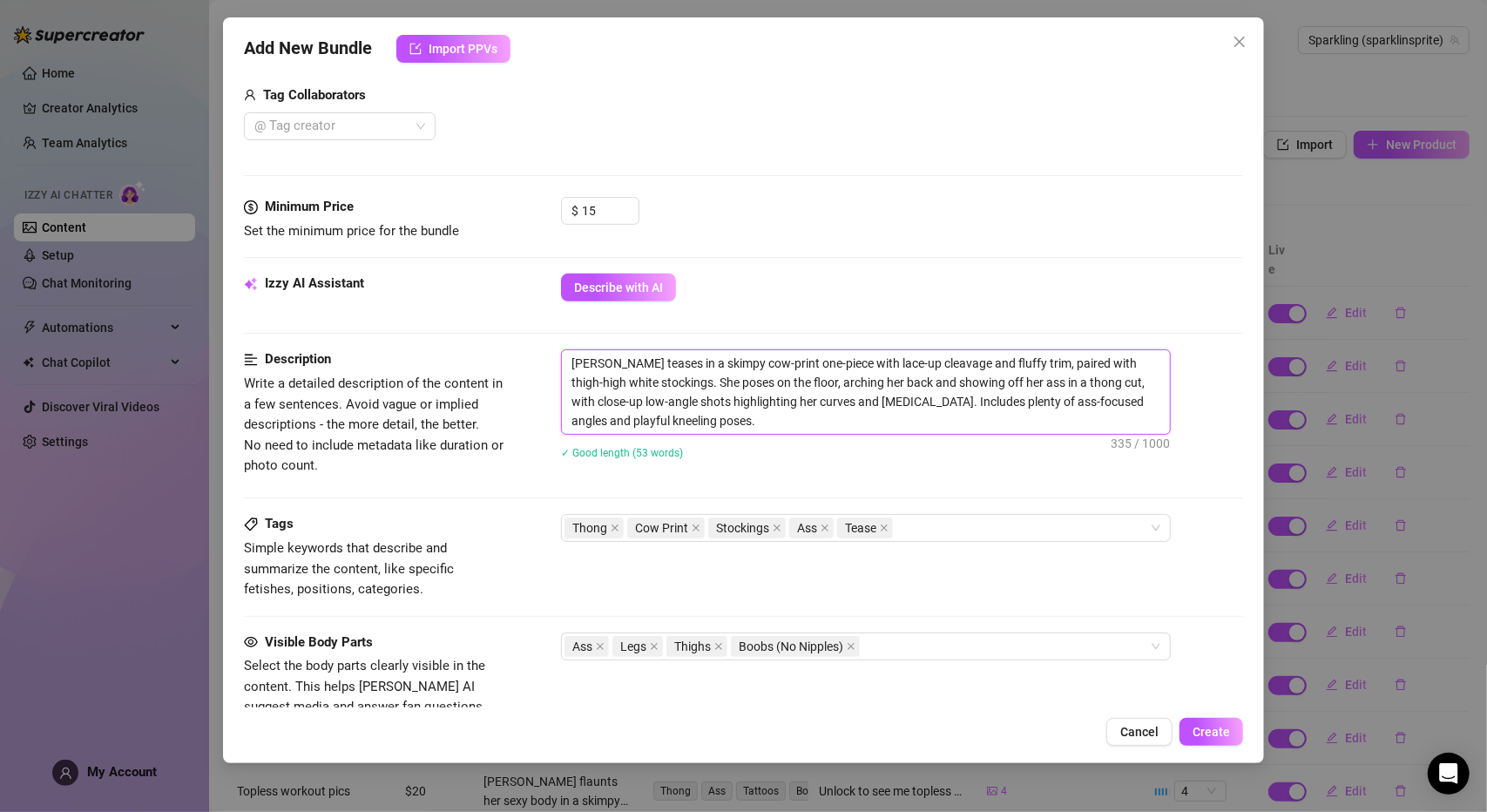
click at [800, 420] on textarea "[PERSON_NAME] teases in a skimpy cow-print one-piece with lace-up cleavage and …" at bounding box center [866, 392] width 608 height 84
type textarea "[PERSON_NAME] teases in a skimpy cow-print one-piece with lace-up cleavage and …"
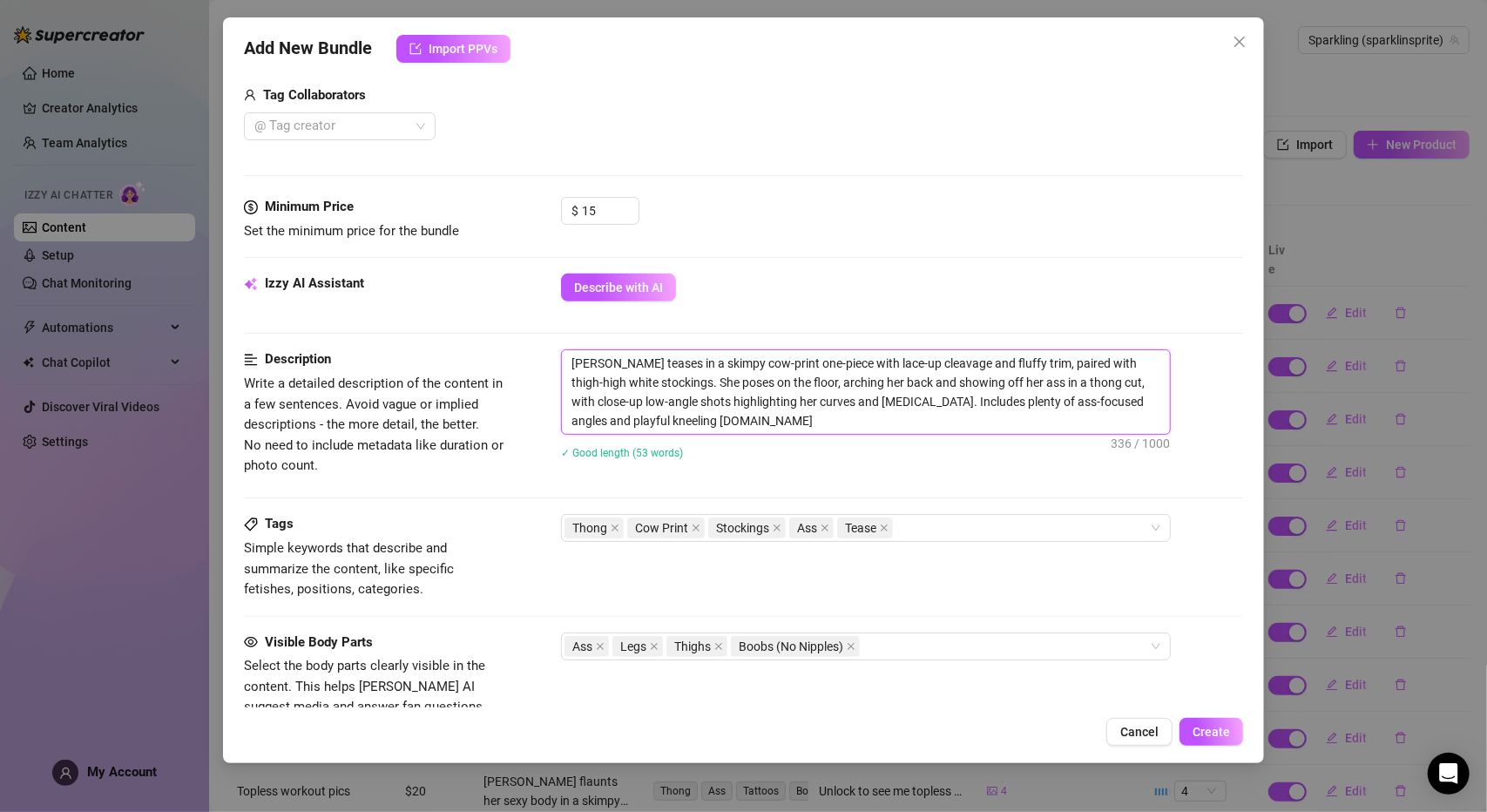
type textarea "[PERSON_NAME] teases in a skimpy cow-print one-piece with lace-up cleavage and …"
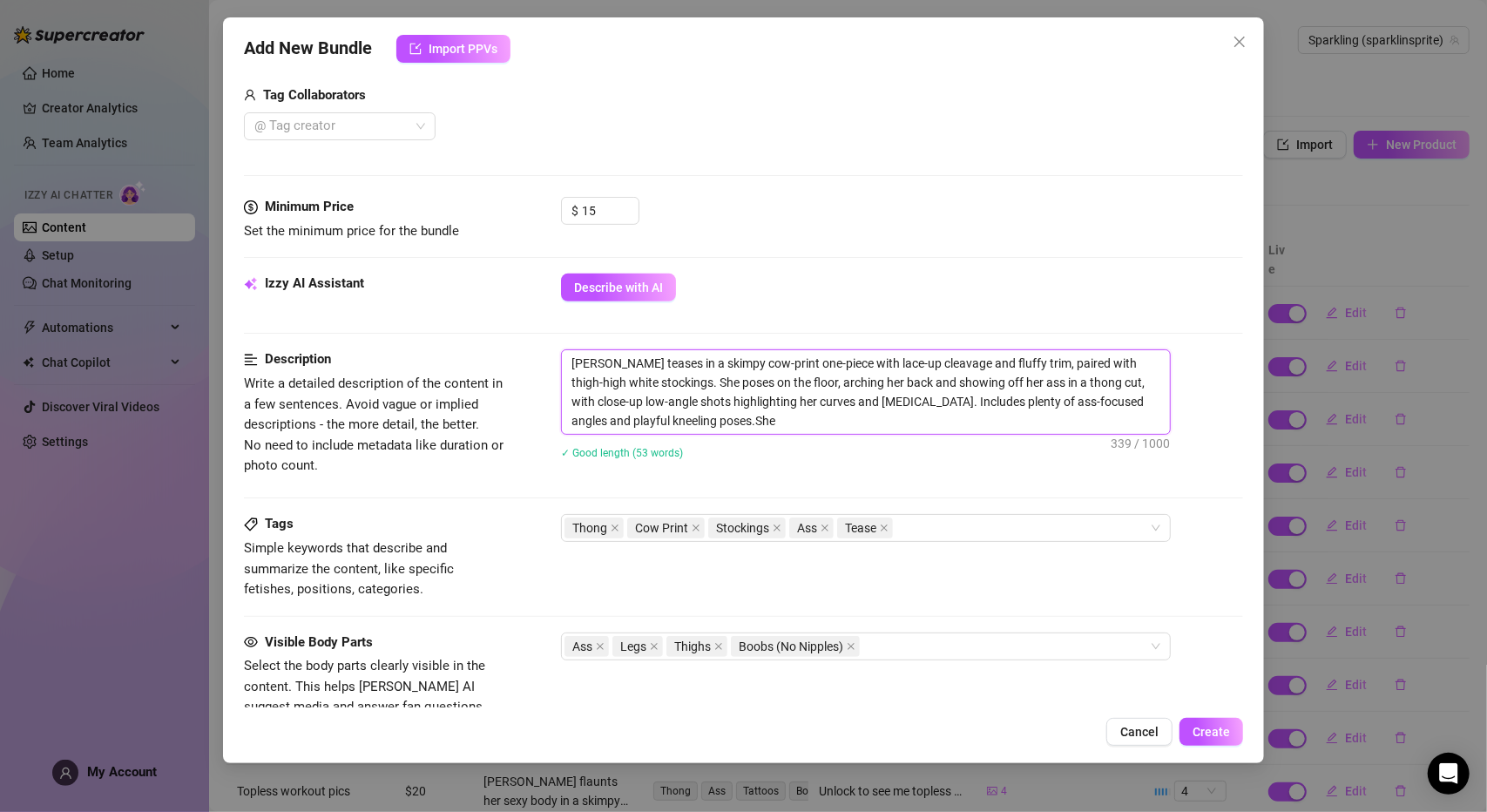
type textarea "[PERSON_NAME] teases in a skimpy cow-print one-piece with lace-up cleavage and …"
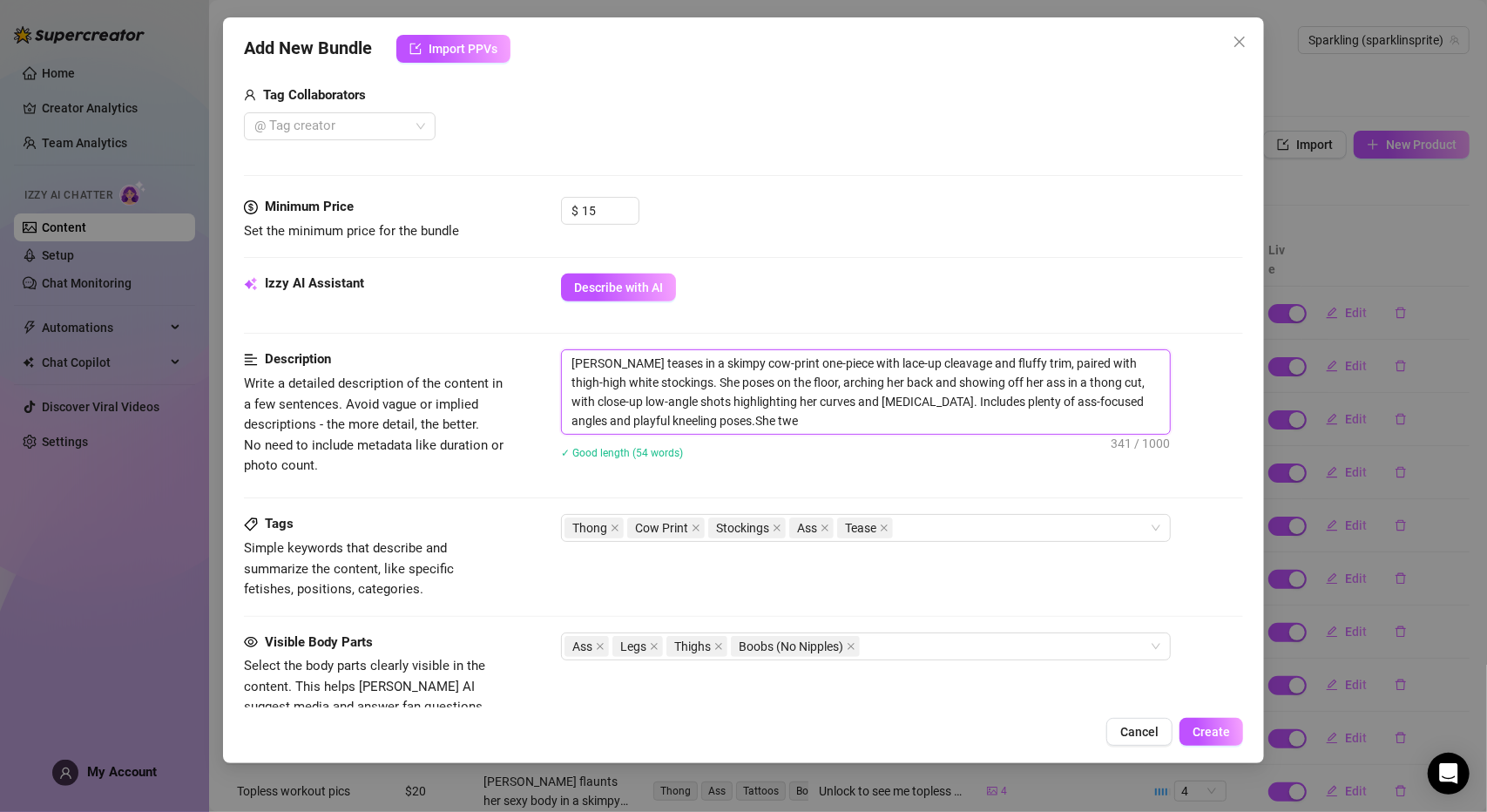
type textarea "[PERSON_NAME] teases in a skimpy cow-print one-piece with lace-up cleavage and …"
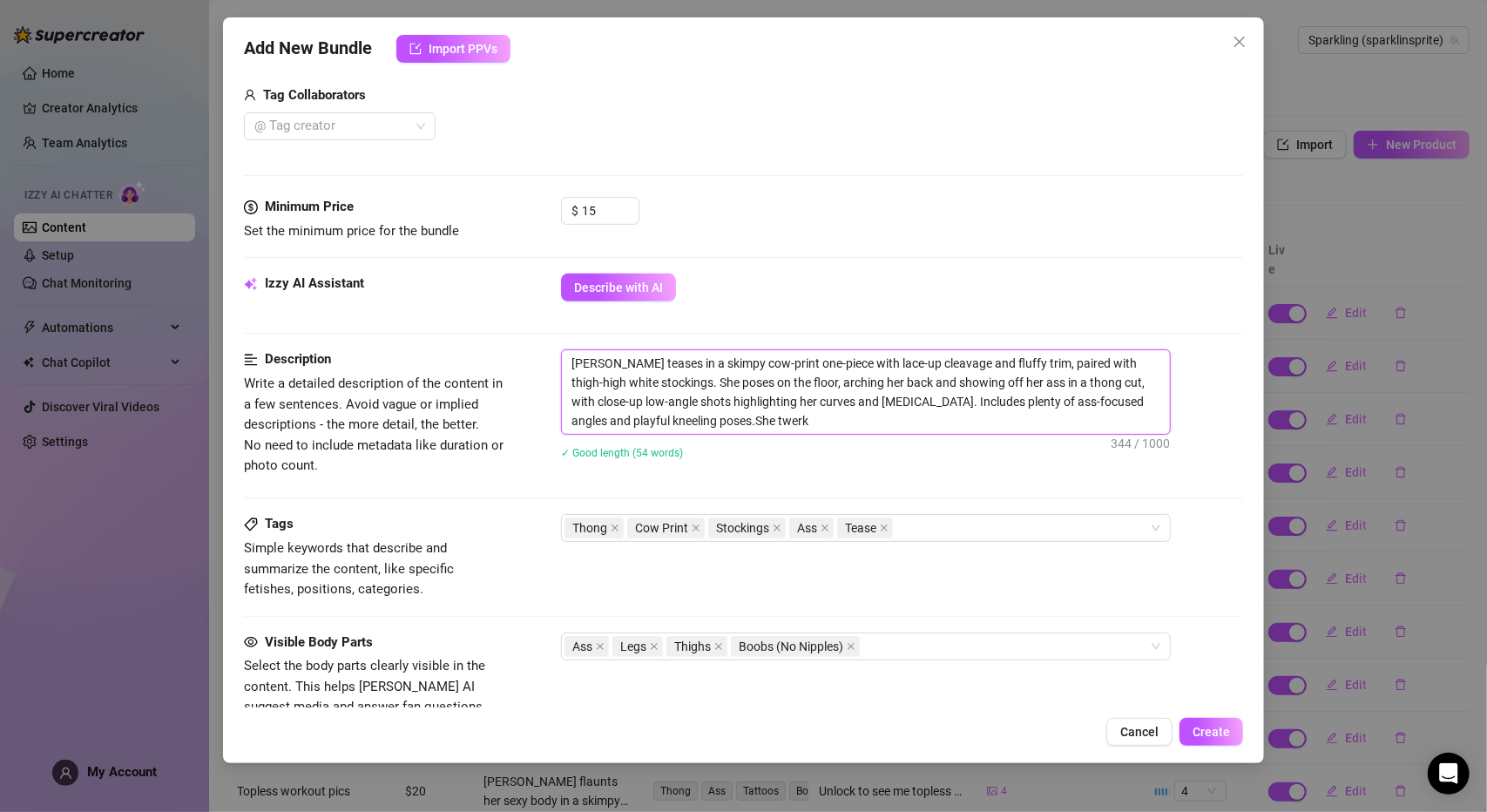
type textarea "[PERSON_NAME] teases in a skimpy cow-print one-piece with lace-up cleavage and …"
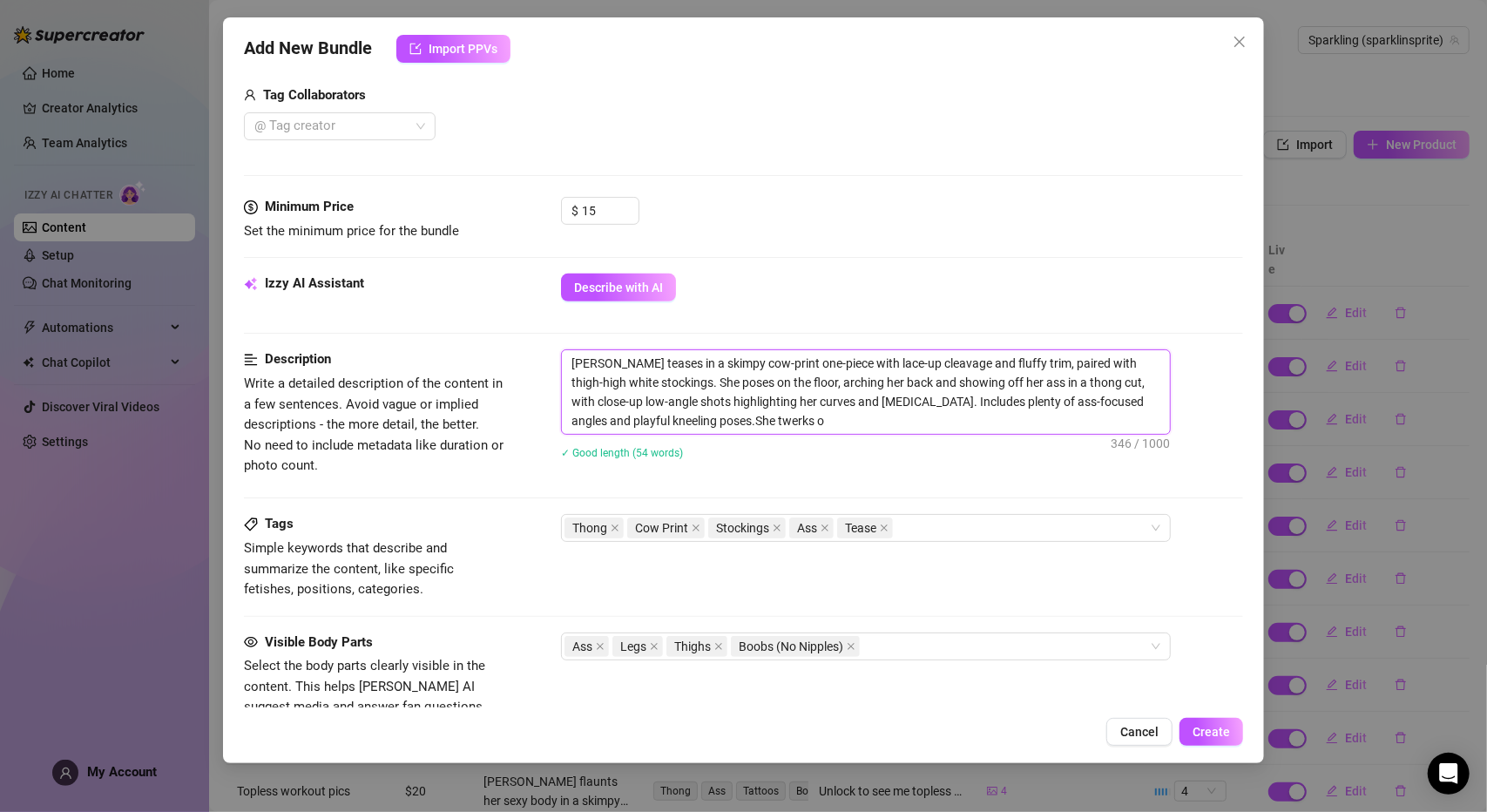
type textarea "[PERSON_NAME] teases in a skimpy cow-print one-piece with lace-up cleavage and …"
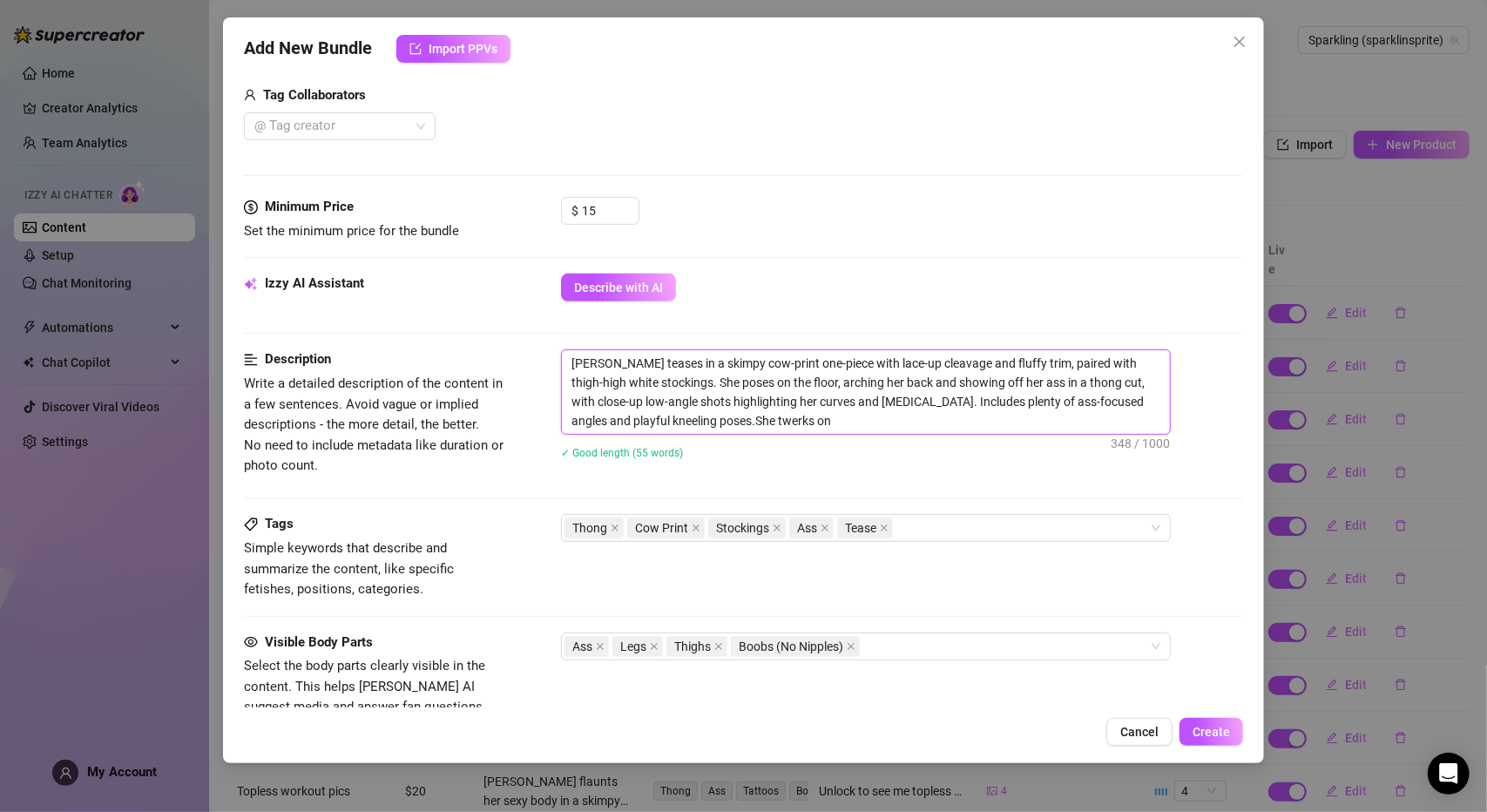
type textarea "[PERSON_NAME] teases in a skimpy cow-print one-piece with lace-up cleavage and …"
click at [658, 421] on textarea "[PERSON_NAME] teases in a skimpy cow-print one-piece with lace-up cleavage and …" at bounding box center [866, 392] width 608 height 84
type textarea "[PERSON_NAME] teases in a skimpy cow-print one-piece with lace-up cleavage and …"
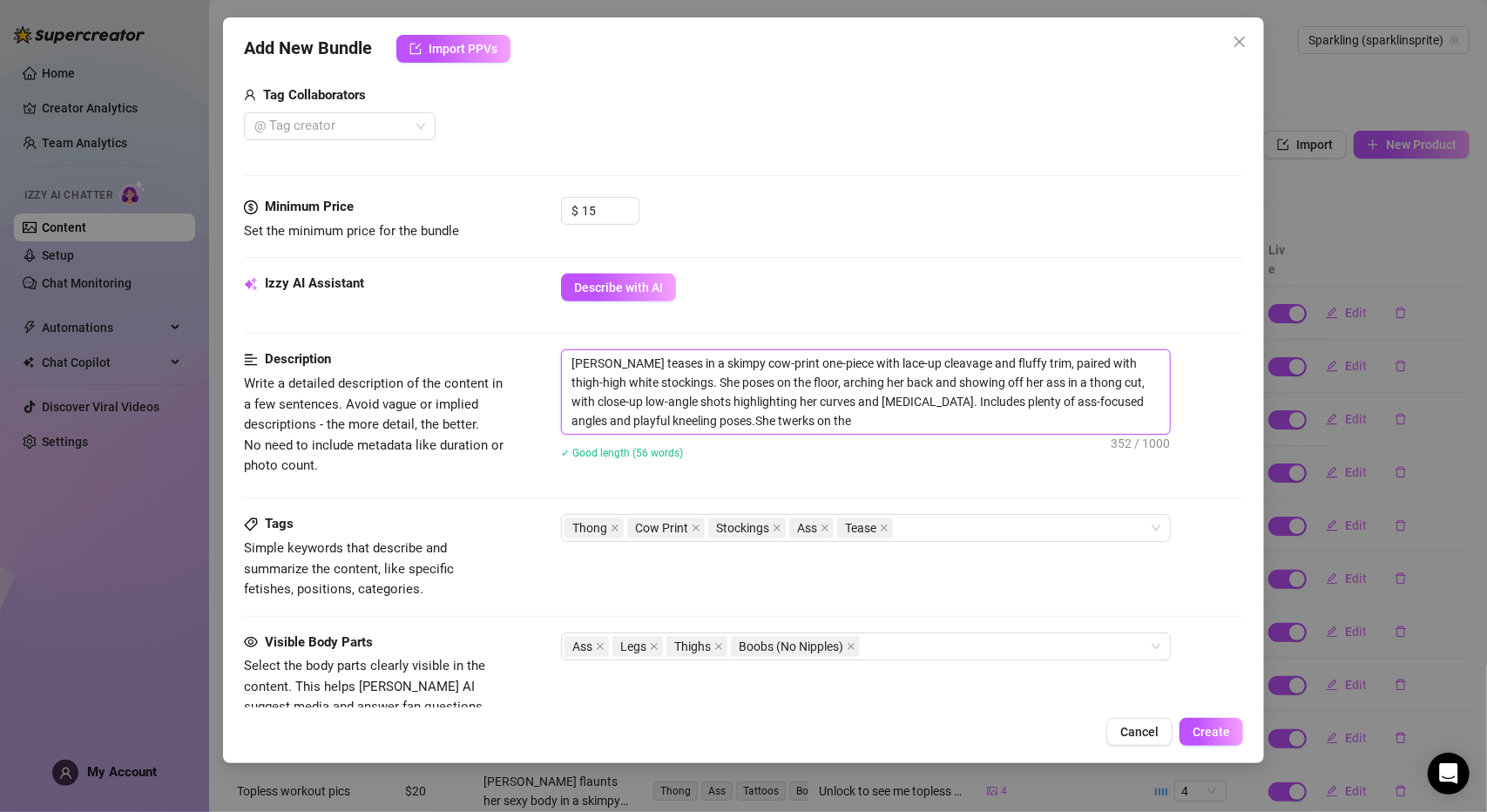
type textarea "[PERSON_NAME] teases in a skimpy cow-print one-piece with lace-up cleavage and …"
click at [807, 415] on textarea "[PERSON_NAME] teases in a skimpy cow-print one-piece with lace-up cleavage and …" at bounding box center [866, 392] width 608 height 84
type textarea "[PERSON_NAME] teases in a skimpy cow-print one-piece with lace-up cleavage and …"
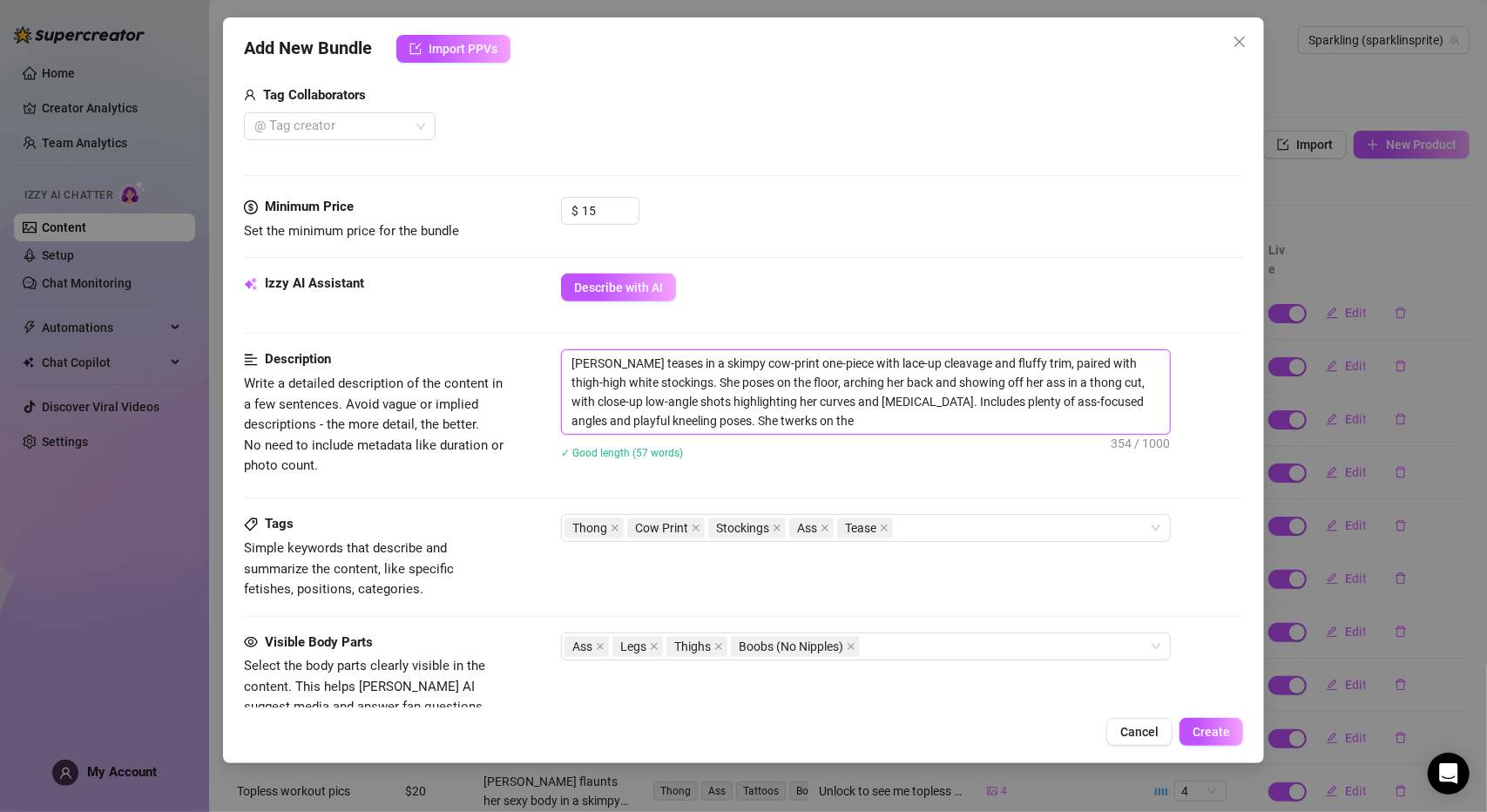
type textarea "[PERSON_NAME] teases in a skimpy cow-print one-piece with lace-up cleavage and …"
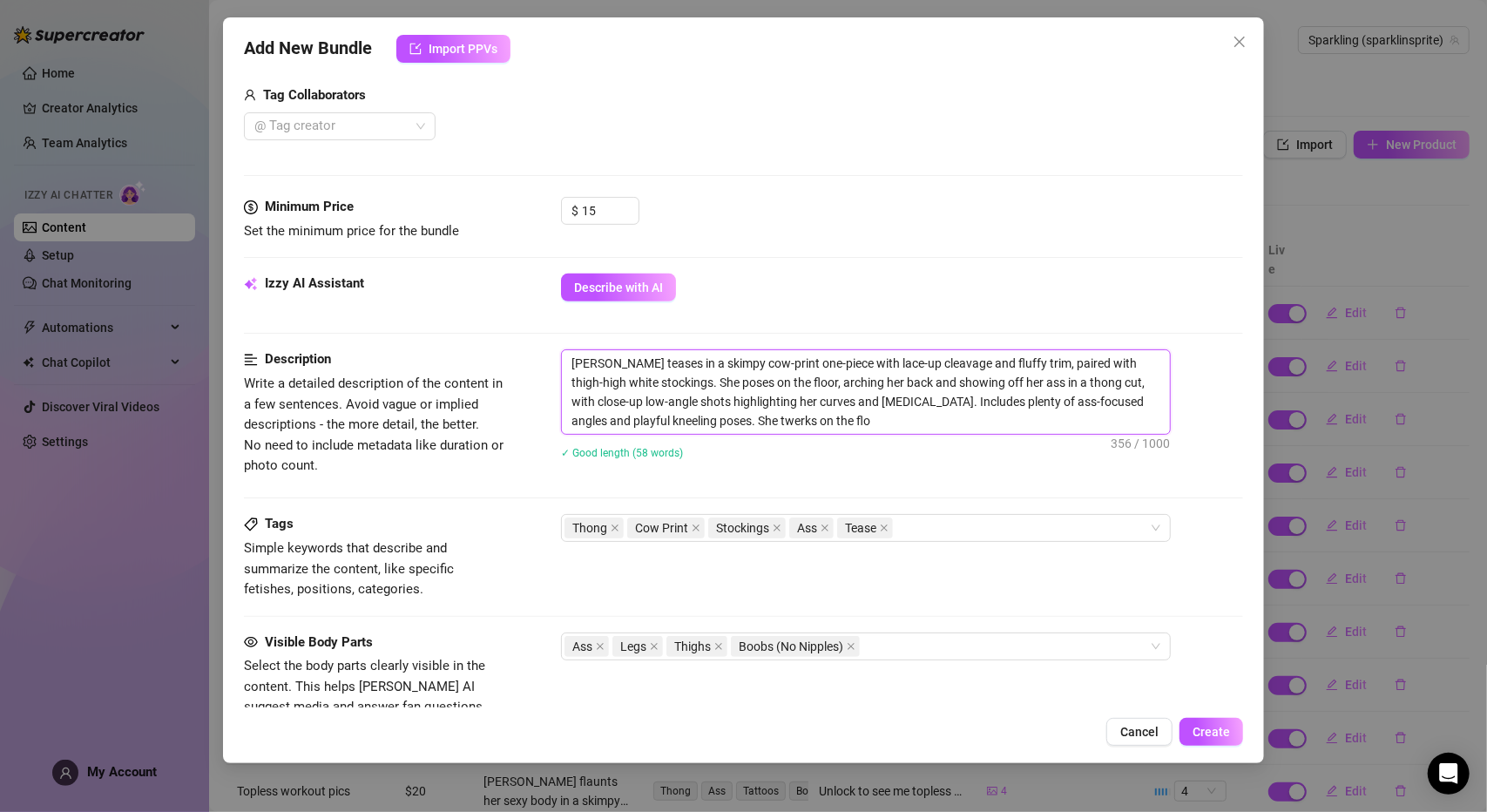
type textarea "[PERSON_NAME] teases in a skimpy cow-print one-piece with lace-up cleavage and …"
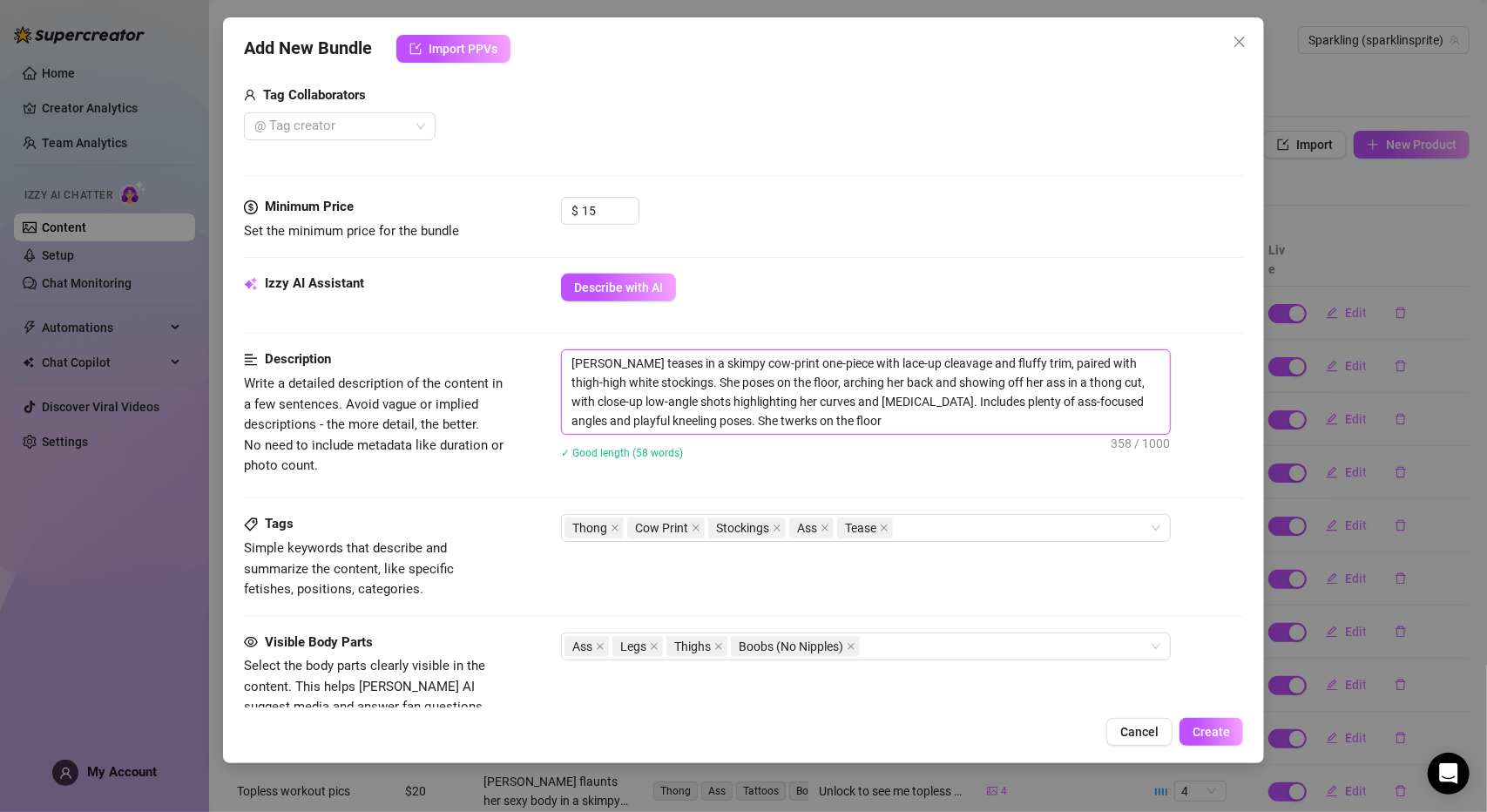
type textarea "[PERSON_NAME] teases in a skimpy cow-print one-piece with lace-up cleavage and …"
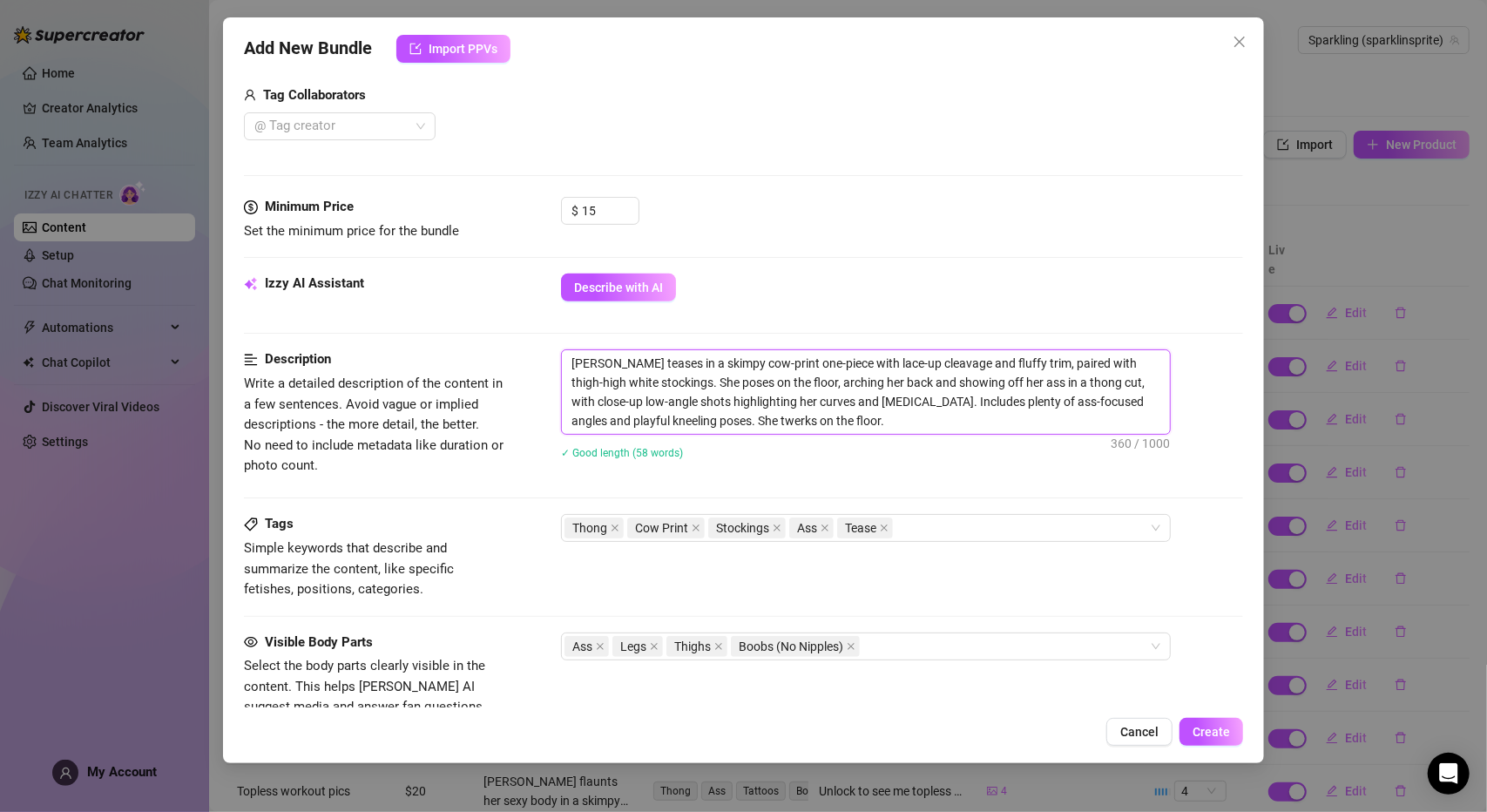
type textarea "[PERSON_NAME] teases in a skimpy cow-print one-piece with lace-up cleavage and …"
click at [662, 410] on textarea "[PERSON_NAME] teases in a skimpy cow-print one-piece with lace-up cleavage and …" at bounding box center [866, 392] width 608 height 84
click at [657, 409] on textarea "[PERSON_NAME] teases in a skimpy cow-print one-piece with lace-up cleavage and …" at bounding box center [866, 392] width 608 height 84
click at [658, 416] on textarea "[PERSON_NAME] teases in a skimpy cow-print one-piece with lace-up cleavage and …" at bounding box center [866, 392] width 608 height 84
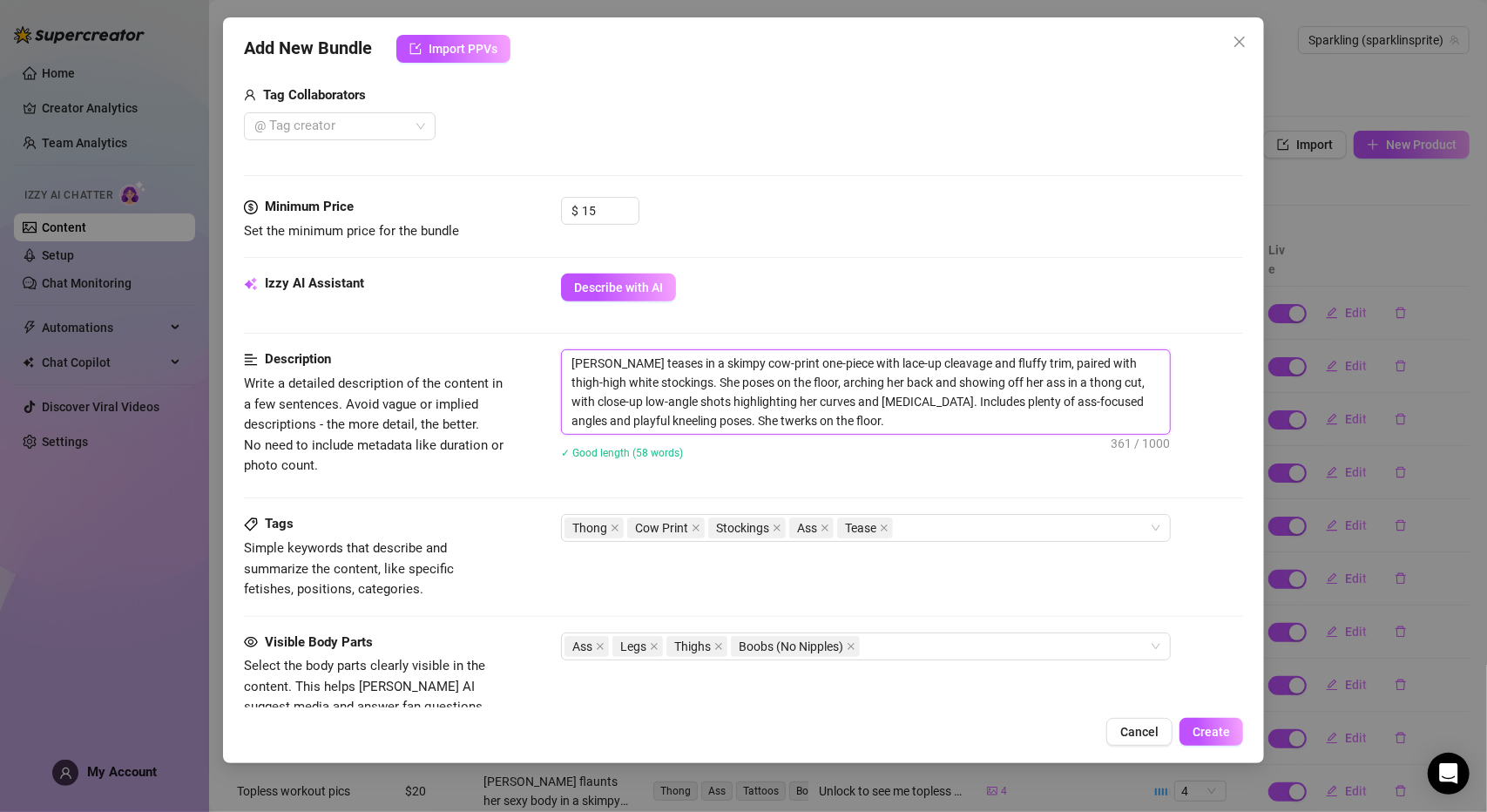
type textarea "[PERSON_NAME] teases in a skimpy cow-print one-piece with lace-up cleavage and …"
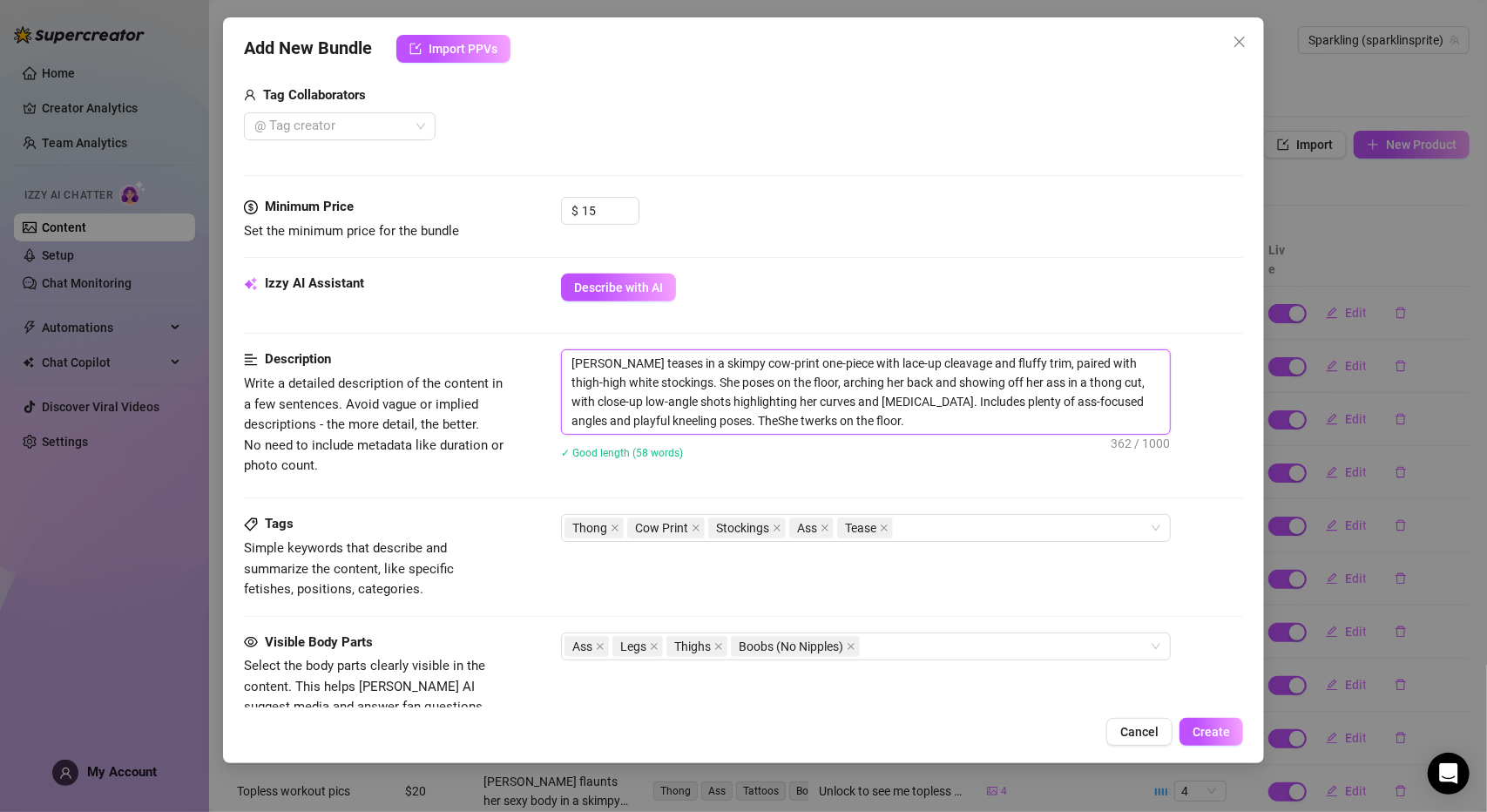
type textarea "[PERSON_NAME] teases in a skimpy cow-print one-piece with lace-up cleavage and …"
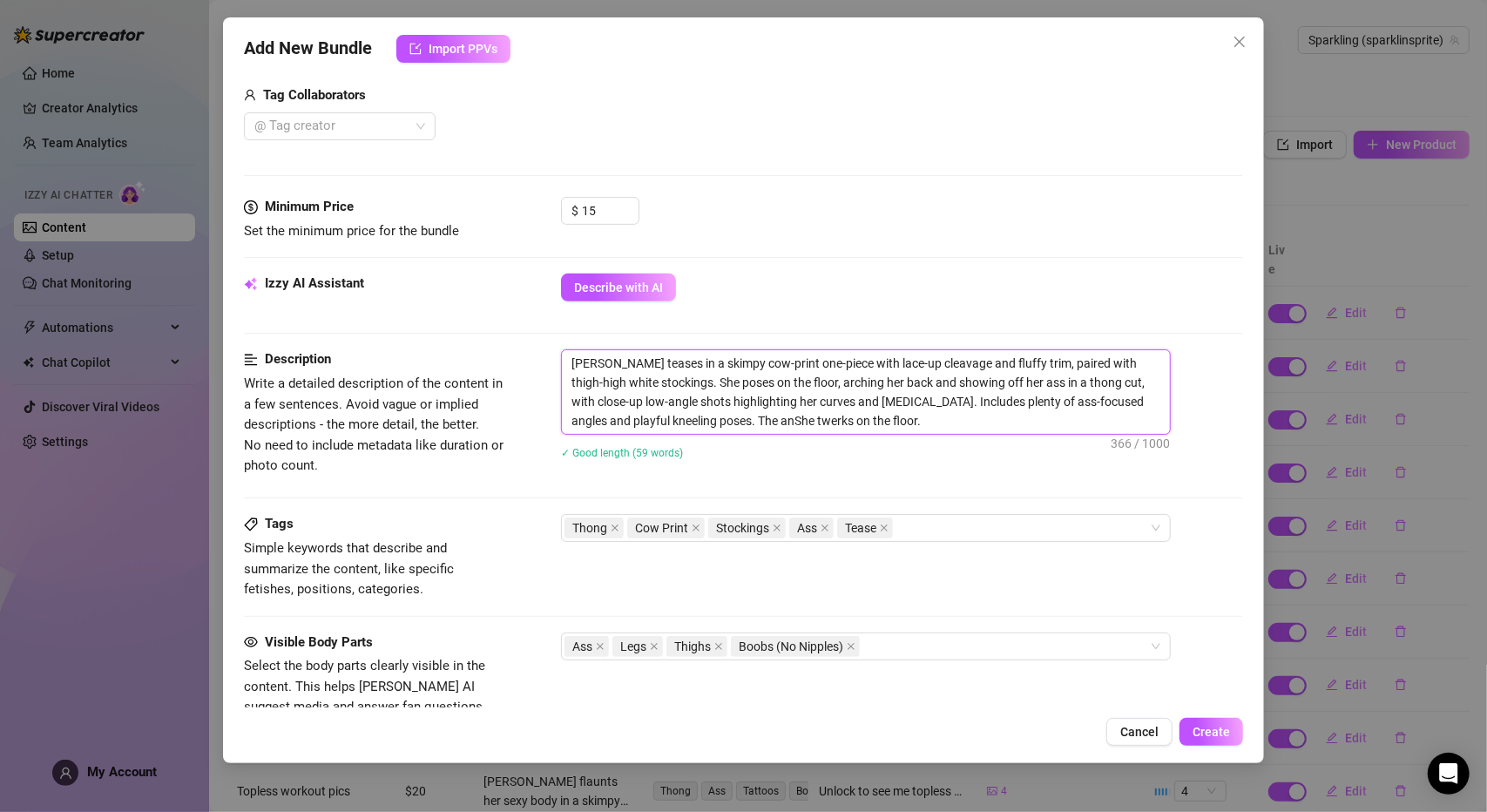
type textarea "[PERSON_NAME] teases in a skimpy cow-print one-piece with lace-up cleavage and …"
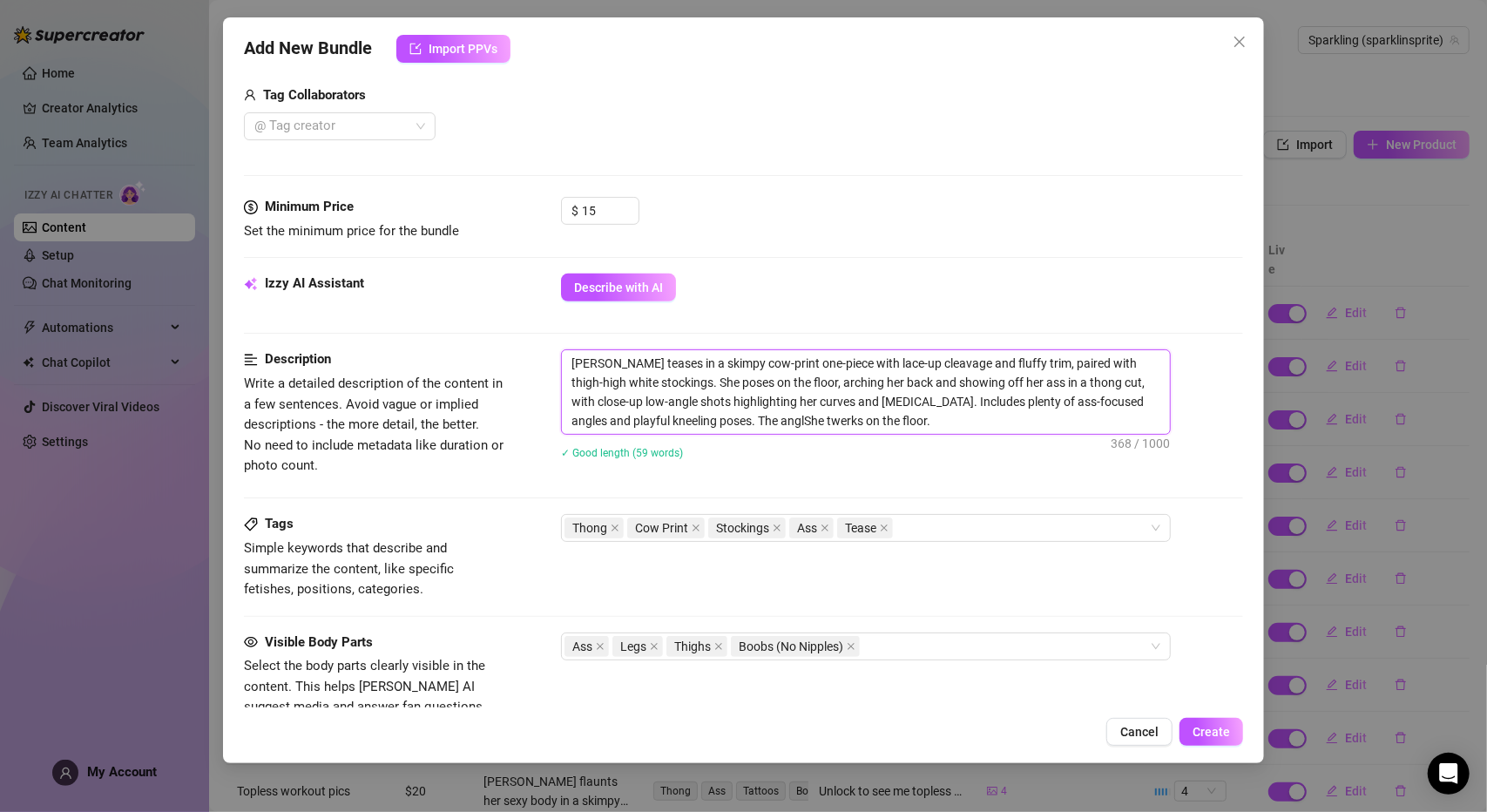
type textarea "[PERSON_NAME] teases in a skimpy cow-print one-piece with lace-up cleavage and …"
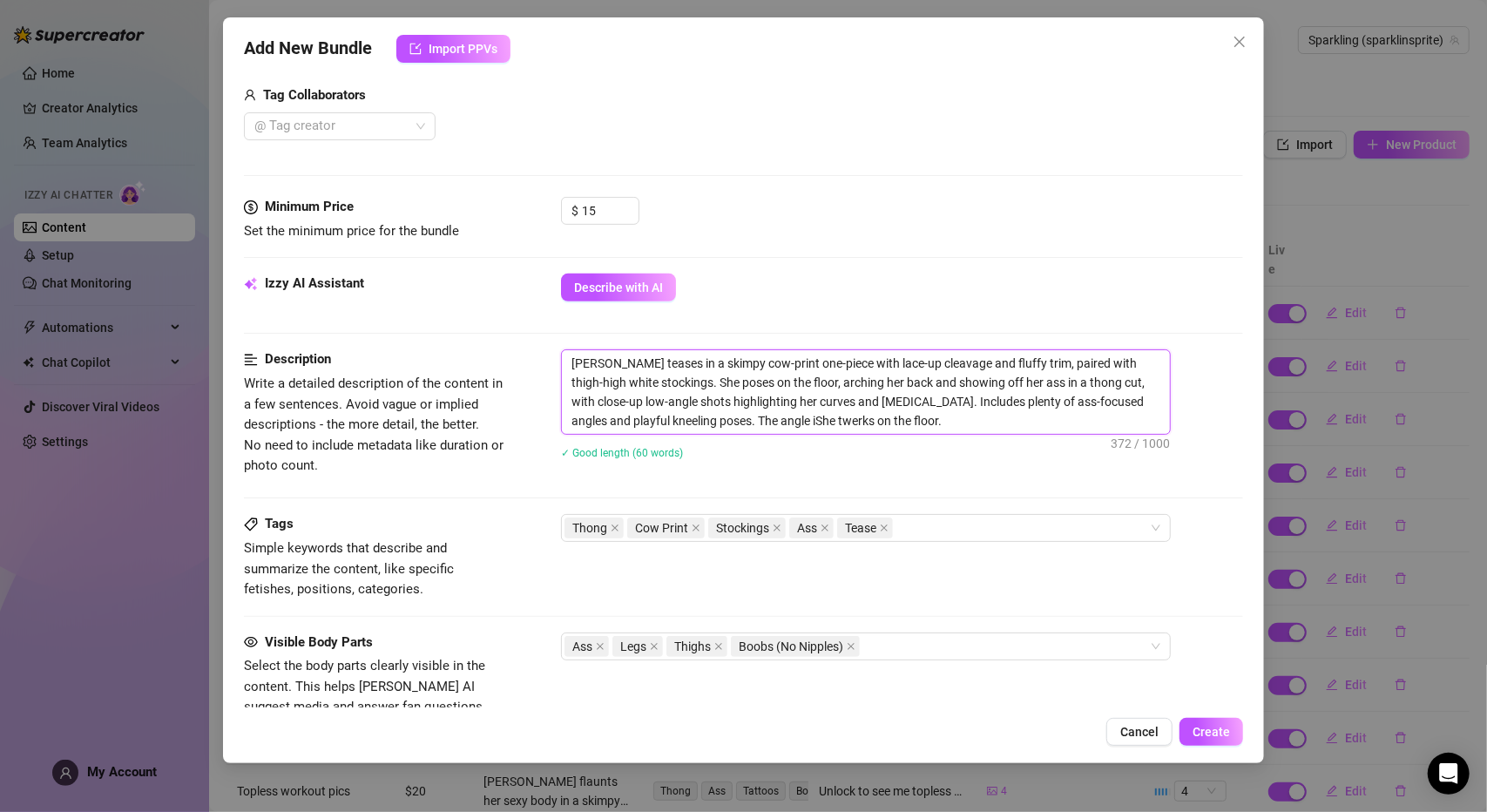
type textarea "[PERSON_NAME] teases in a skimpy cow-print one-piece with lace-up cleavage and …"
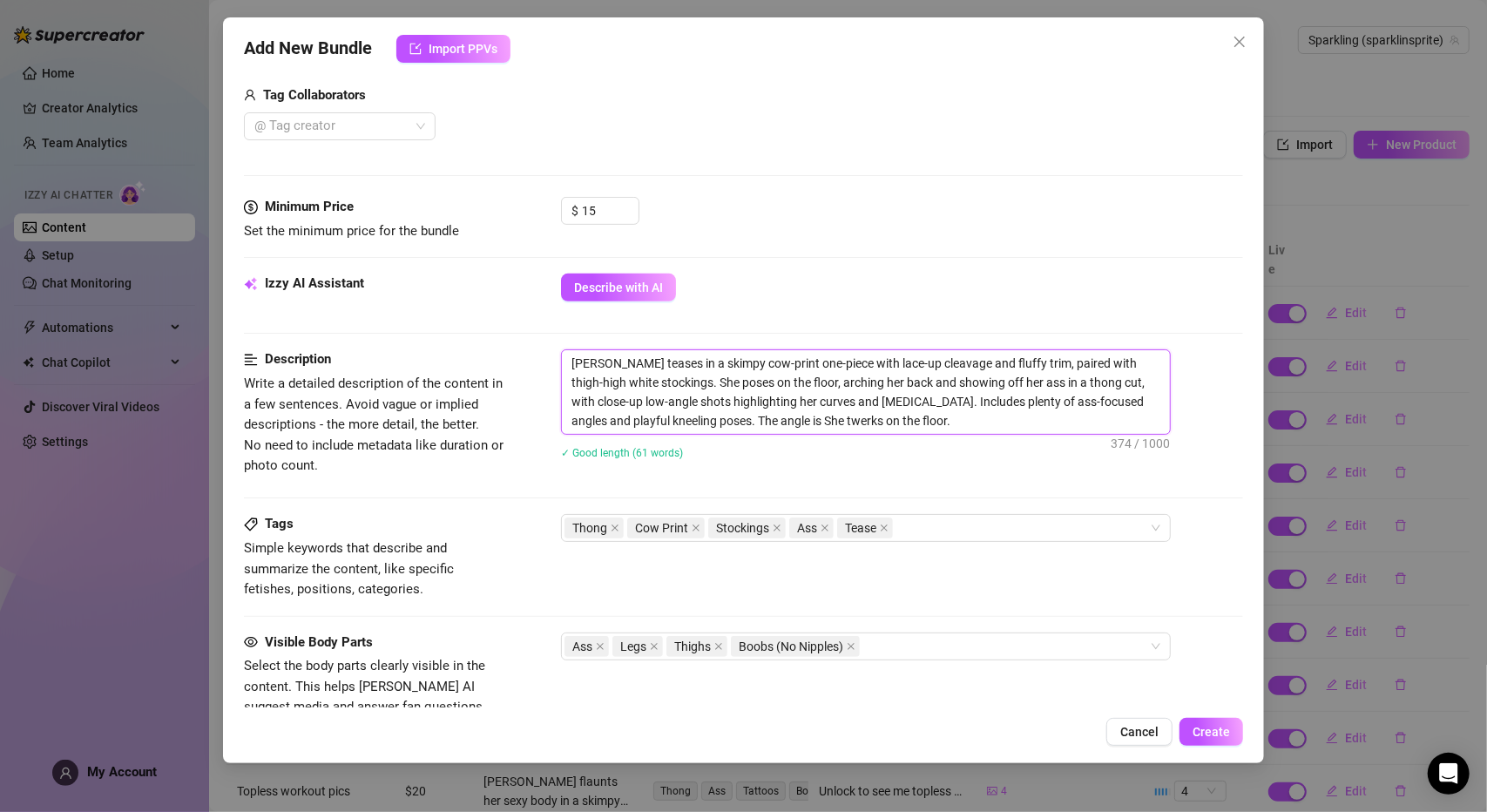
type textarea "[PERSON_NAME] teases in a skimpy cow-print one-piece with lace-up cleavage and …"
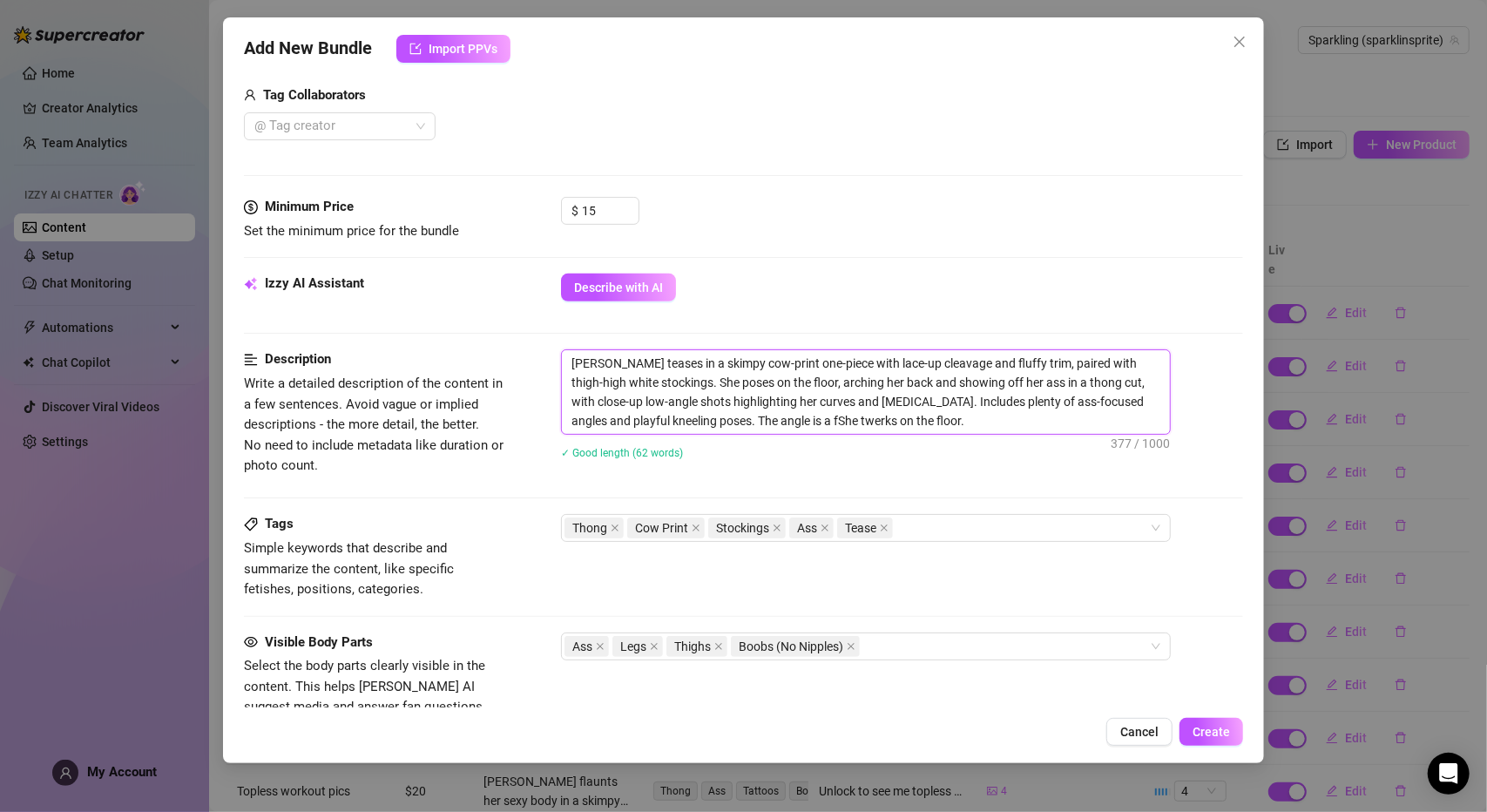
type textarea "[PERSON_NAME] teases in a skimpy cow-print one-piece with lace-up cleavage and …"
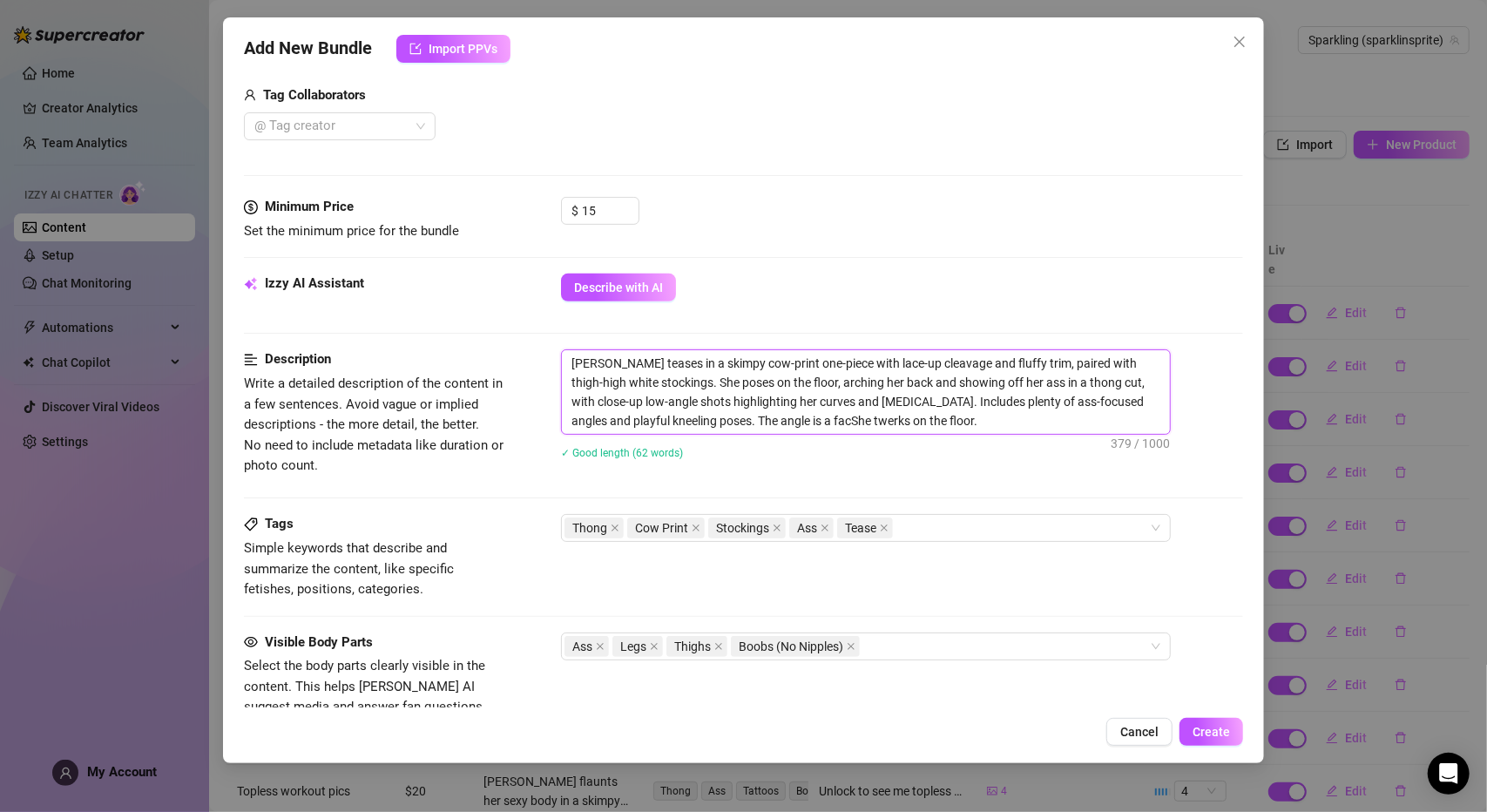
type textarea "[PERSON_NAME] teases in a skimpy cow-print one-piece with lace-up cleavage and …"
drag, startPoint x: 989, startPoint y: 425, endPoint x: 945, endPoint y: 431, distance: 44.4
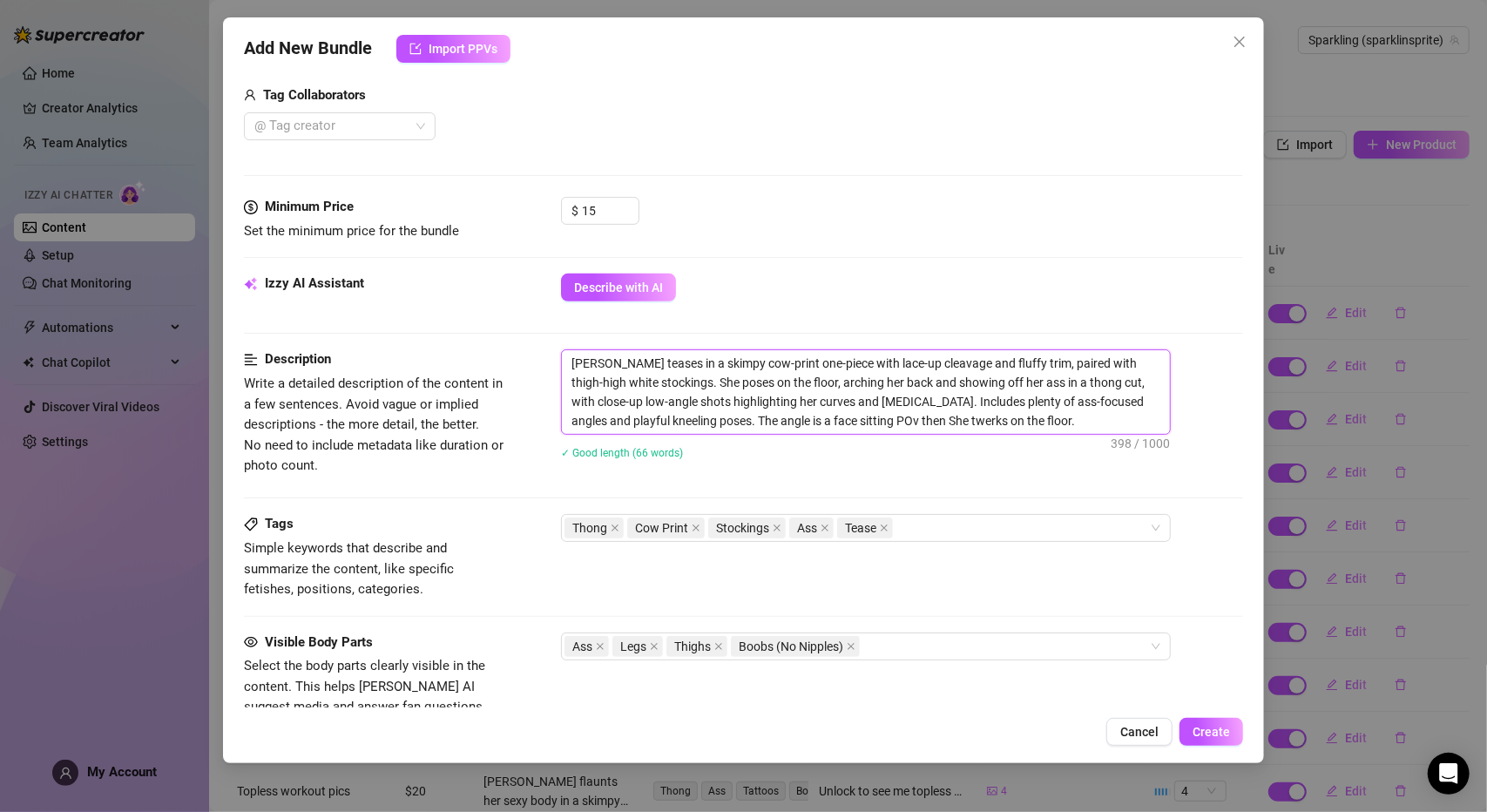
click at [989, 426] on textarea "[PERSON_NAME] teases in a skimpy cow-print one-piece with lace-up cleavage and …" at bounding box center [866, 392] width 608 height 84
click at [860, 419] on textarea "[PERSON_NAME] teases in a skimpy cow-print one-piece with lace-up cleavage and …" at bounding box center [866, 392] width 608 height 84
click at [1056, 416] on textarea "[PERSON_NAME] teases in a skimpy cow-print one-piece with lace-up cleavage and …" at bounding box center [866, 392] width 608 height 84
click at [1068, 451] on div "✓ Good length (70 words)" at bounding box center [903, 452] width 682 height 19
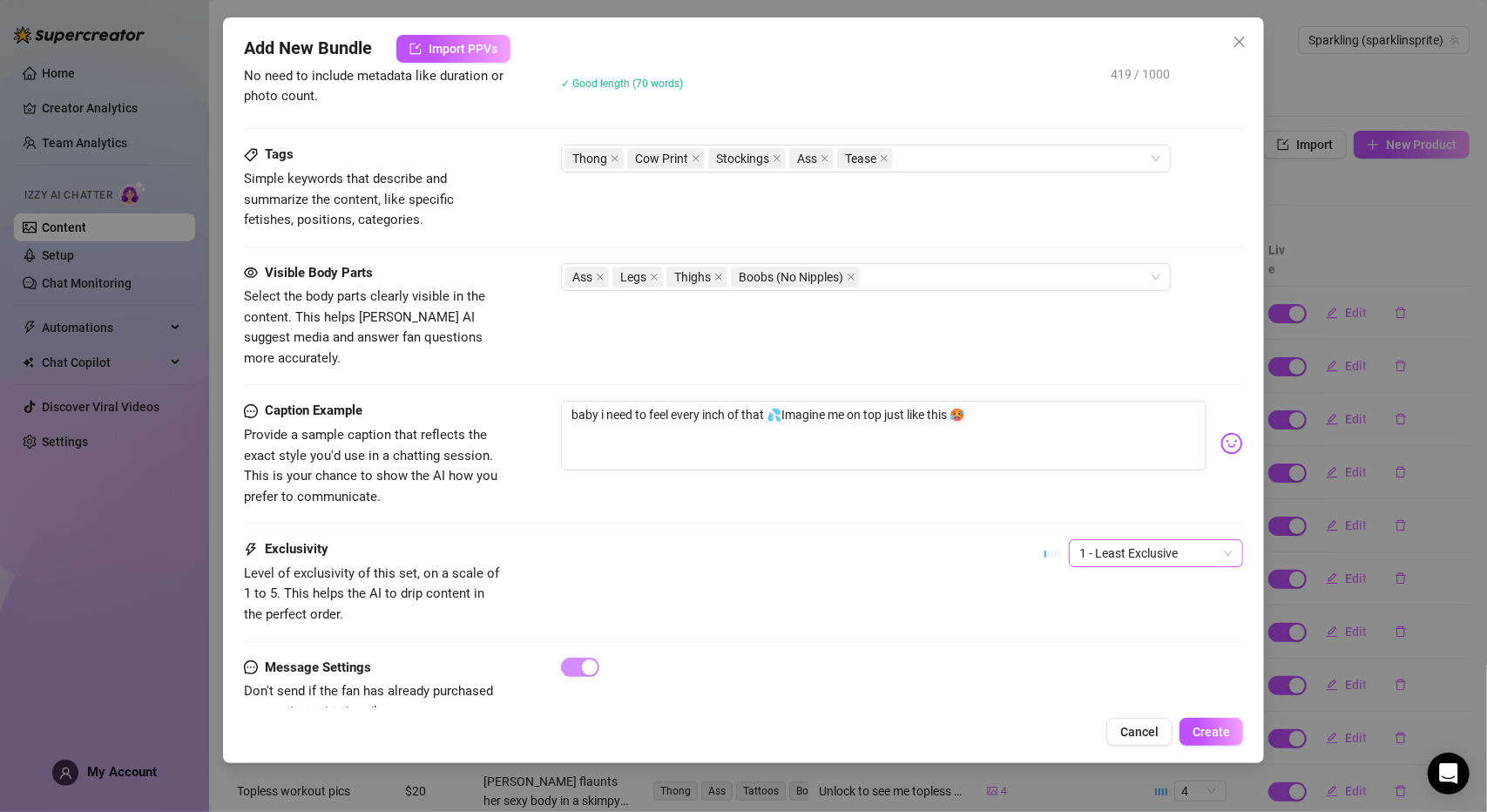
scroll to position [825, 0]
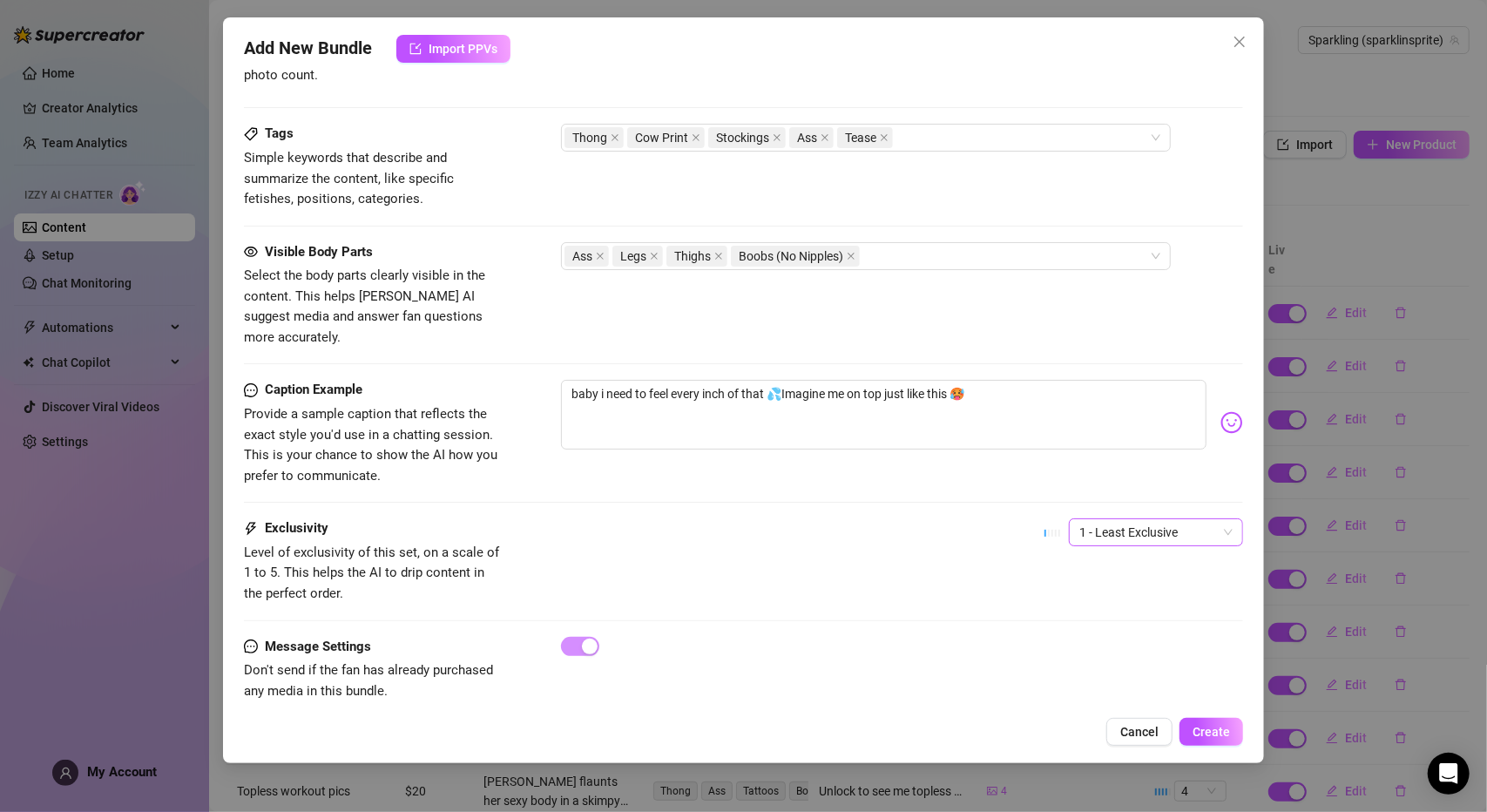
click at [1111, 519] on span "1 - Least Exclusive" at bounding box center [1155, 532] width 153 height 26
click at [1115, 573] on div "2" at bounding box center [1143, 570] width 147 height 19
click at [1210, 734] on span "Create" at bounding box center [1211, 731] width 37 height 14
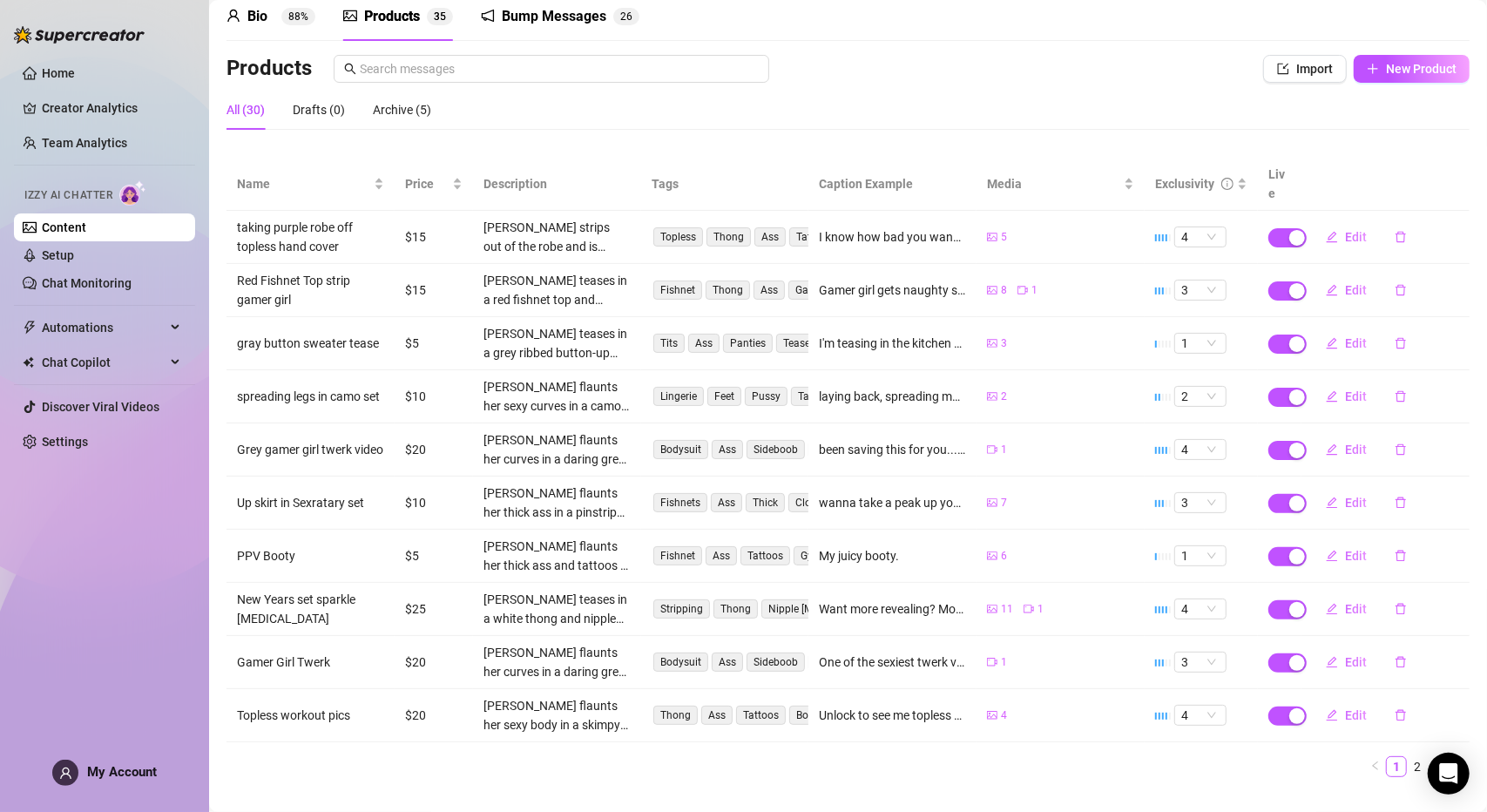
scroll to position [85, 0]
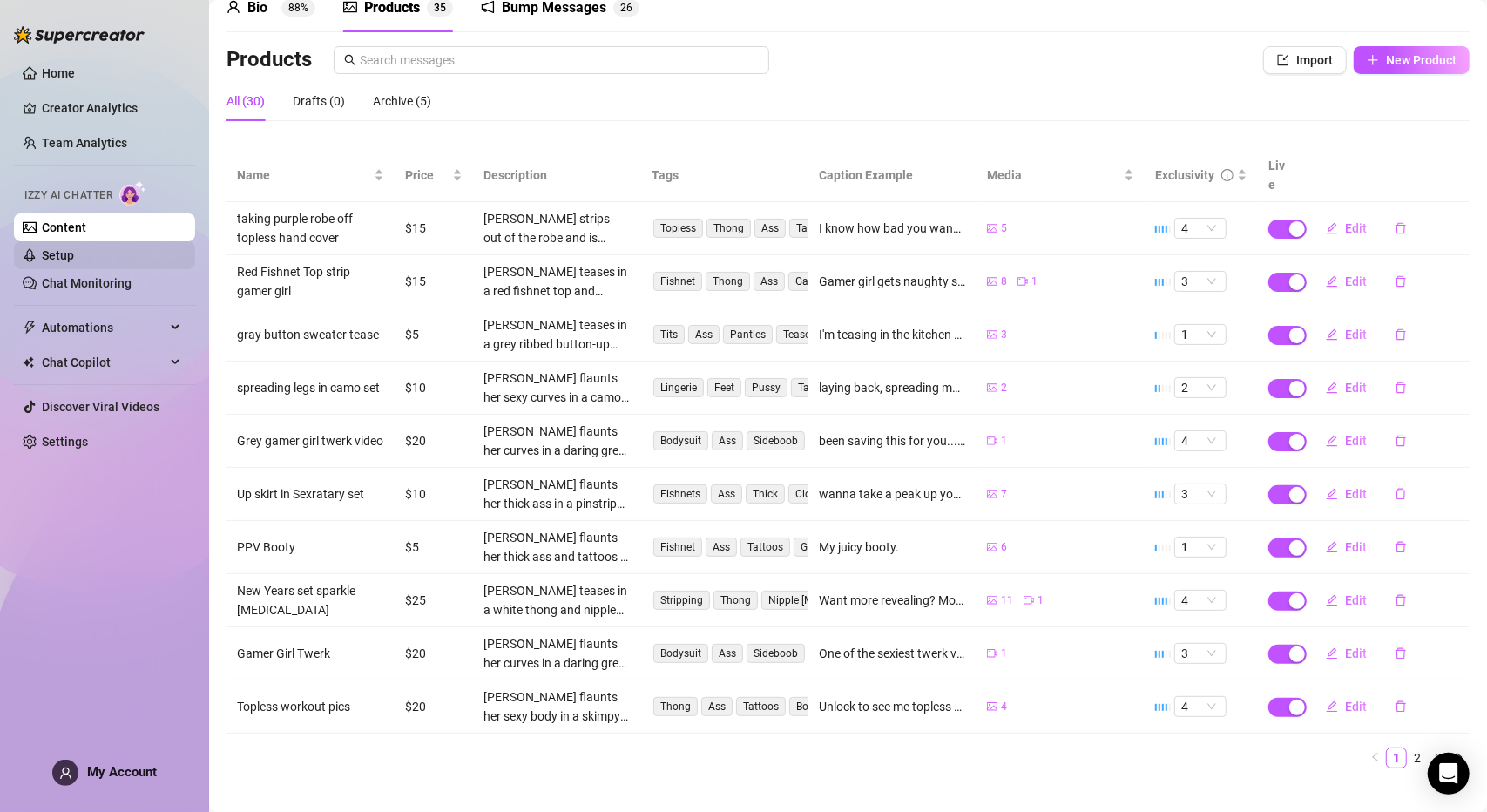
click at [74, 255] on link "Setup" at bounding box center [58, 254] width 32 height 14
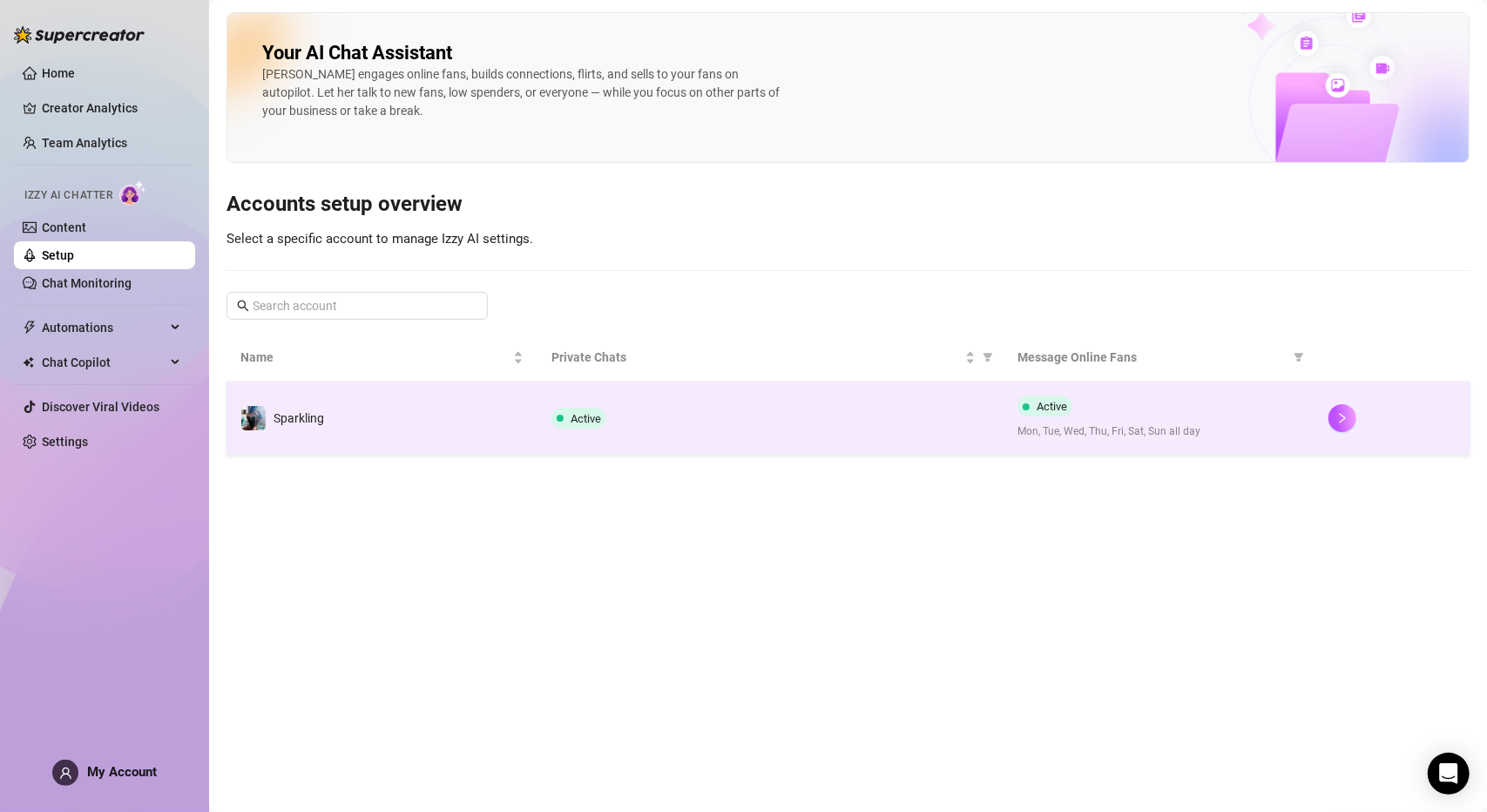
click at [688, 404] on td "Active" at bounding box center [770, 417] width 466 height 73
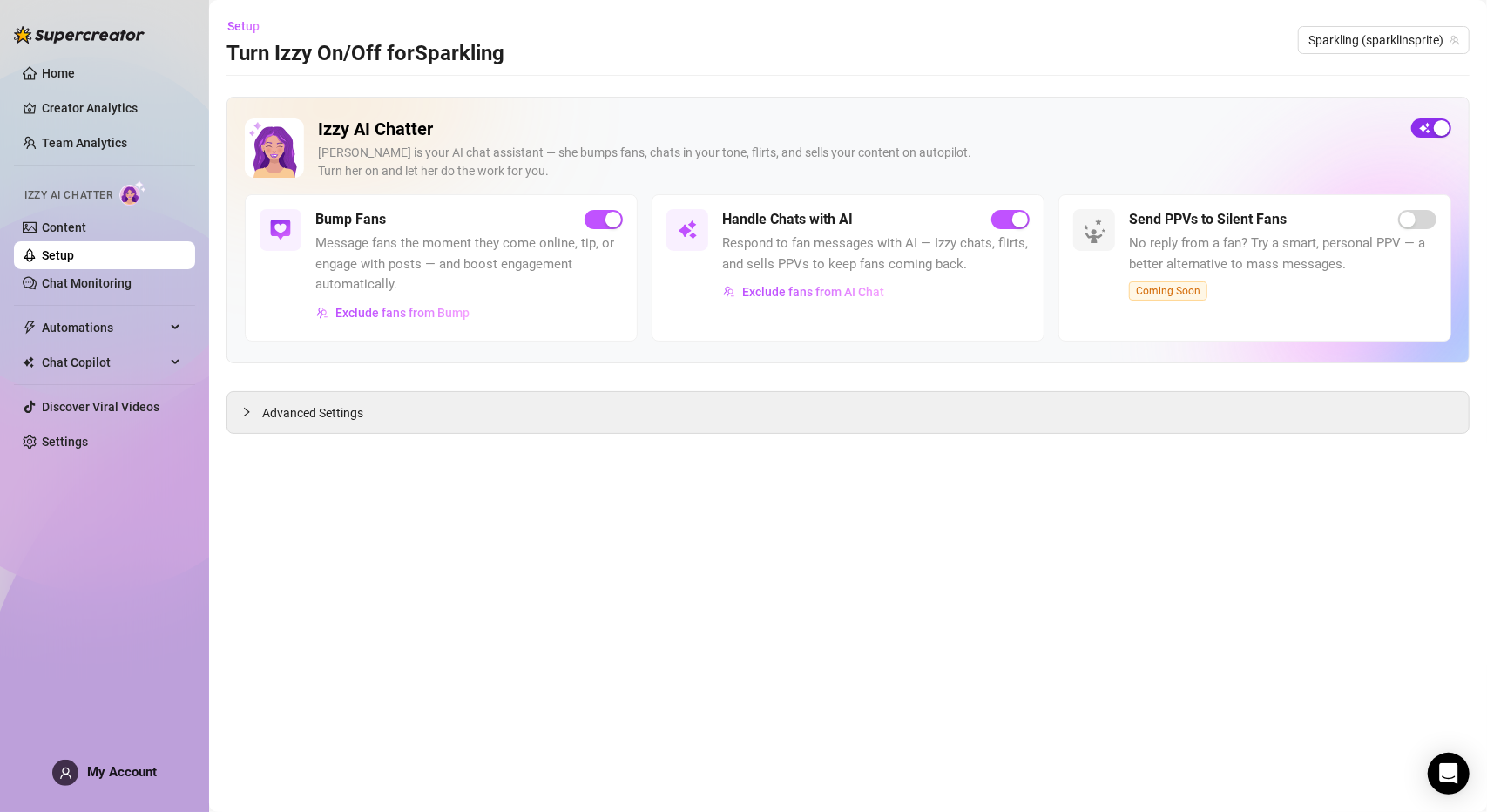
click at [1439, 131] on div "button" at bounding box center [1441, 128] width 15 height 15
click at [114, 323] on span "Automations" at bounding box center [104, 327] width 124 height 28
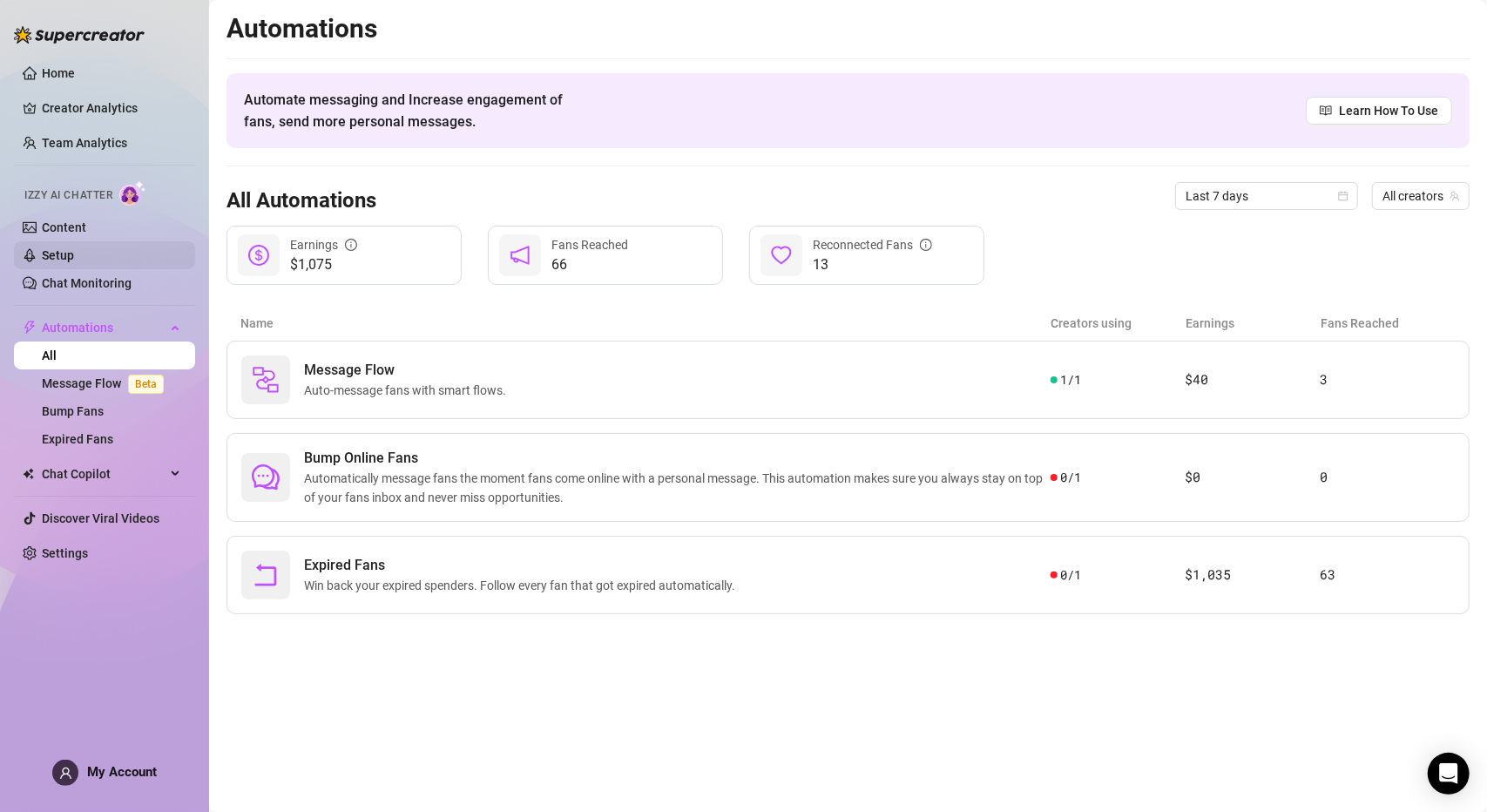
click at [71, 260] on link "Setup" at bounding box center [58, 254] width 32 height 14
